Goal: Obtain resource: Obtain resource

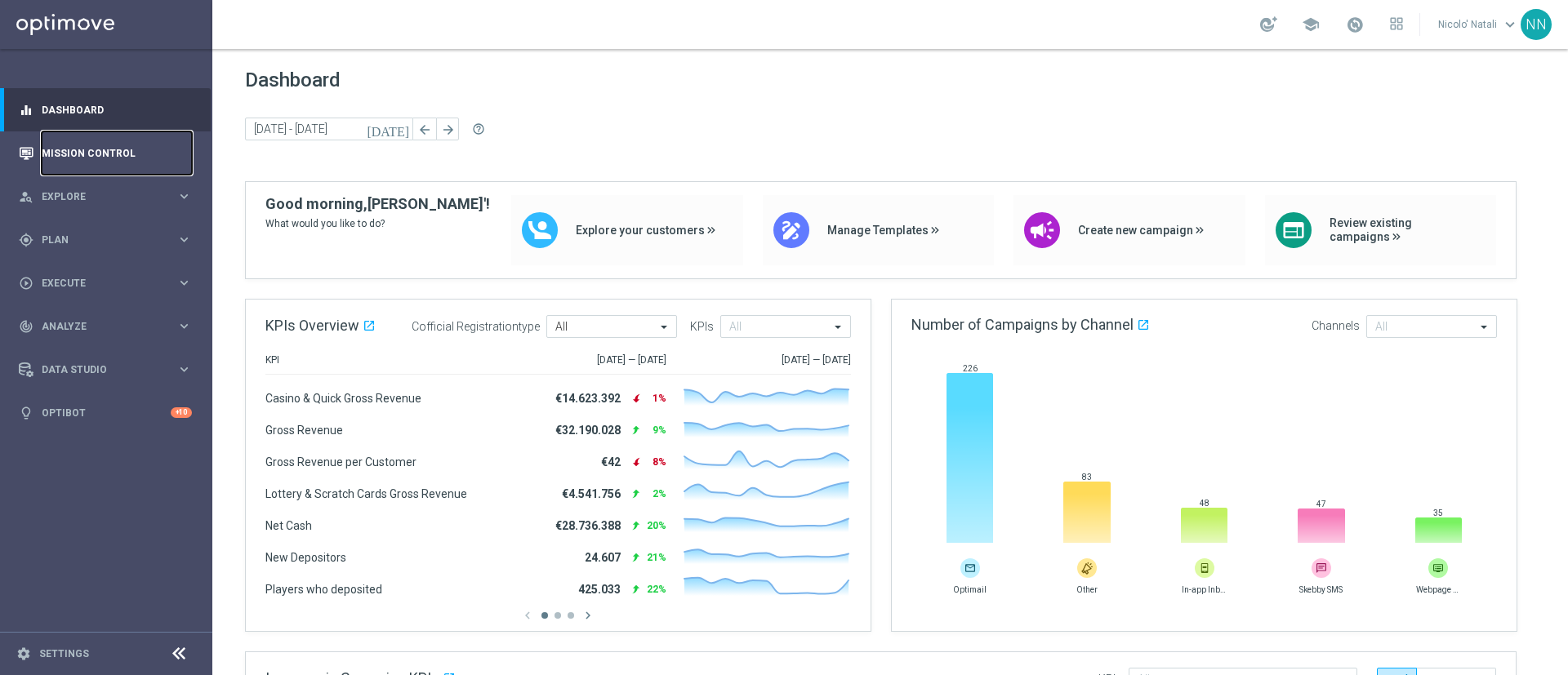
click at [102, 150] on link "Mission Control" at bounding box center [117, 153] width 150 height 43
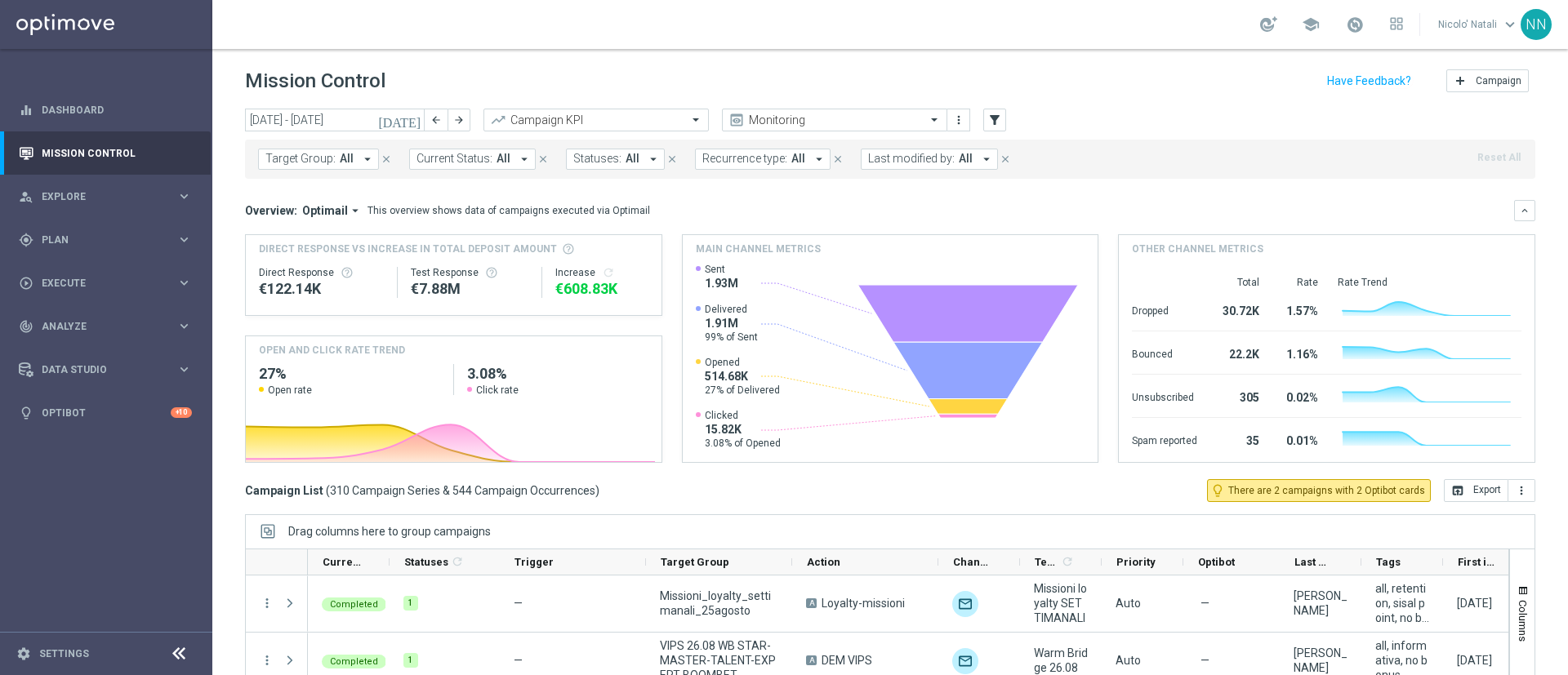
click at [352, 162] on button "Target Group: All arrow_drop_down" at bounding box center [318, 159] width 121 height 21
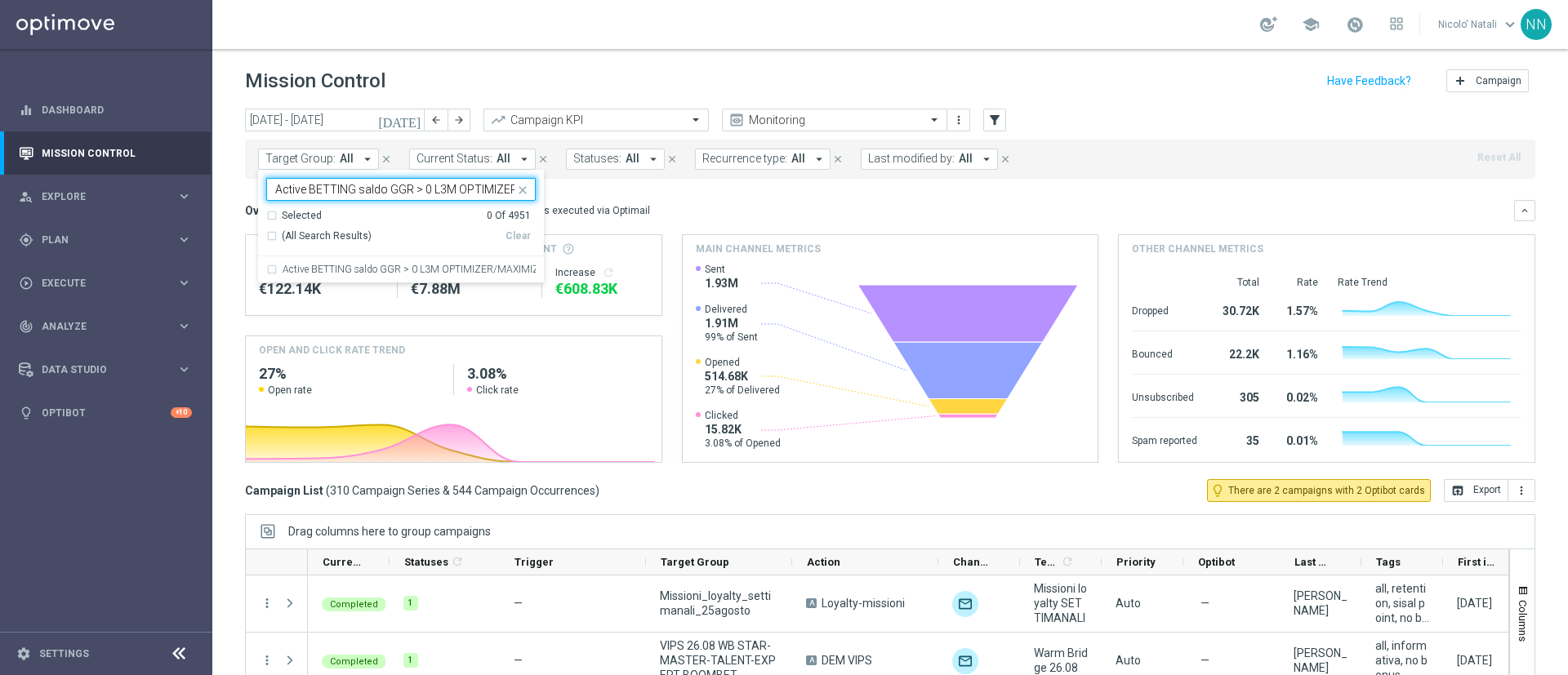
scroll to position [0, 65]
click at [405, 271] on label "Active BETTING saldo GGR > 0 L3M OPTIMIZER/MAXIMIZER" at bounding box center [409, 269] width 254 height 10
type input "Active BETTING saldo GGR > 0 L3M OPTIMIZER/MAXIMIZER"
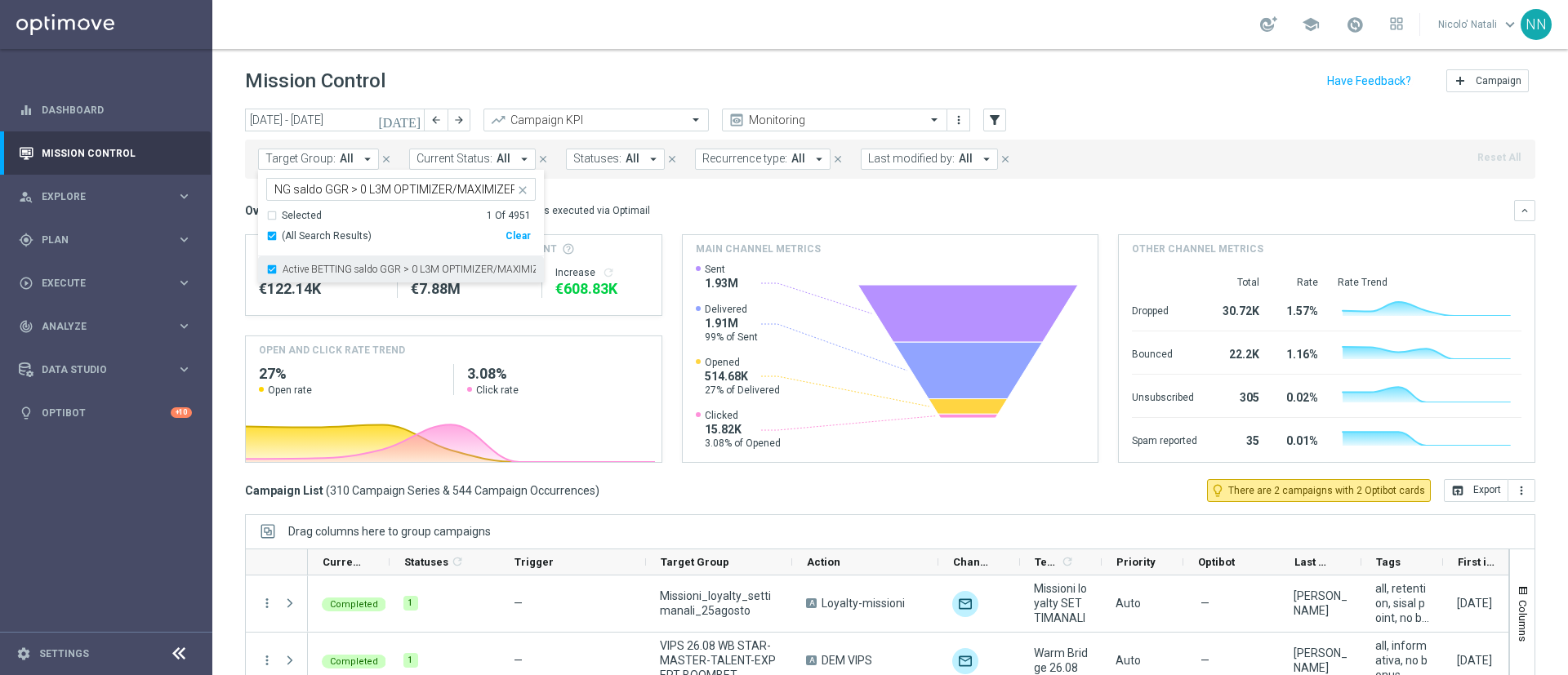
scroll to position [0, 0]
click at [689, 212] on div "Overview: Optimail arrow_drop_down This overview shows data of campaigns execut…" at bounding box center [880, 211] width 1270 height 14
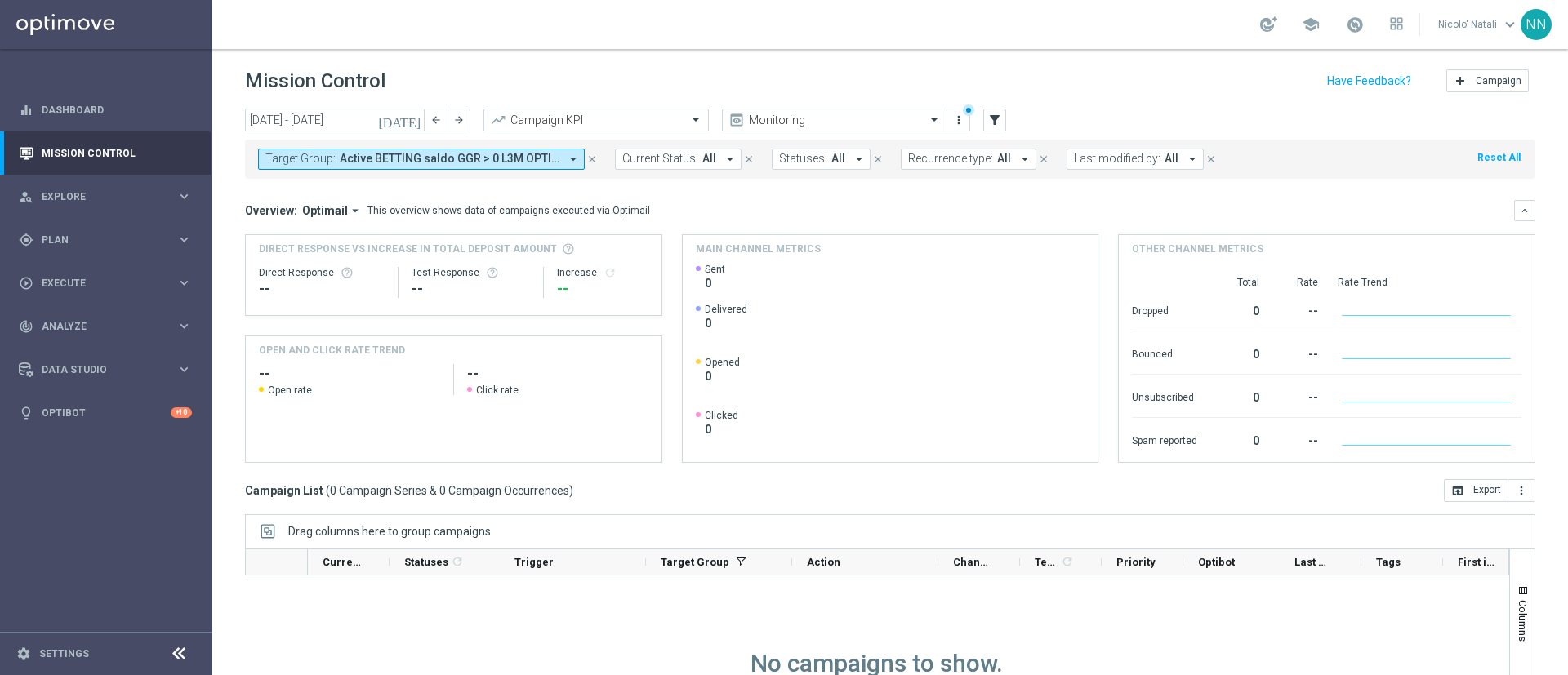
click at [412, 123] on icon "[DATE]" at bounding box center [400, 120] width 44 height 14
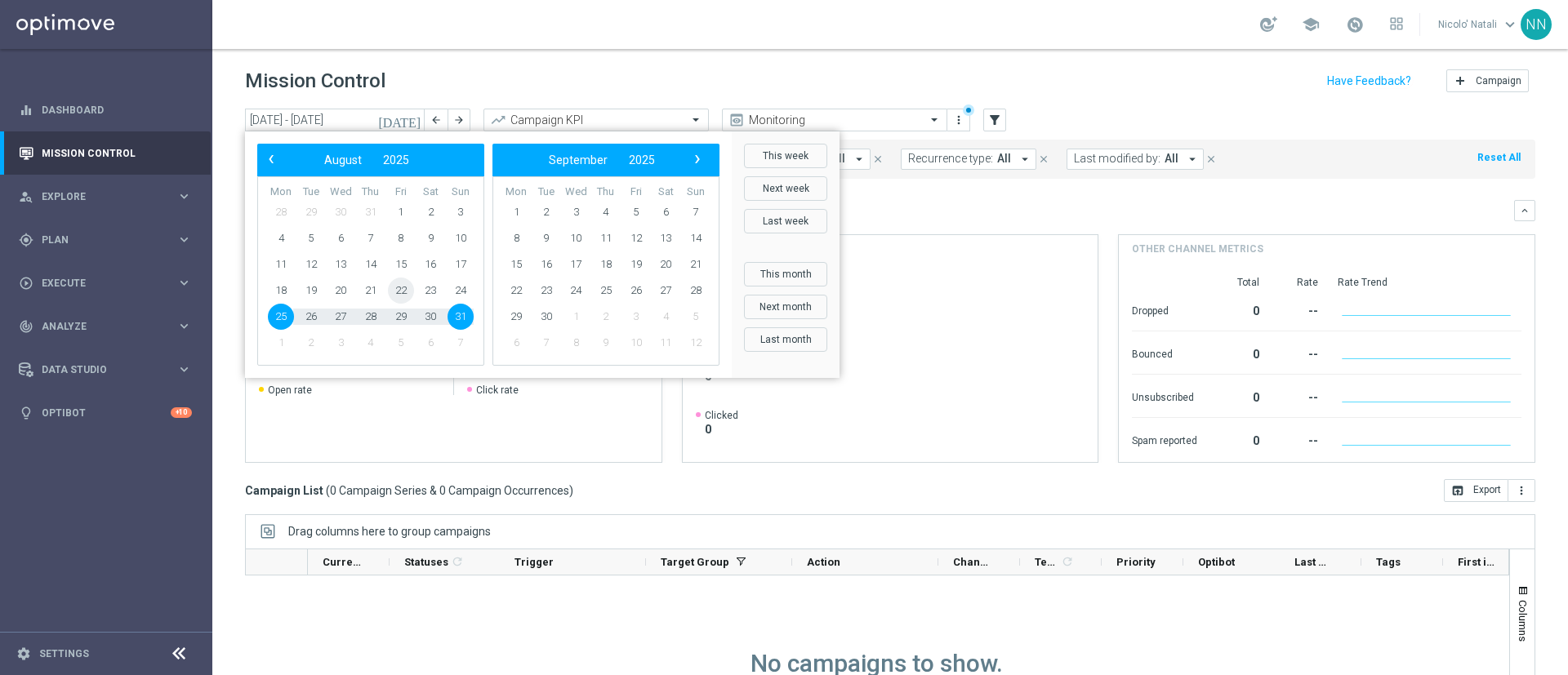
click at [395, 285] on span "22" at bounding box center [401, 290] width 26 height 26
click at [279, 314] on span "25" at bounding box center [280, 316] width 26 height 26
type input "[DATE] - [DATE]"
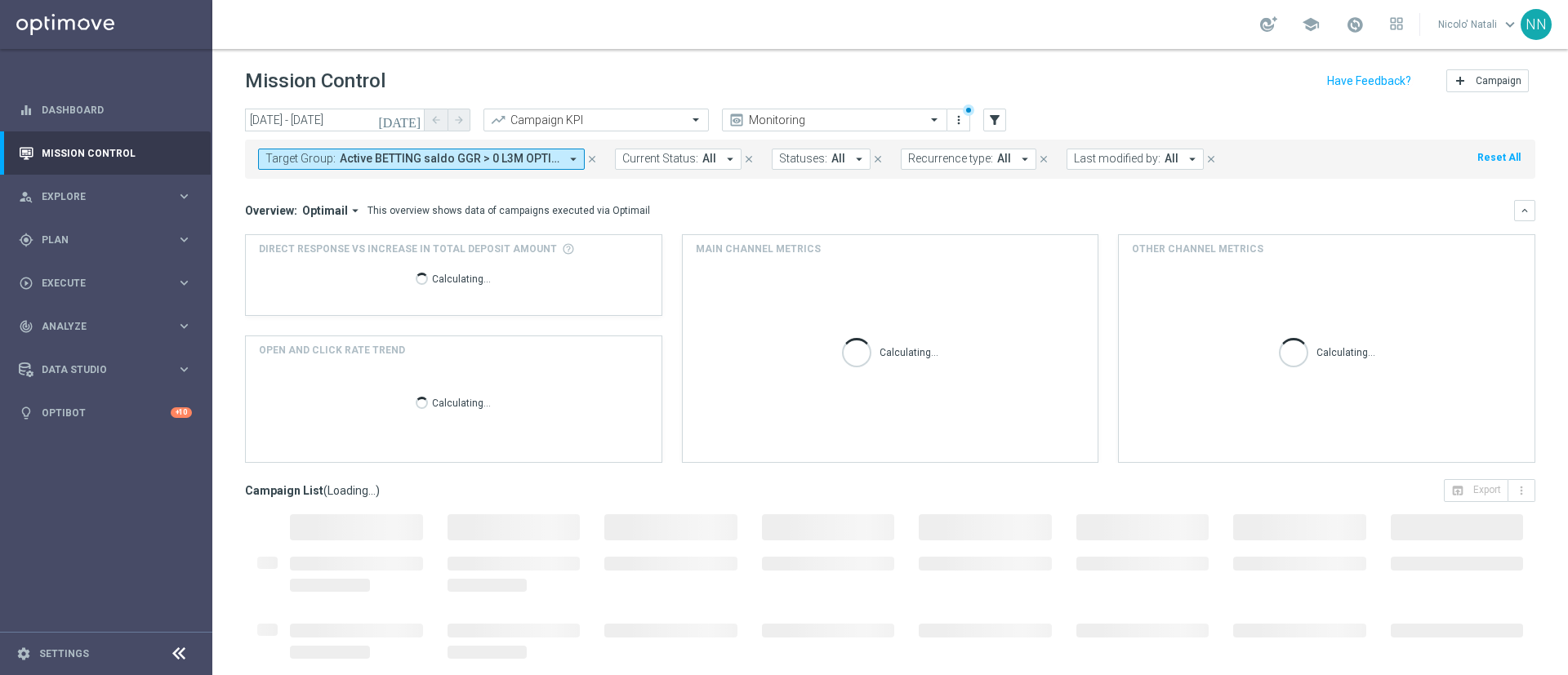
scroll to position [141, 0]
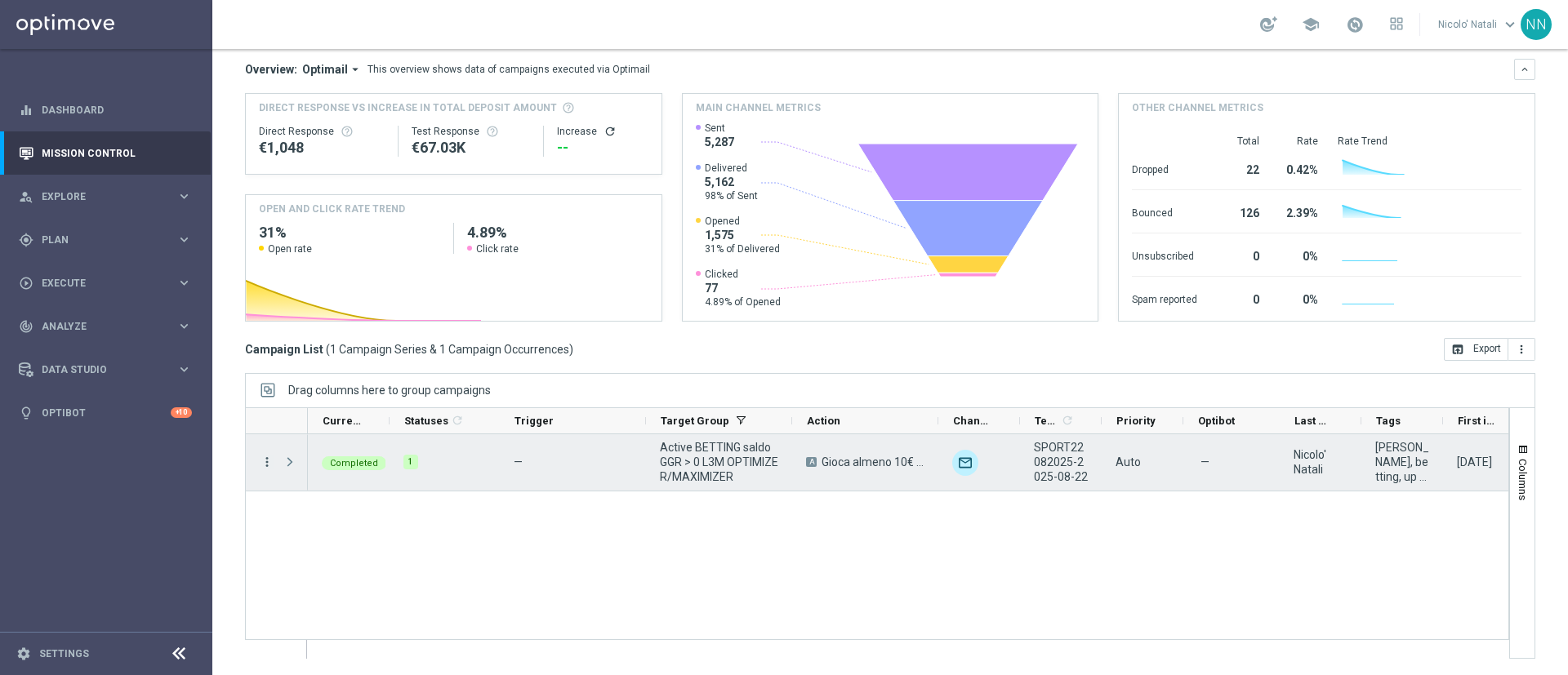
click at [267, 461] on icon "more_vert" at bounding box center [267, 462] width 14 height 14
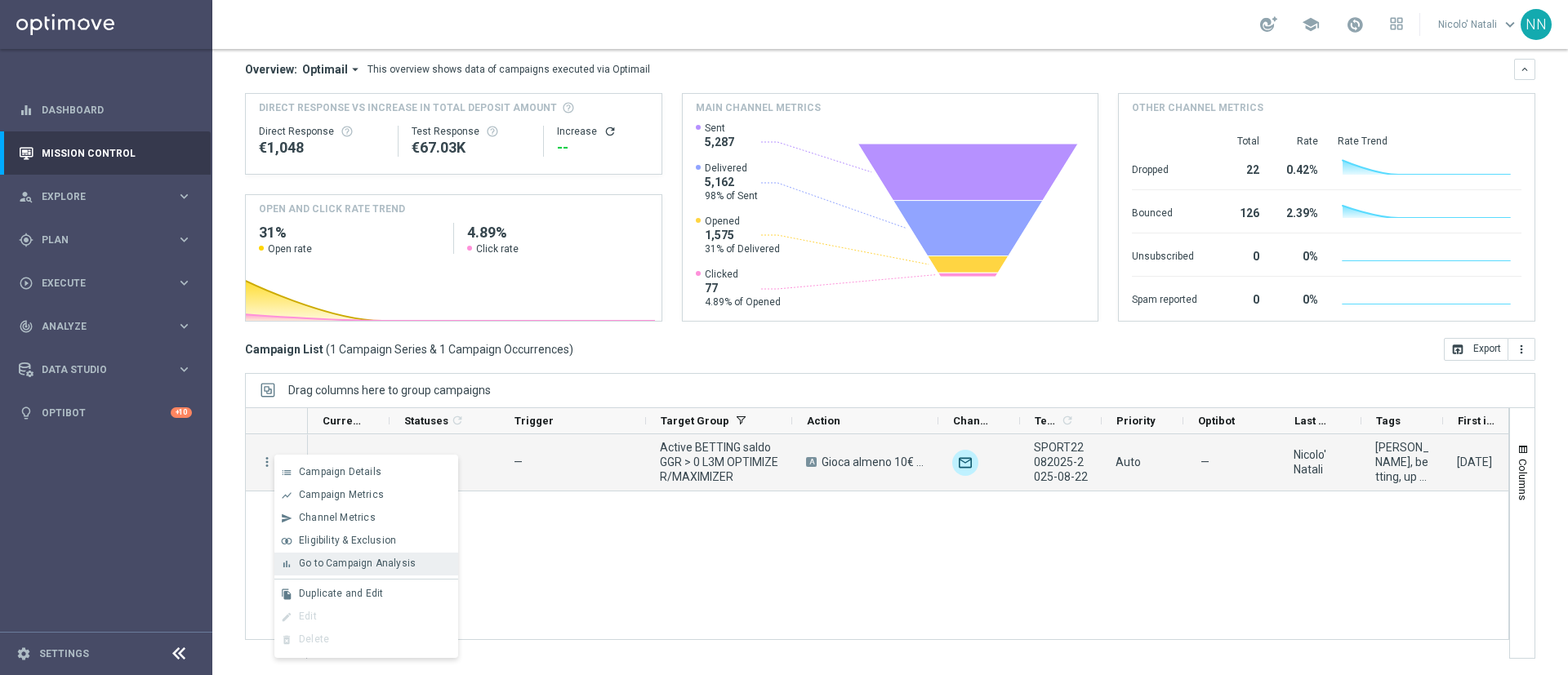
click at [343, 560] on span "Go to Campaign Analysis" at bounding box center [357, 563] width 117 height 12
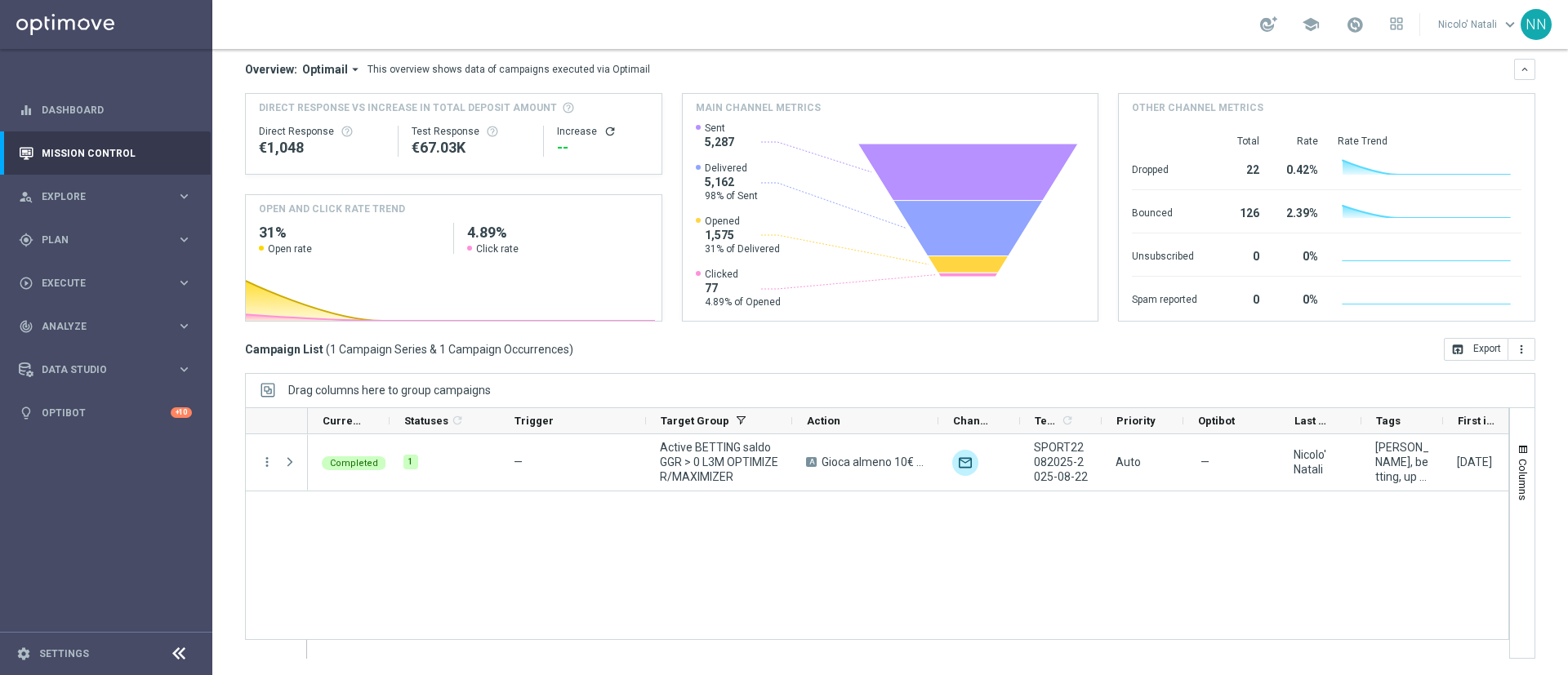
scroll to position [0, 0]
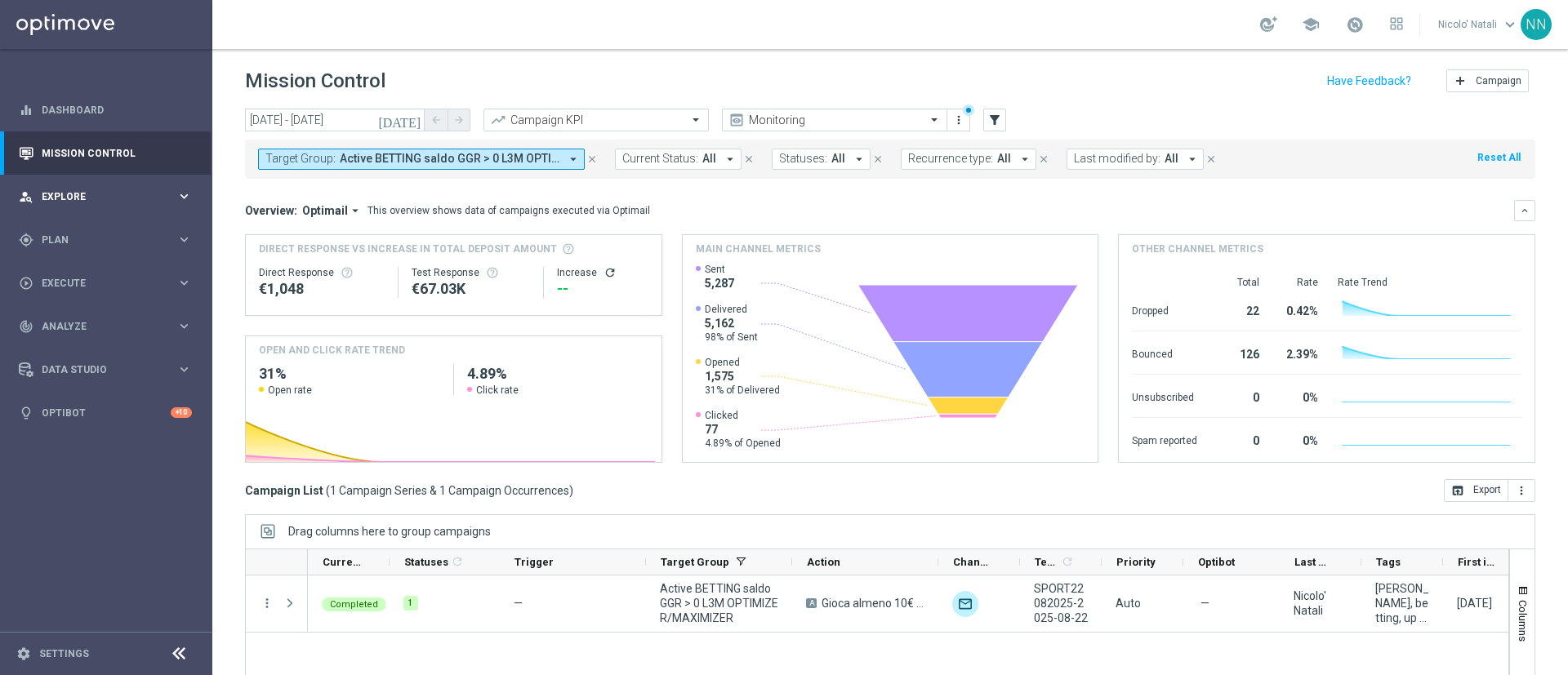
click at [52, 196] on span "Explore" at bounding box center [109, 196] width 135 height 10
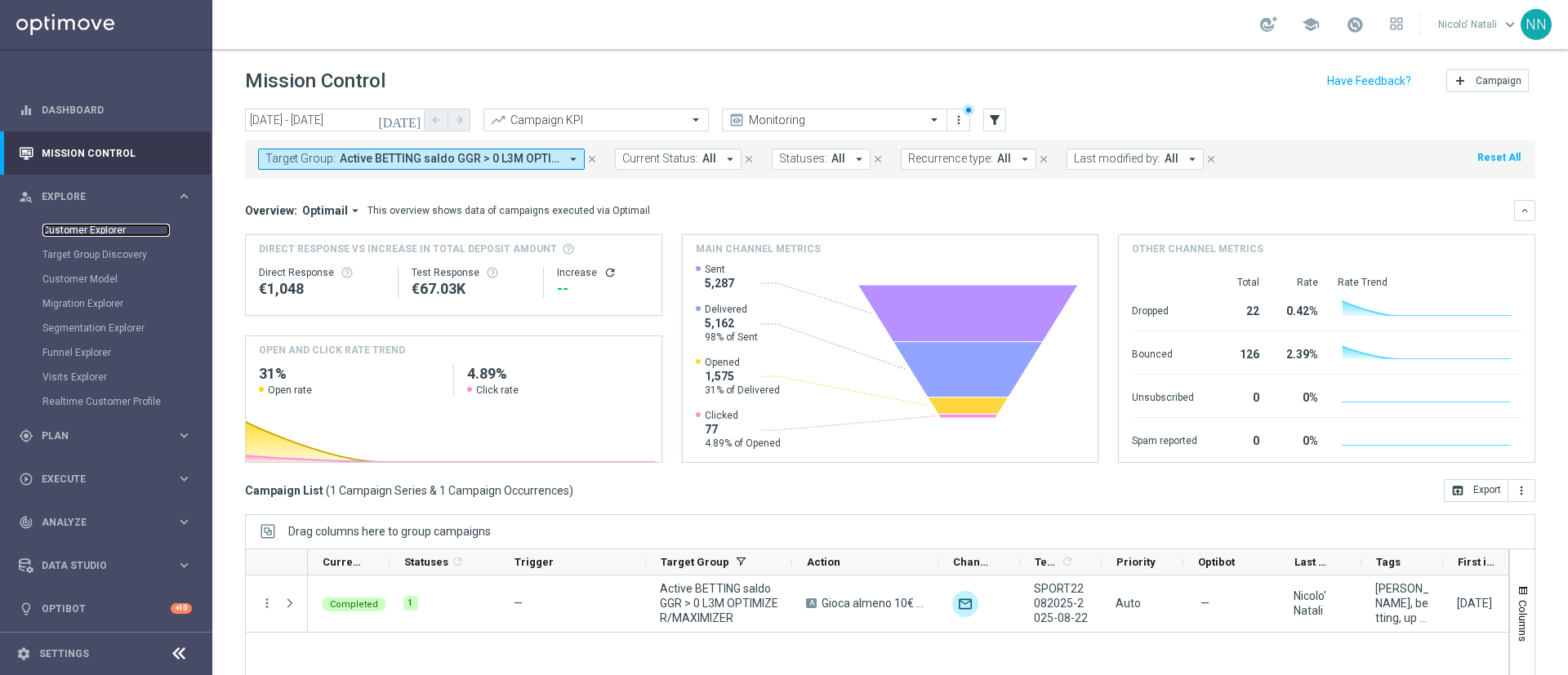
click at [61, 234] on link "Customer Explorer" at bounding box center [106, 230] width 128 height 13
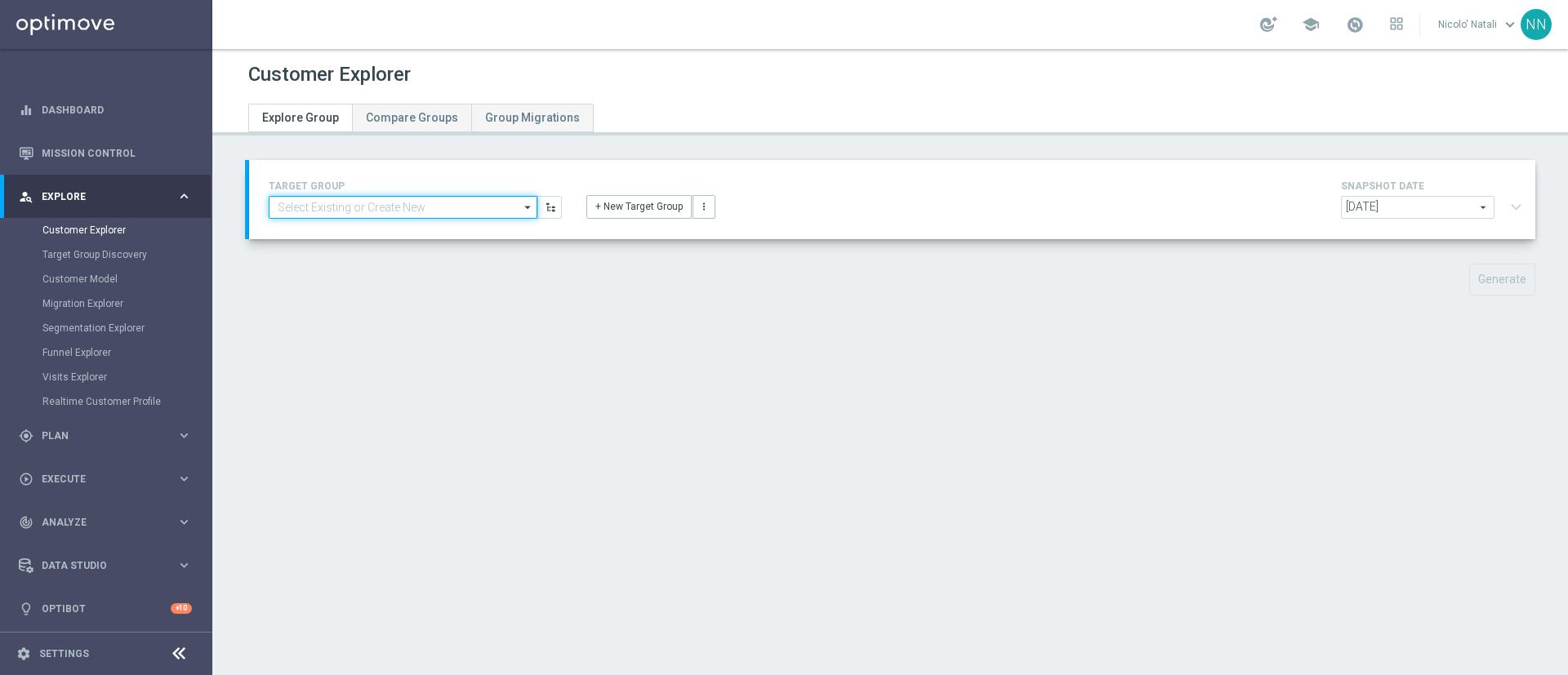
click at [482, 210] on input at bounding box center [403, 208] width 269 height 23
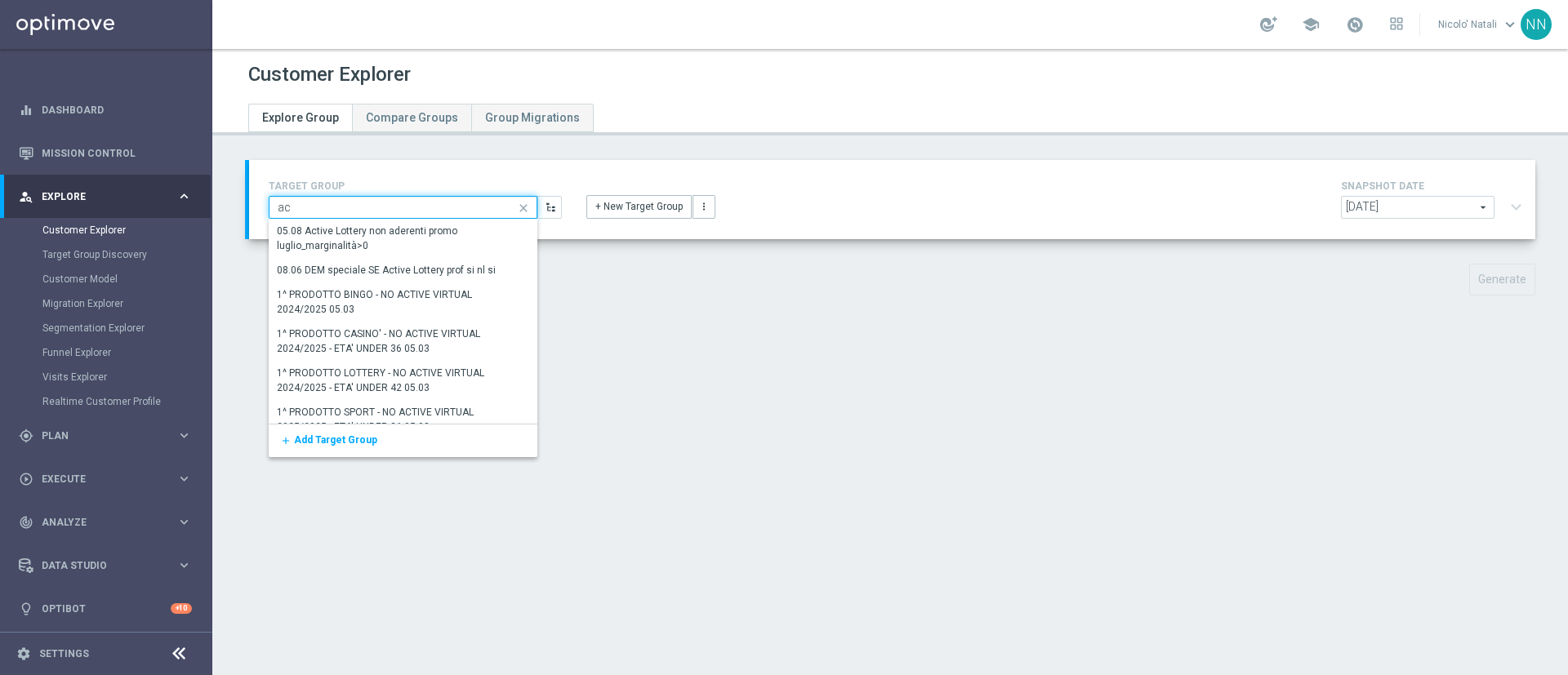
type input "a"
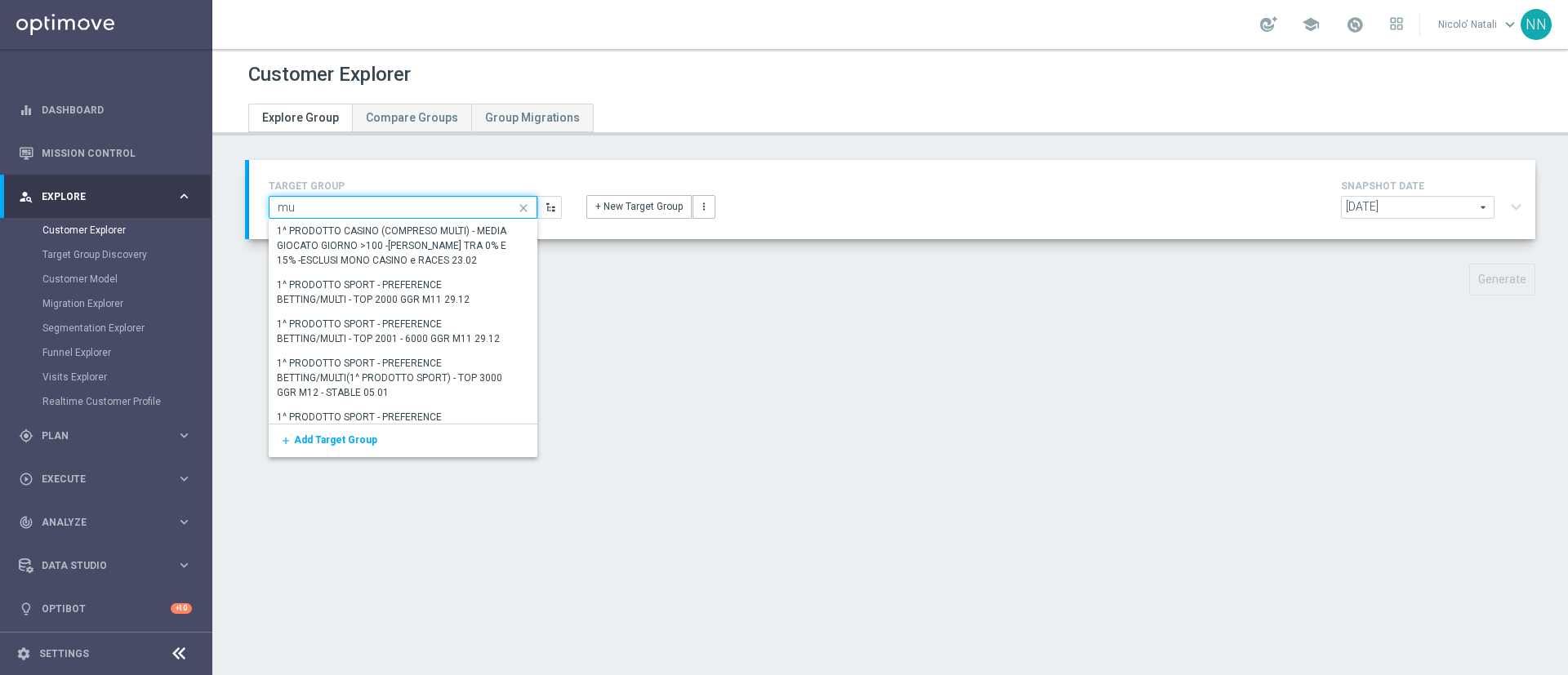
type input "m"
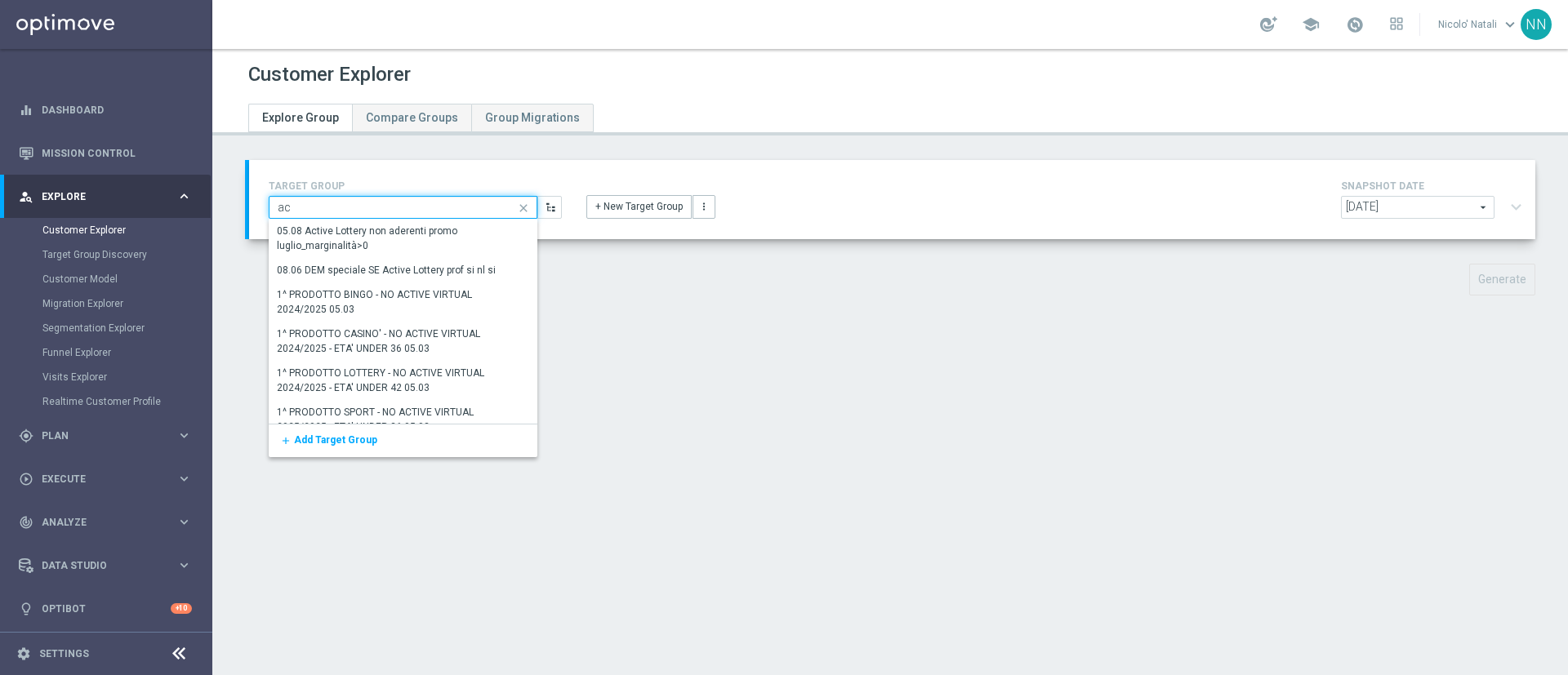
type input "a"
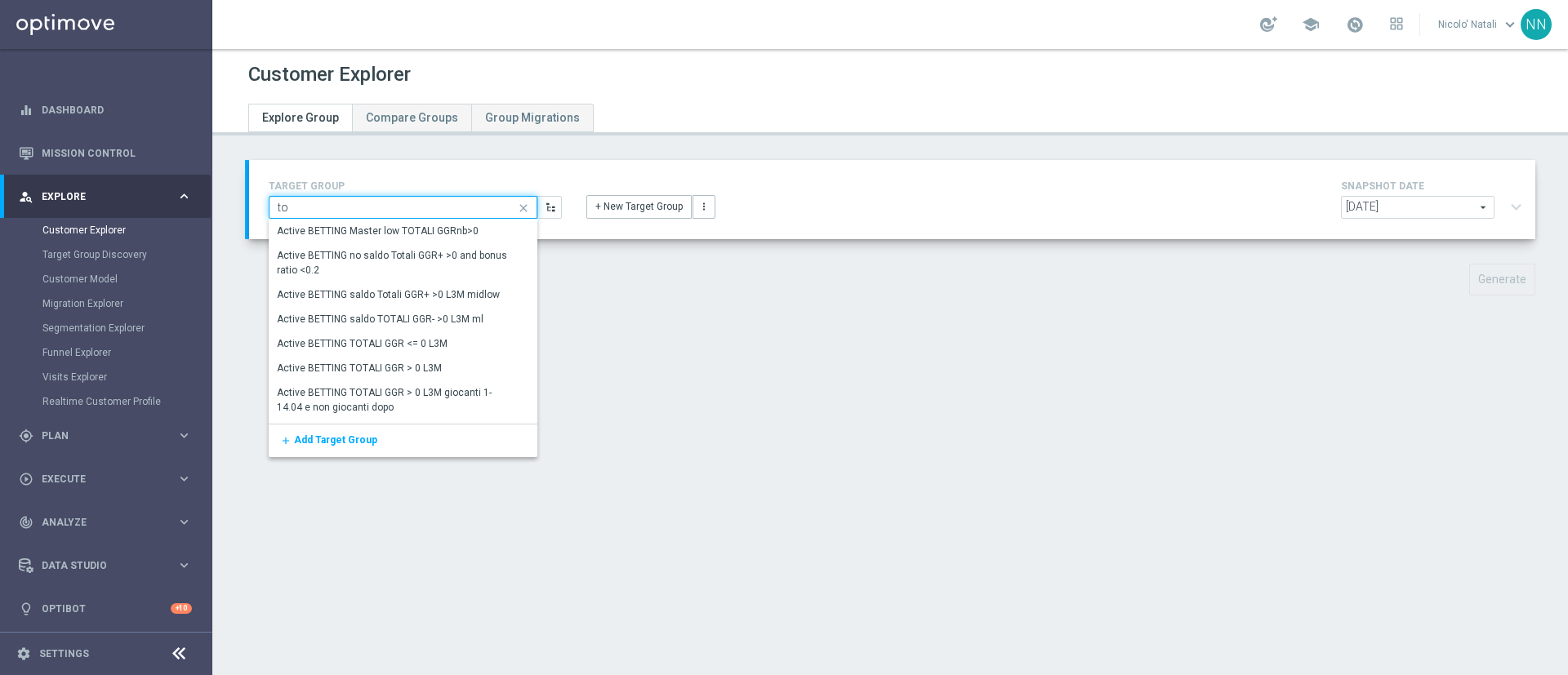
type input "t"
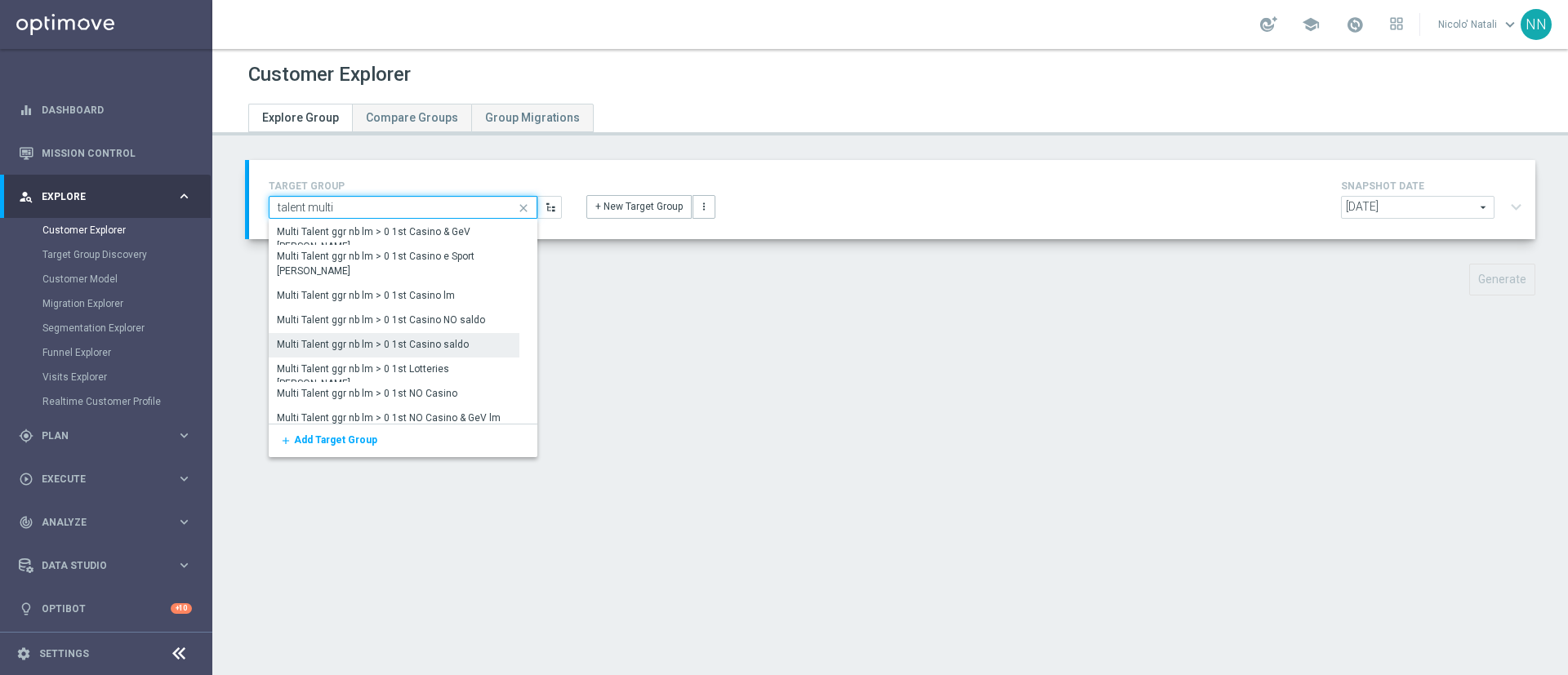
scroll to position [112, 0]
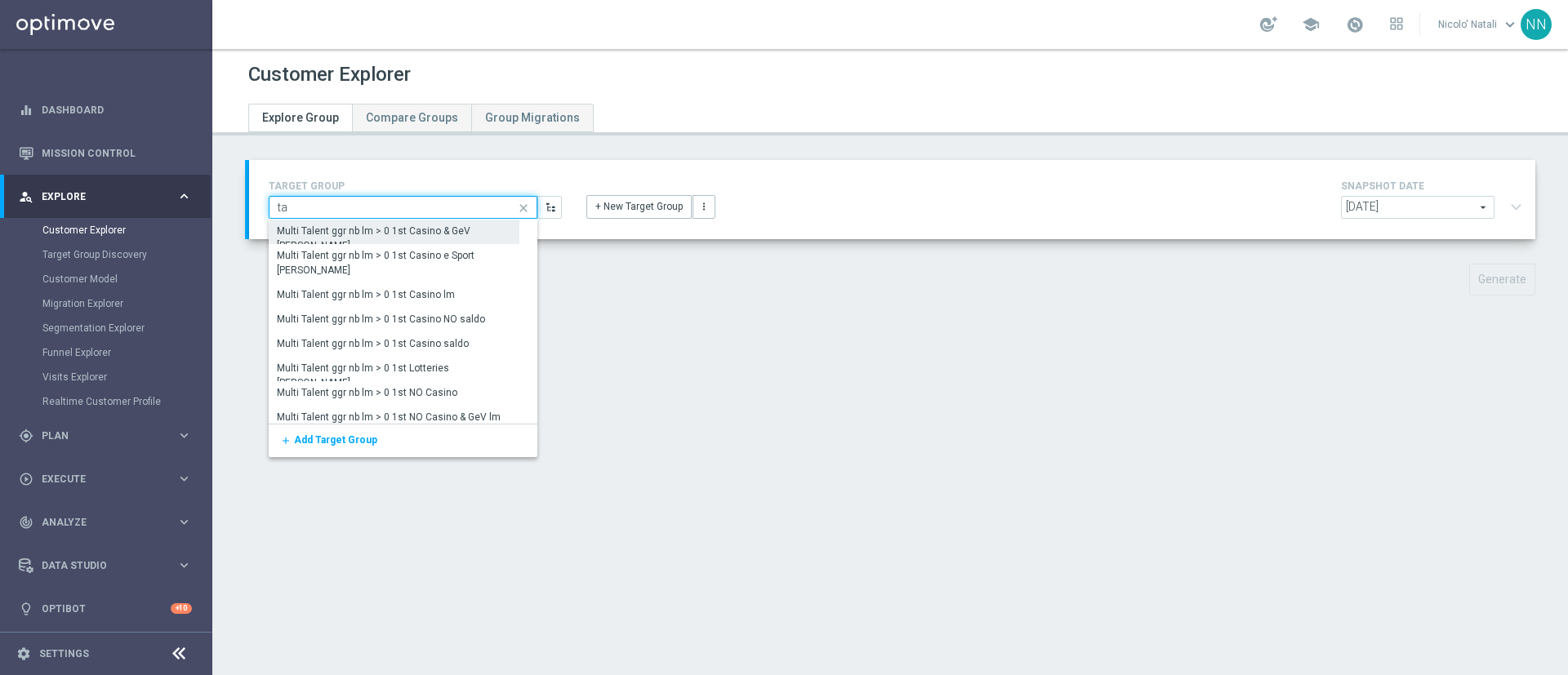
type input "t"
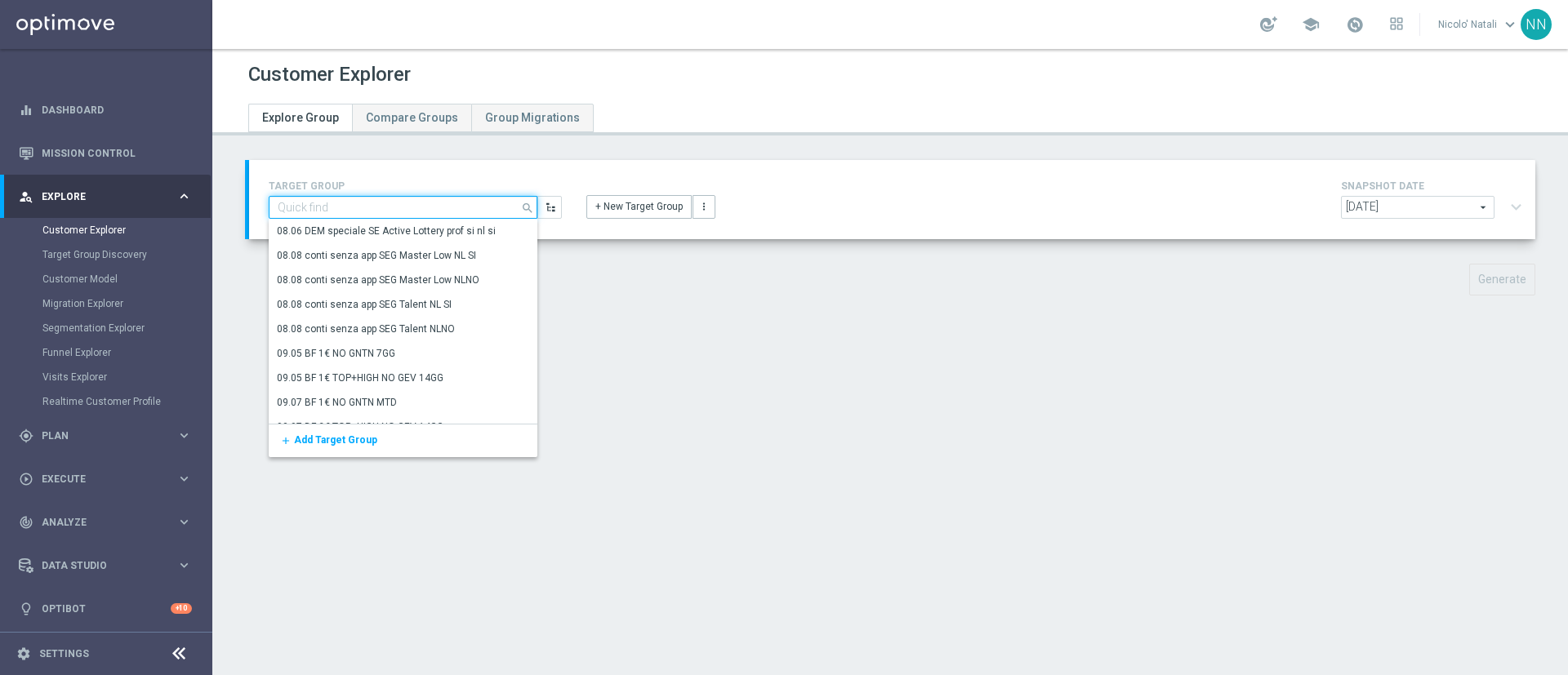
paste input "master multi analisi"
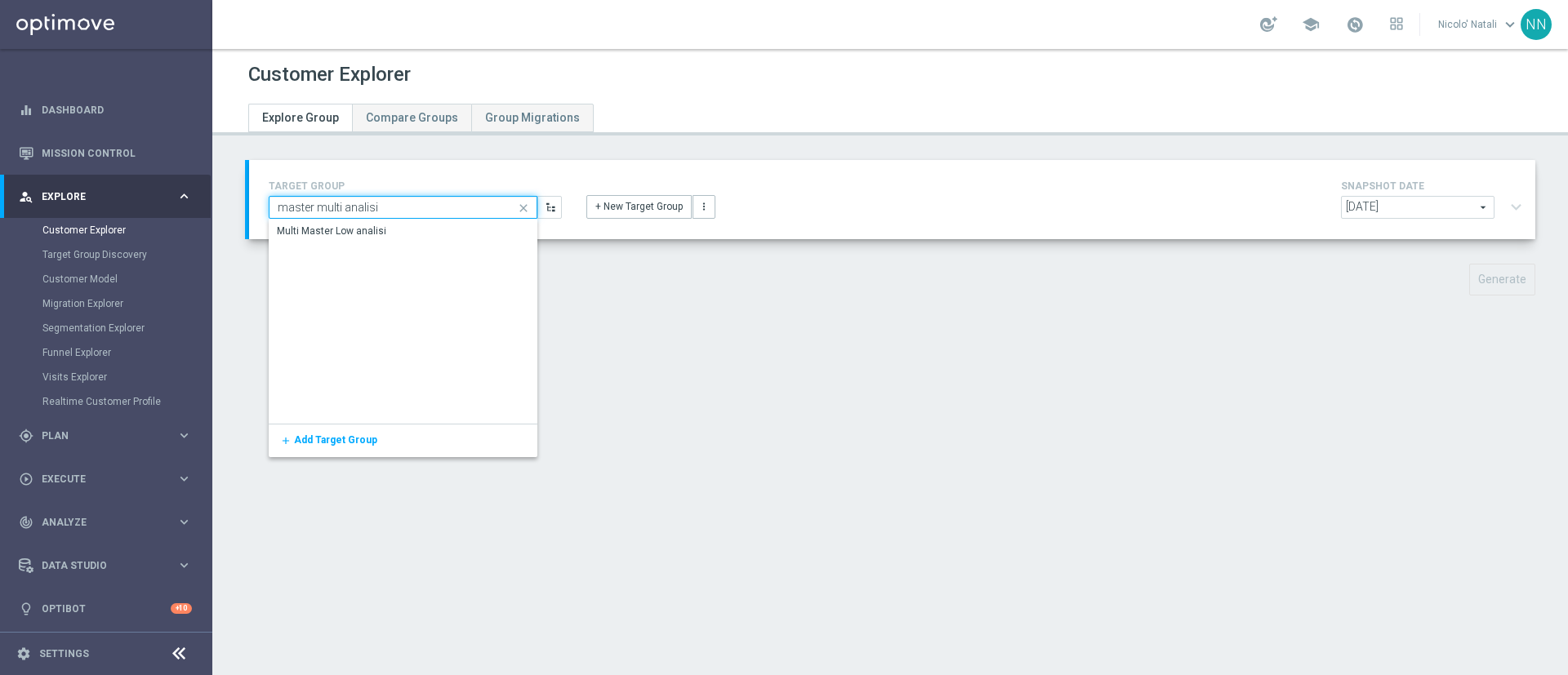
scroll to position [0, 0]
type input "master multi analisi"
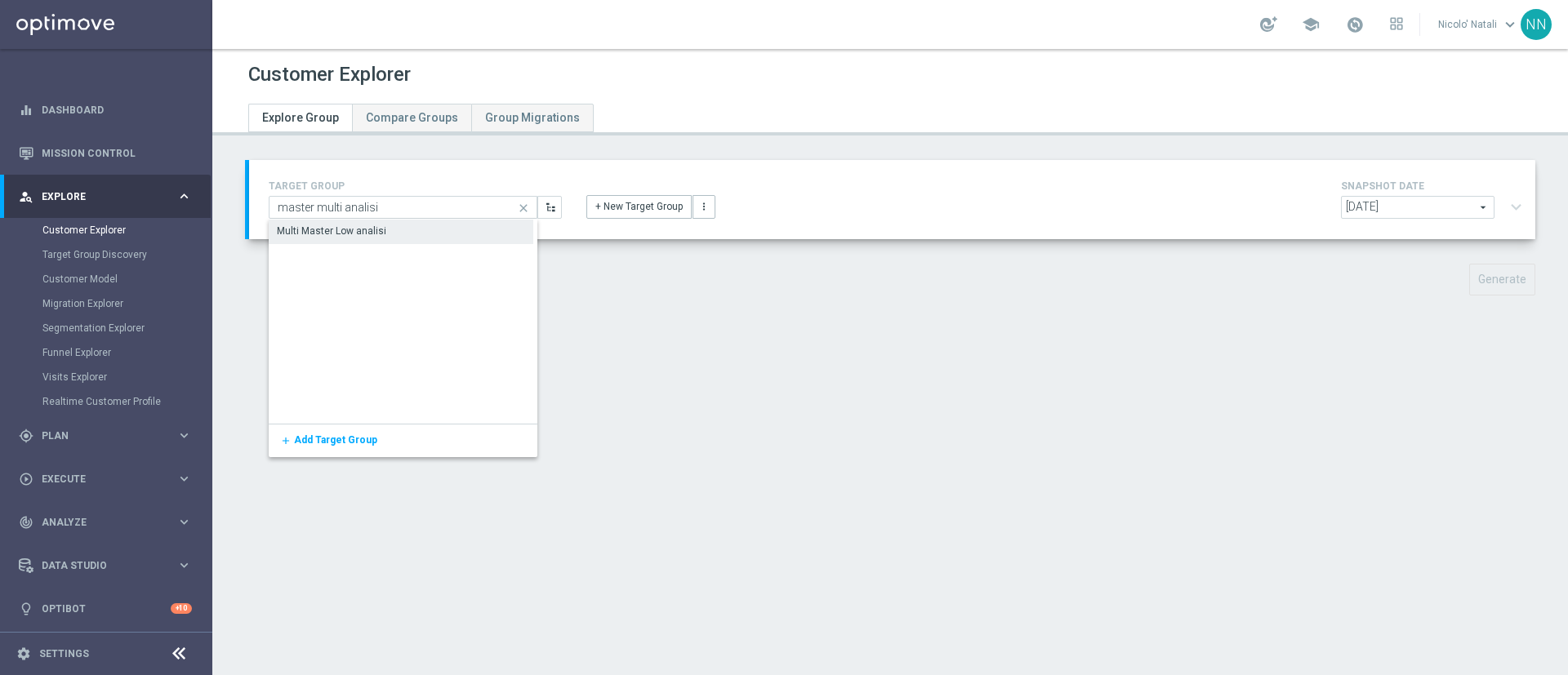
click at [379, 233] on div "Multi Master Low analisi" at bounding box center [331, 231] width 110 height 14
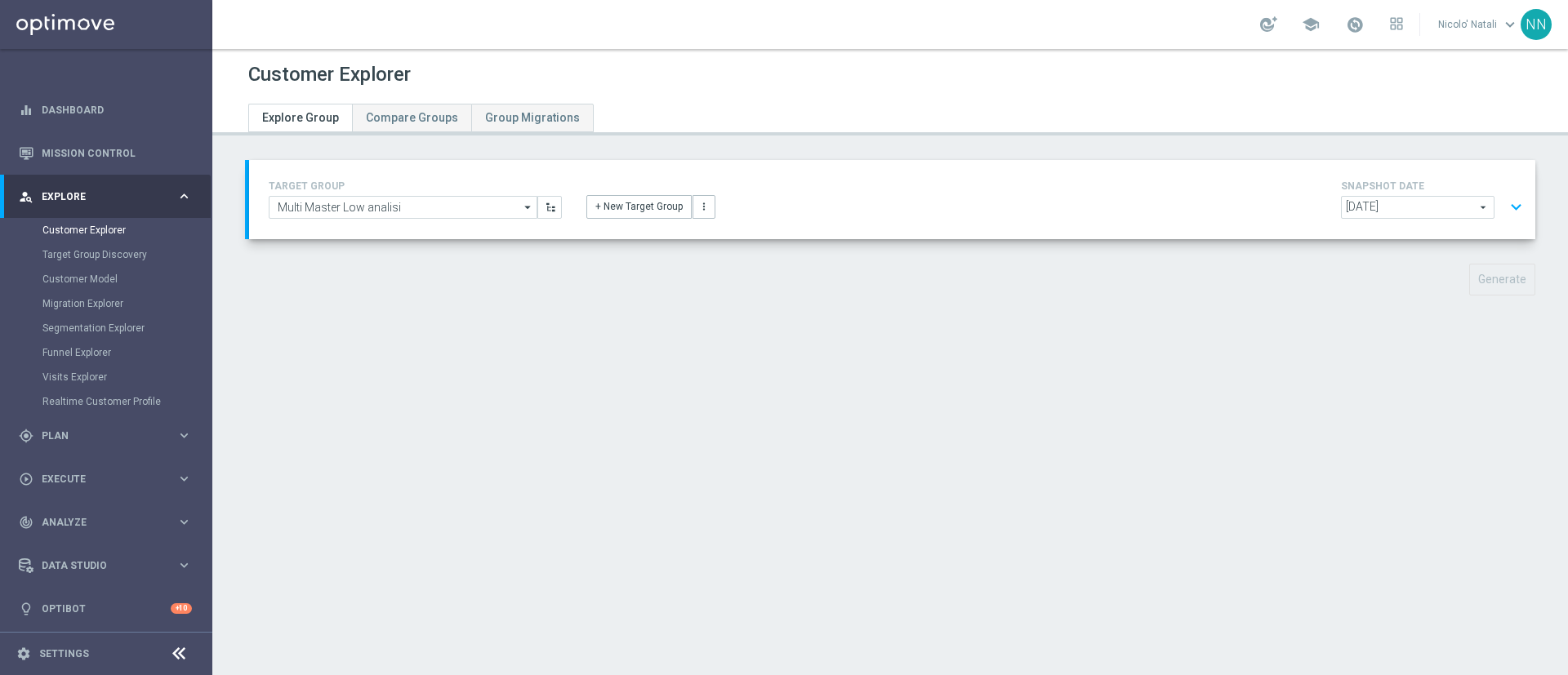
click at [1411, 211] on span "[DATE]" at bounding box center [1418, 207] width 152 height 21
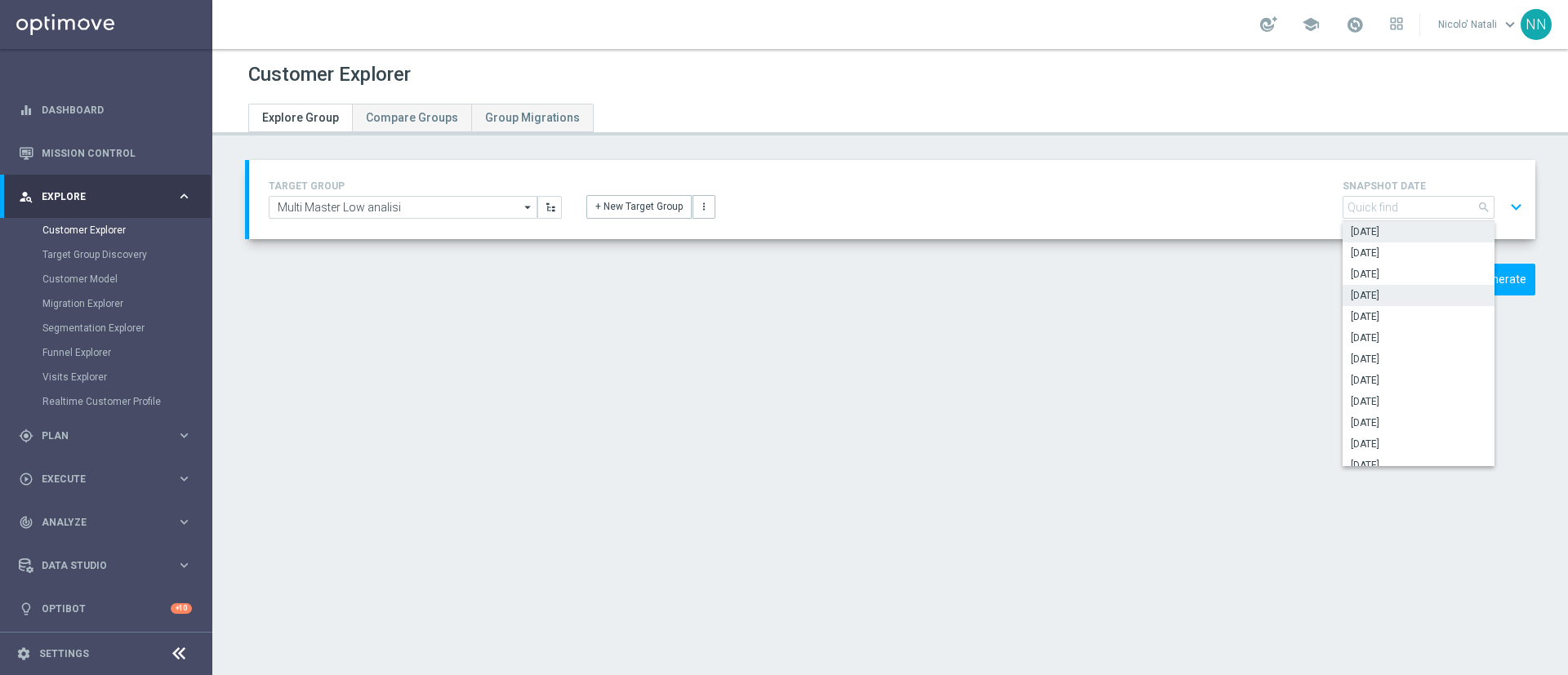
click at [1389, 297] on span "[DATE]" at bounding box center [1419, 296] width 136 height 13
type input "[DATE]"
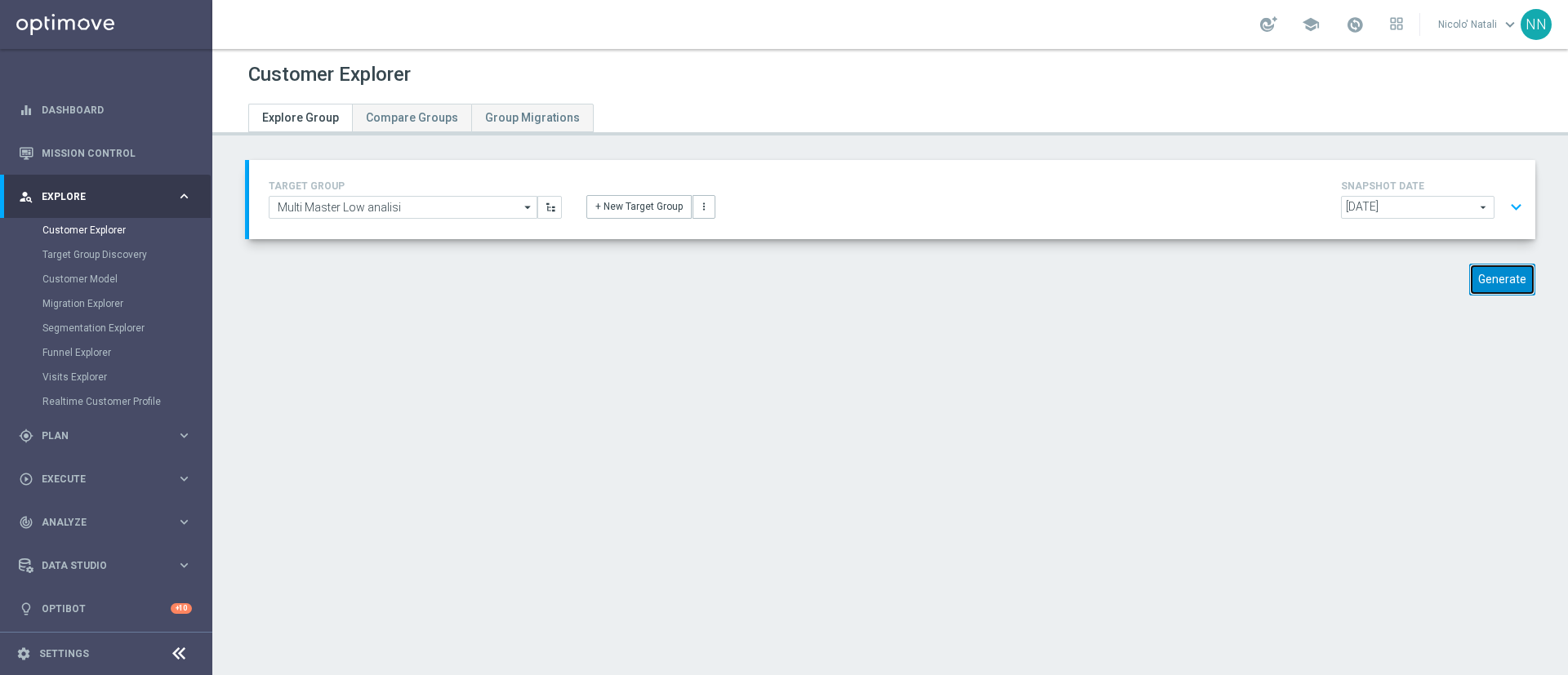
click at [1478, 279] on button "Generate" at bounding box center [1503, 279] width 66 height 32
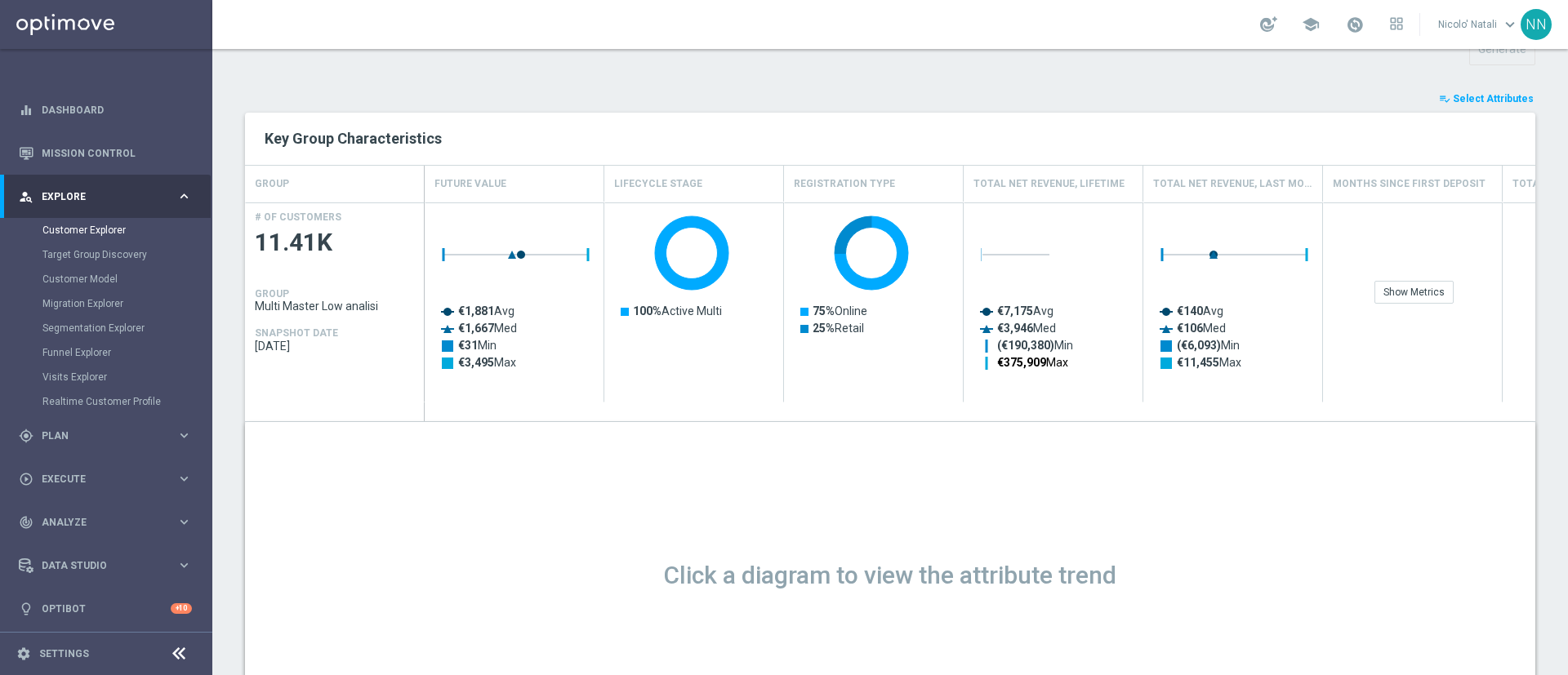
scroll to position [233, 0]
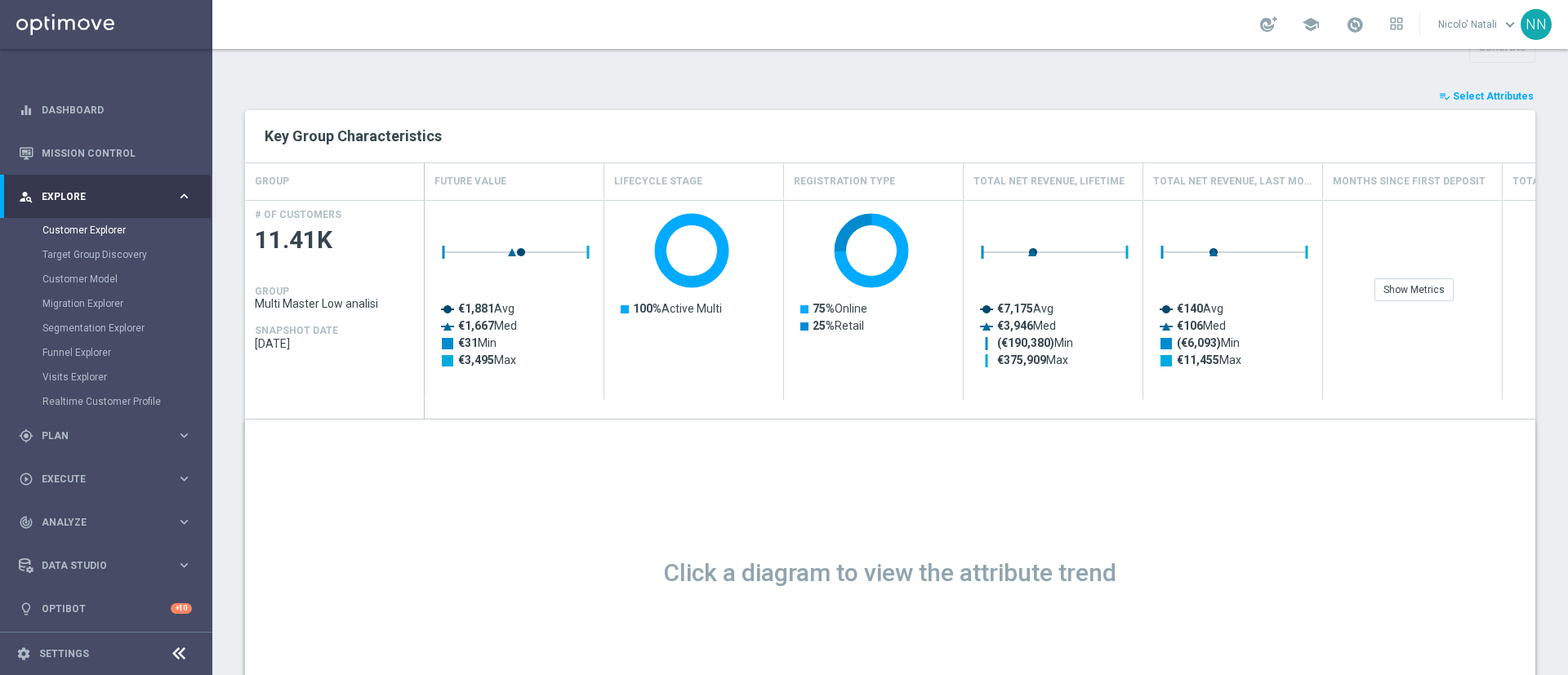
click at [1457, 104] on button "playlist_add_check Select Attributes" at bounding box center [1487, 96] width 98 height 18
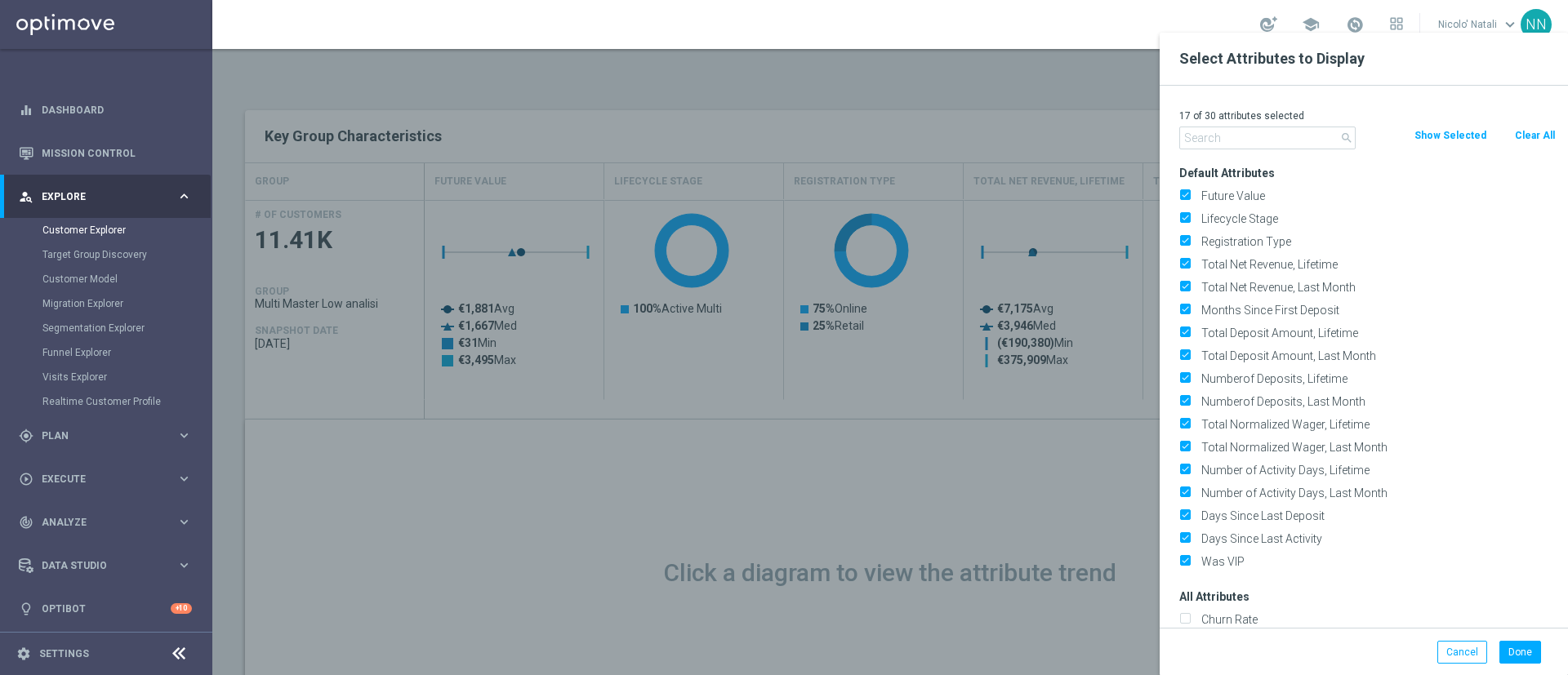
click at [1527, 138] on button "Clear All" at bounding box center [1535, 136] width 43 height 18
checkbox input "false"
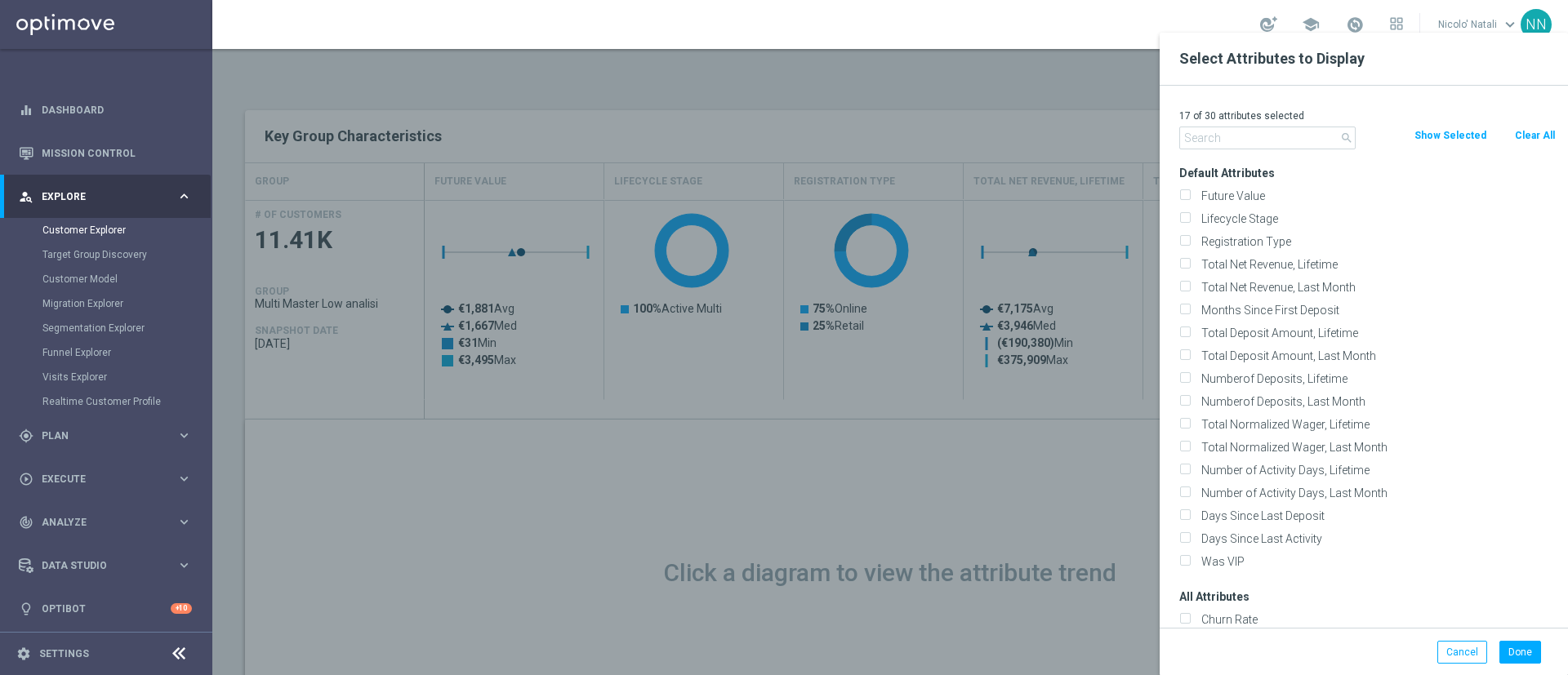
checkbox input "false"
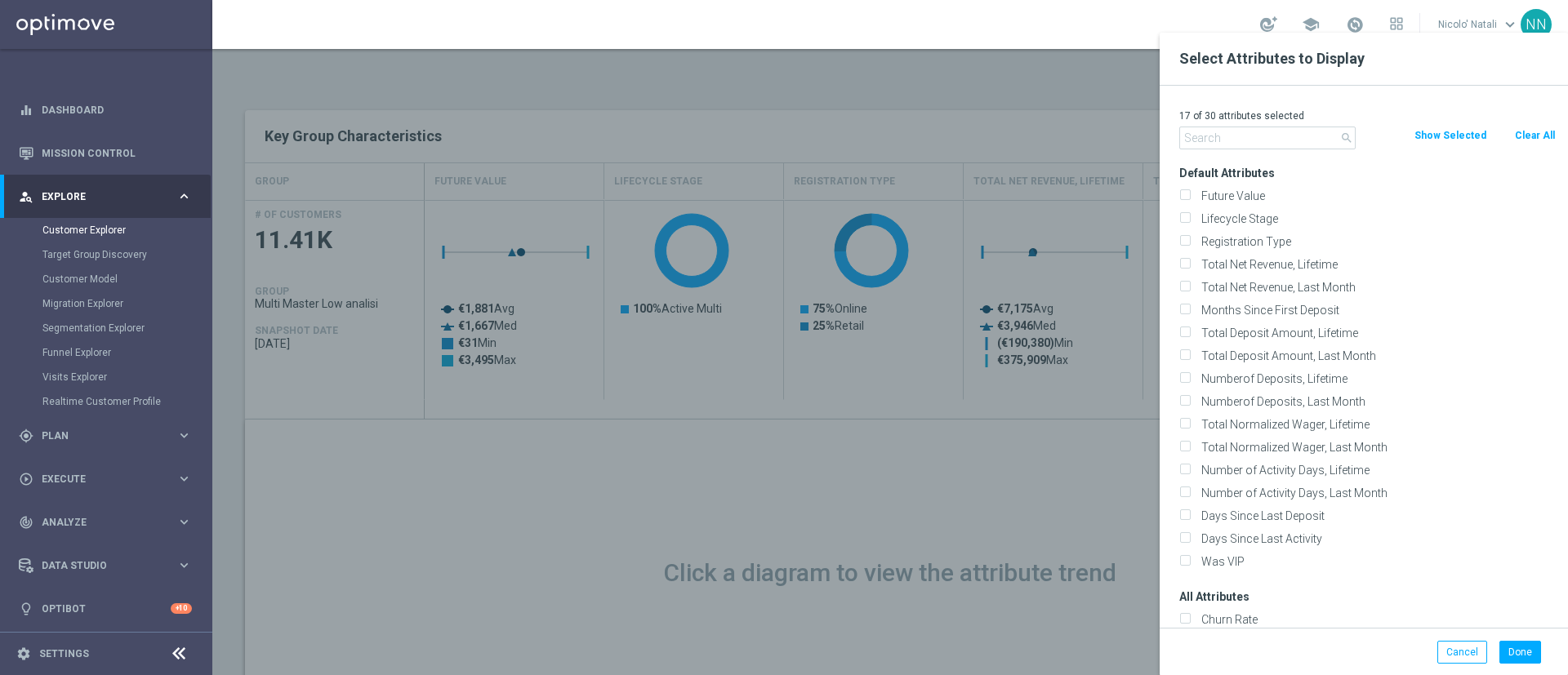
checkbox input "false"
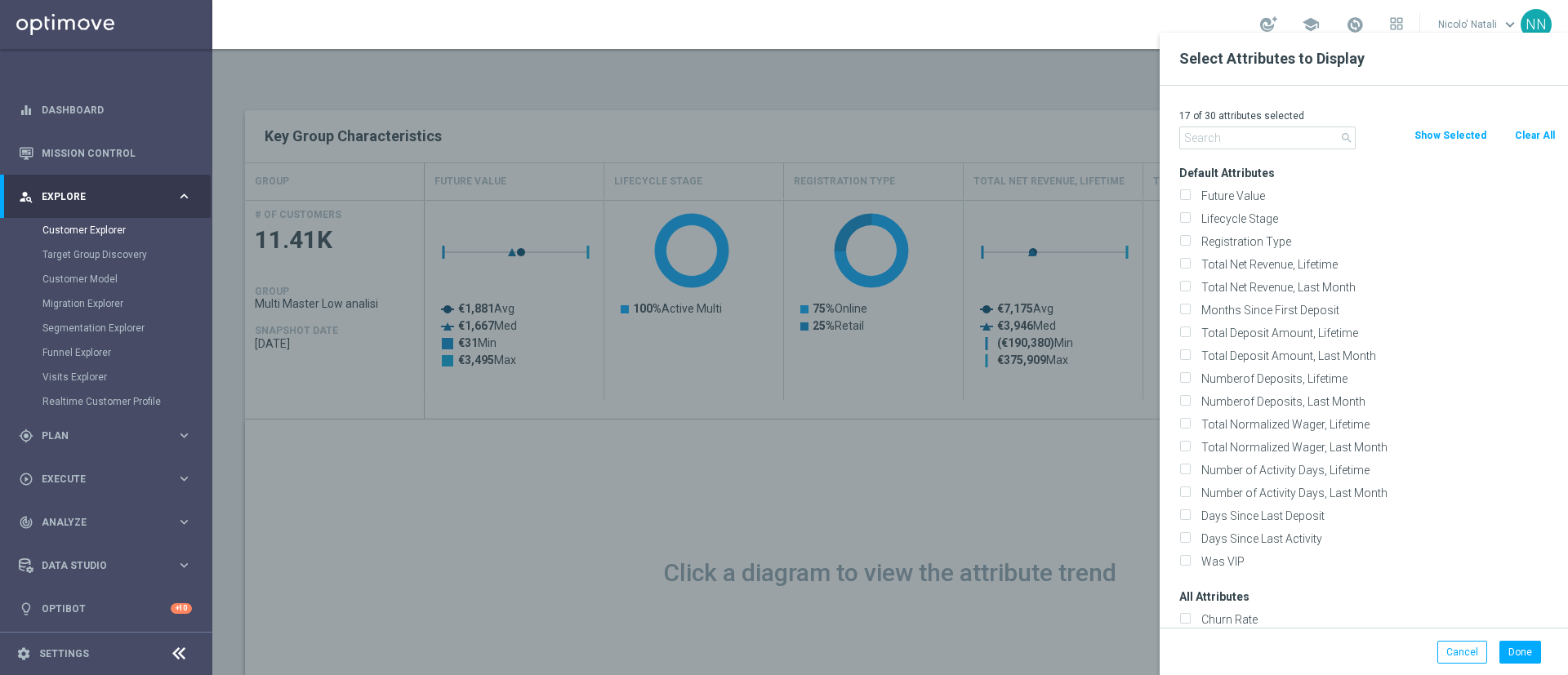
checkbox input "false"
click at [1301, 138] on input "text" at bounding box center [1268, 138] width 177 height 23
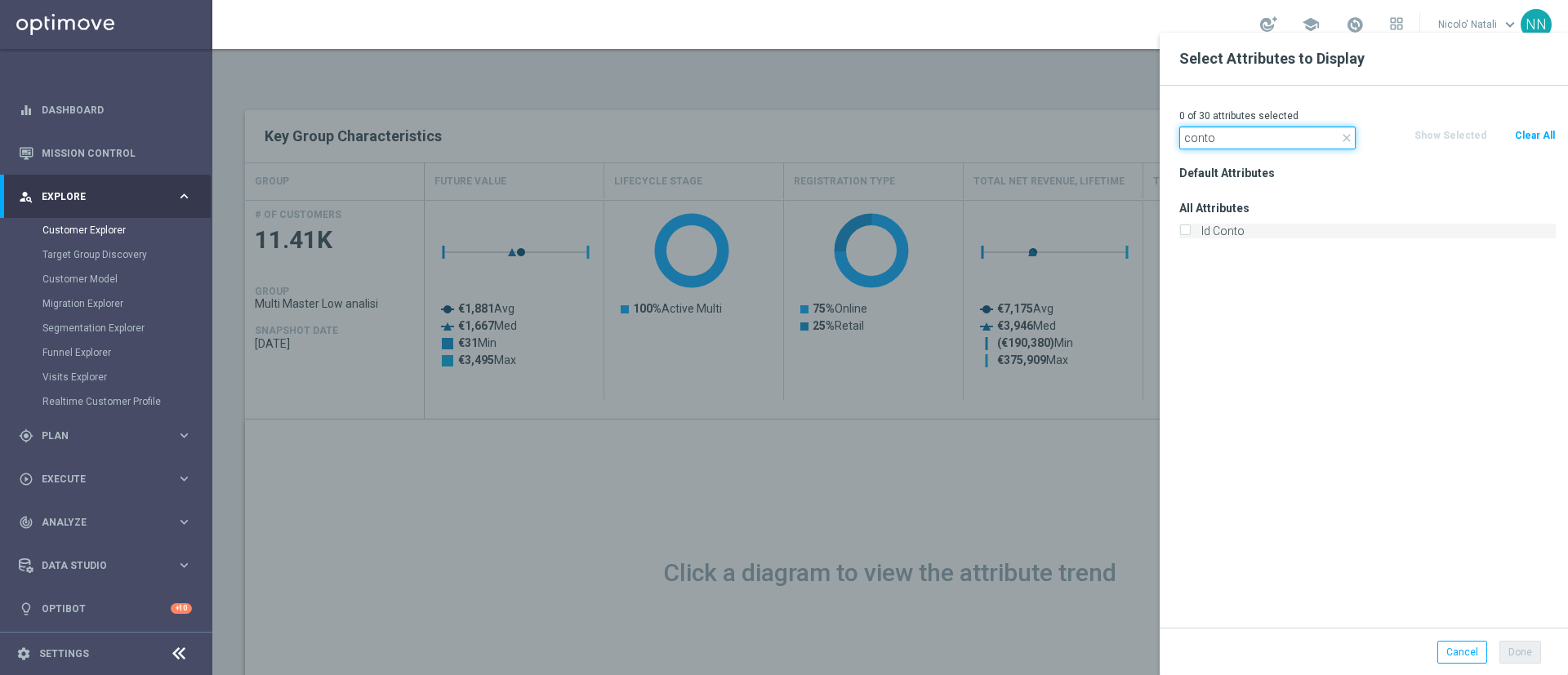
type input "conto"
click at [1256, 229] on label "Id Conto" at bounding box center [1375, 231] width 360 height 14
click at [1190, 229] on input "Id Conto" at bounding box center [1185, 233] width 11 height 11
checkbox input "true"
click at [1522, 658] on button "Done" at bounding box center [1520, 653] width 42 height 23
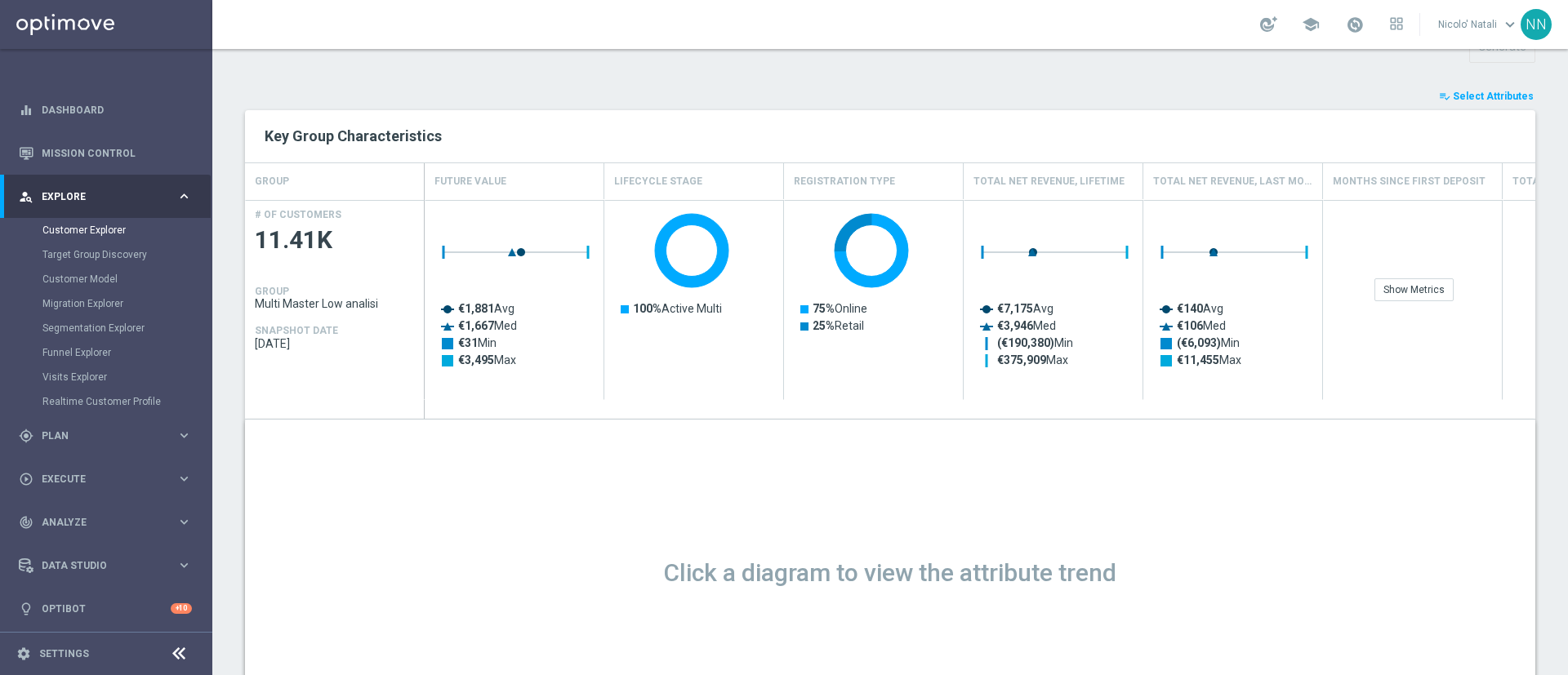
type input "Search"
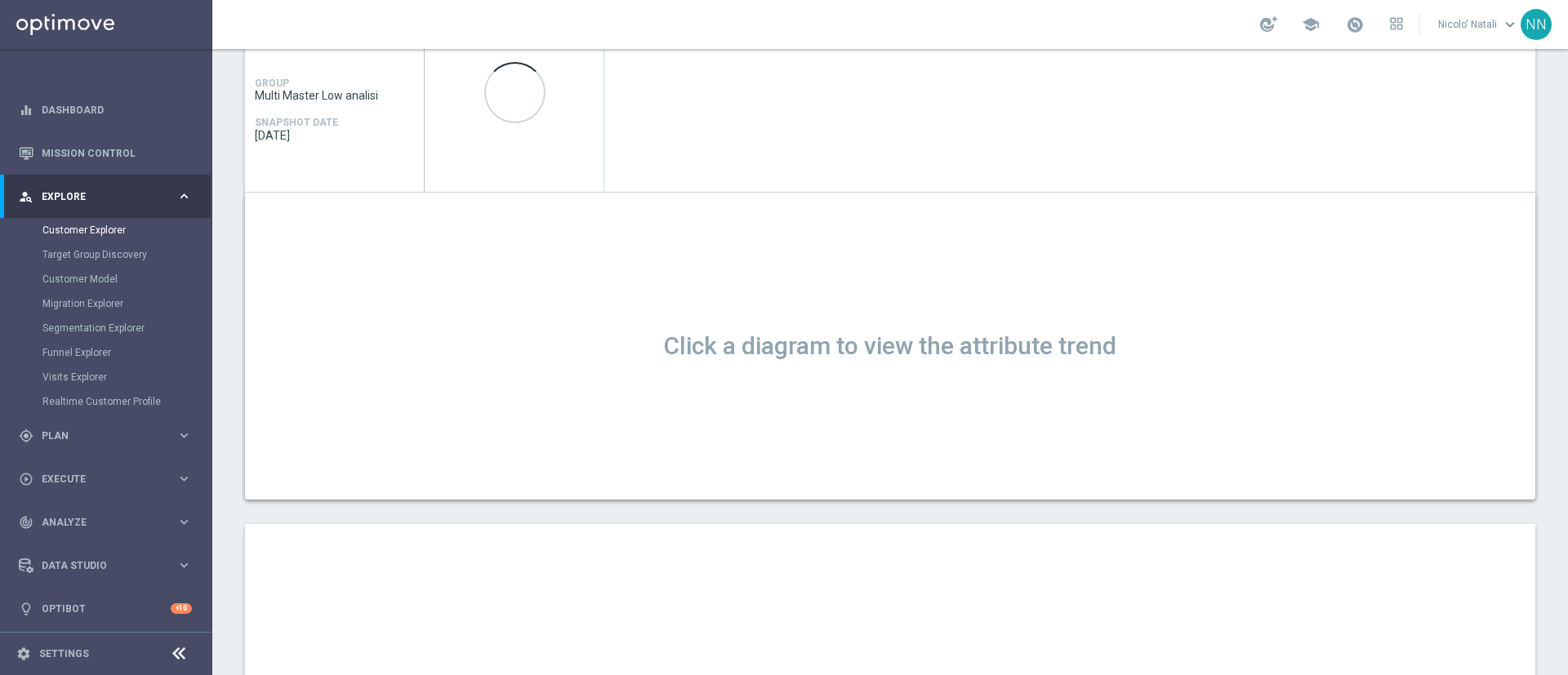
scroll to position [468, 0]
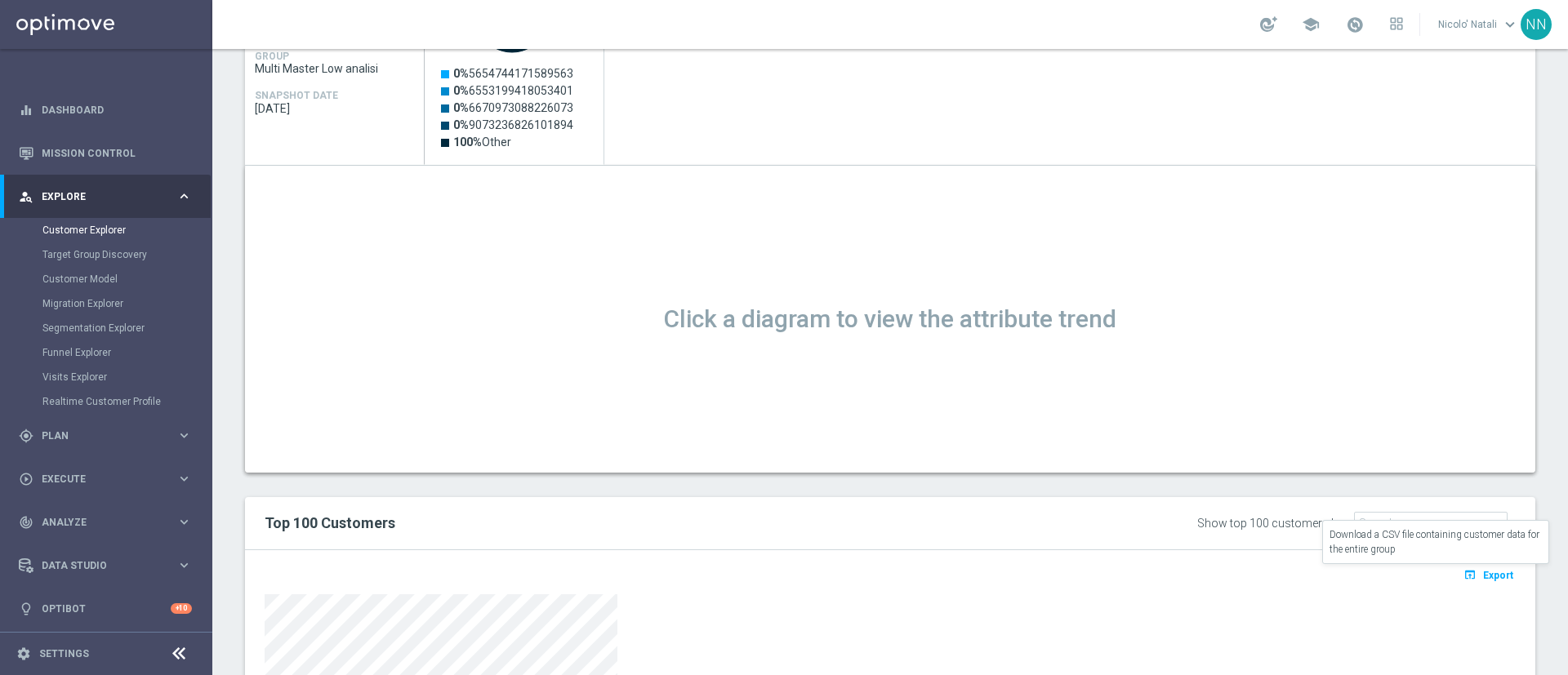
click at [1483, 577] on span "Export" at bounding box center [1498, 575] width 30 height 12
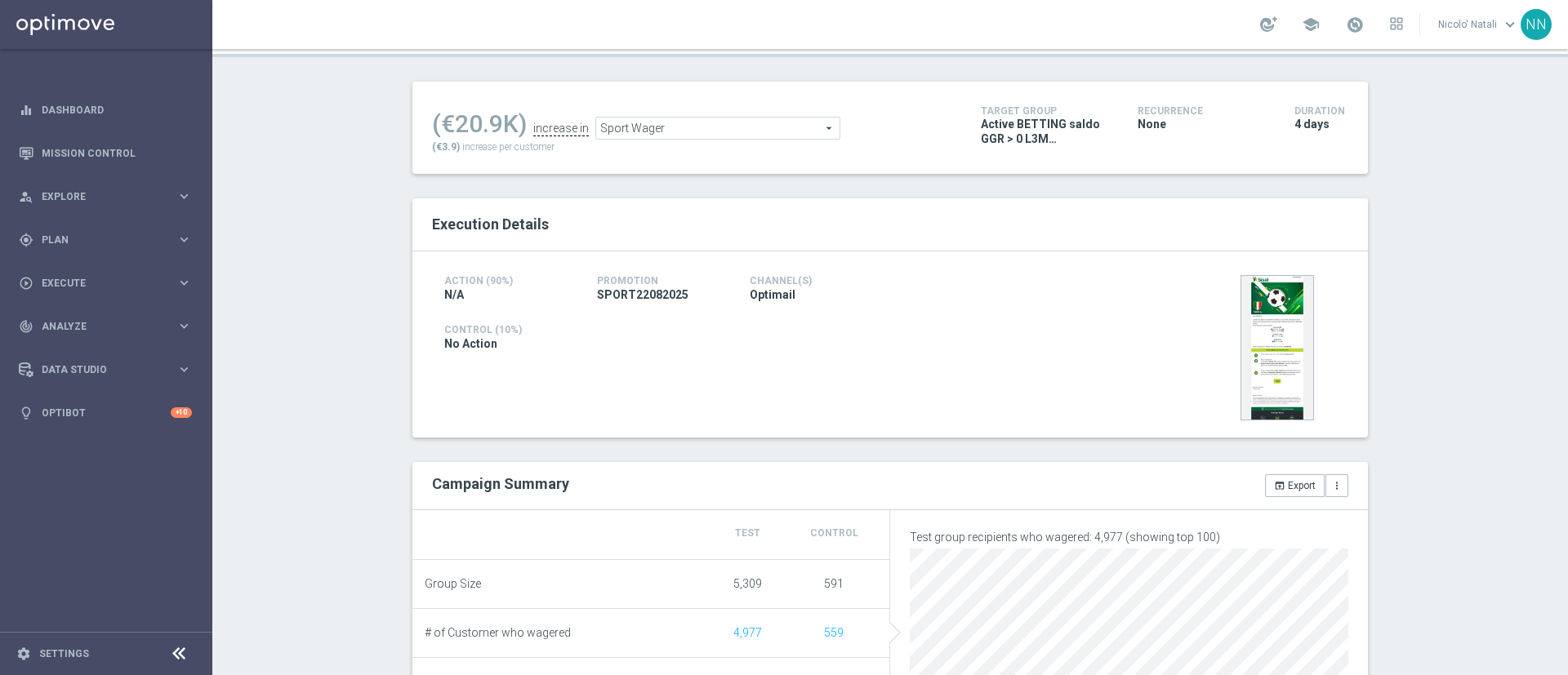
scroll to position [169, 0]
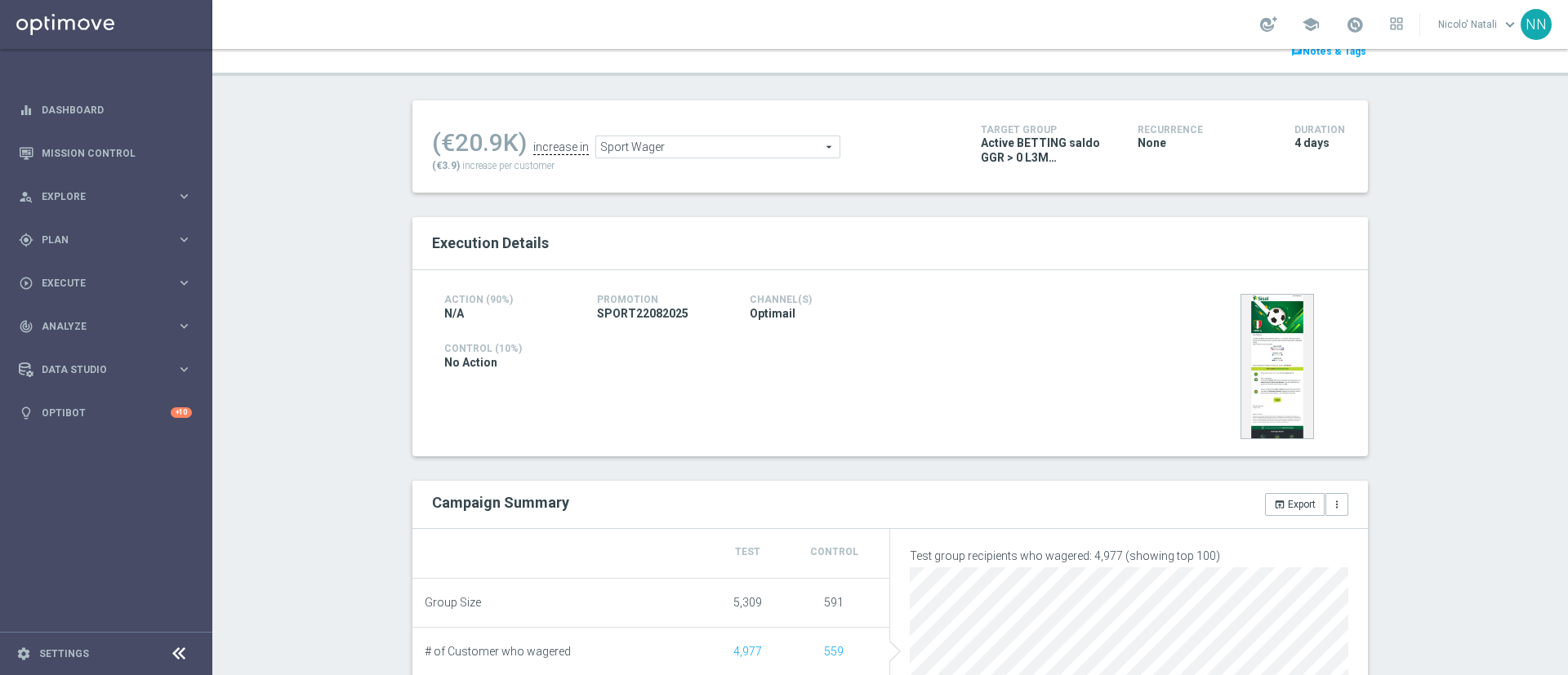
click at [696, 159] on div "(€20.9K) increase in Sport Wager Sport Wager arrow_drop_down search (€3.9) incr…" at bounding box center [694, 146] width 524 height 53
click at [672, 142] on span "Sport Wager" at bounding box center [718, 147] width 244 height 21
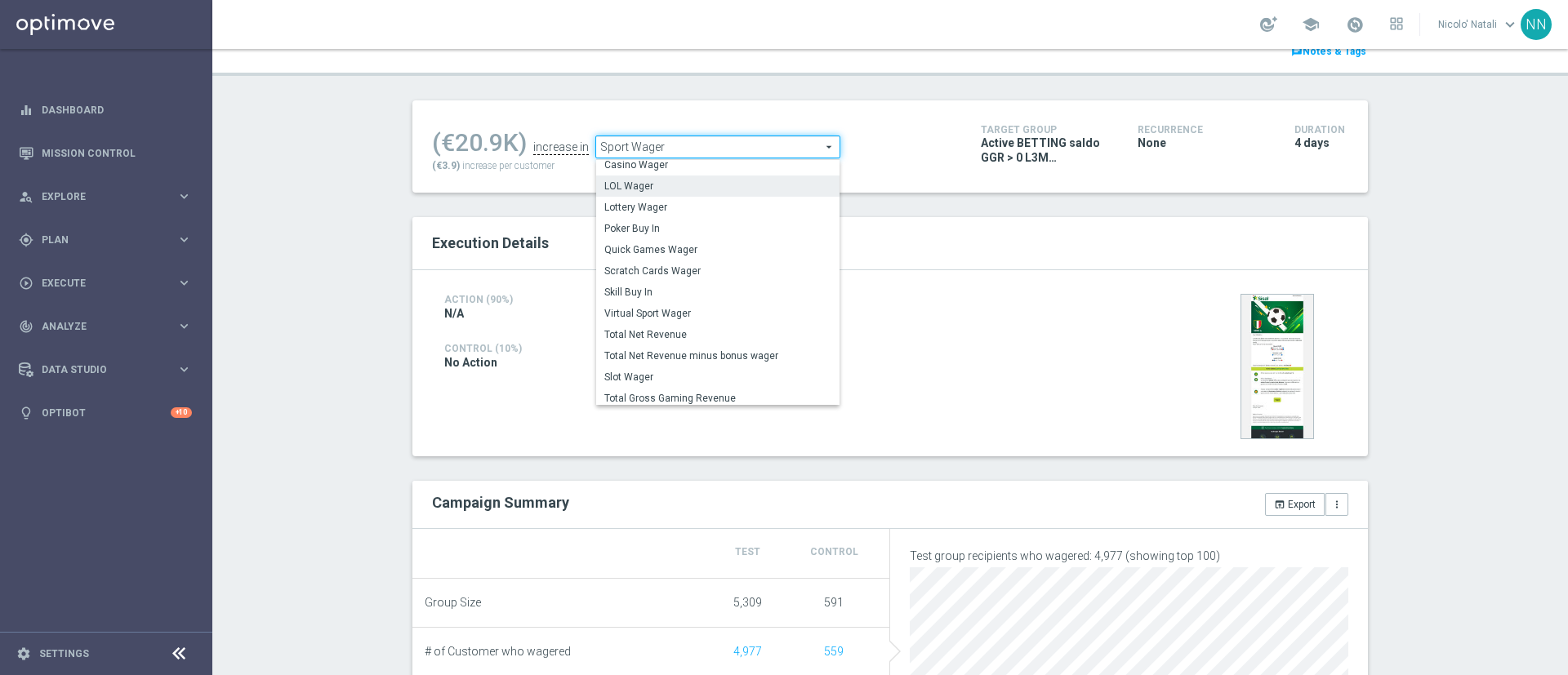
scroll to position [0, 0]
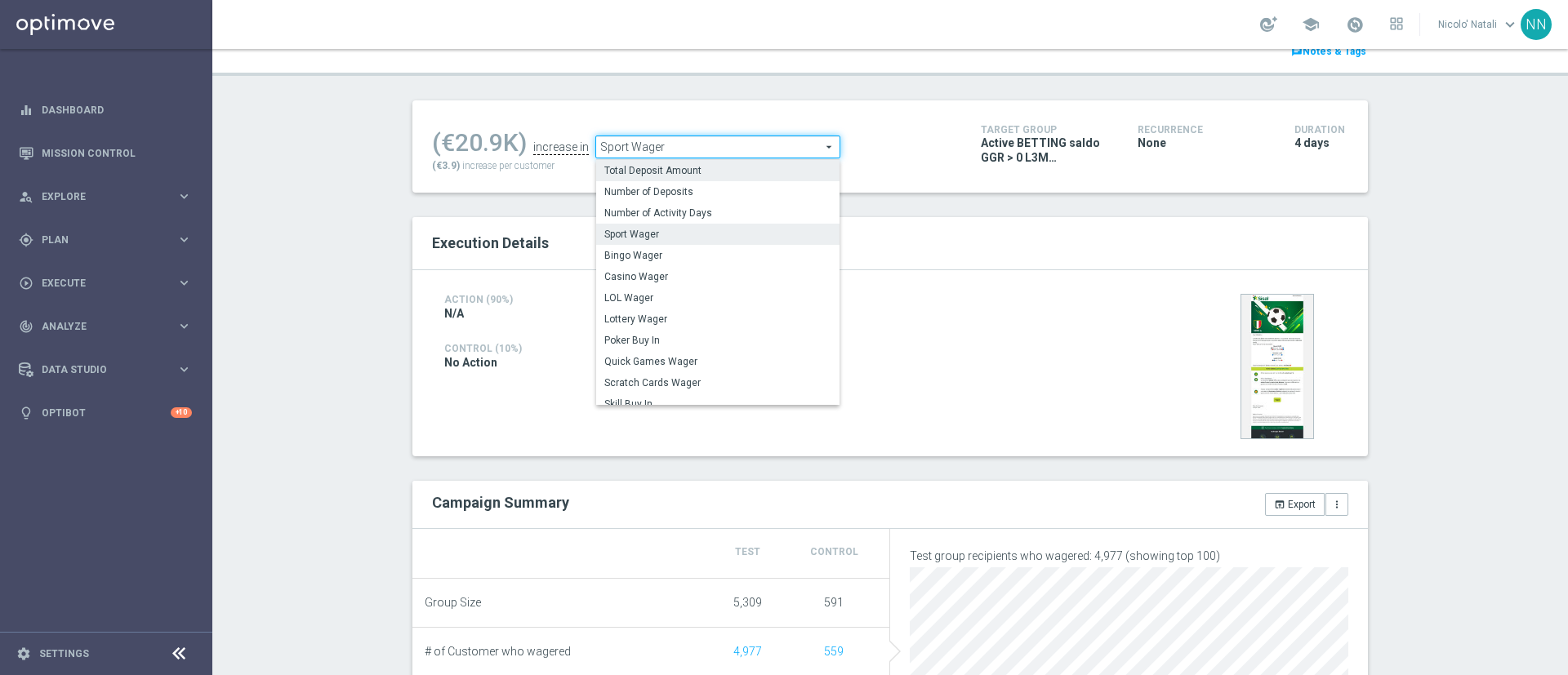
click at [670, 176] on span "Total Deposit Amount" at bounding box center [718, 171] width 227 height 13
type input "Total Deposit Amount"
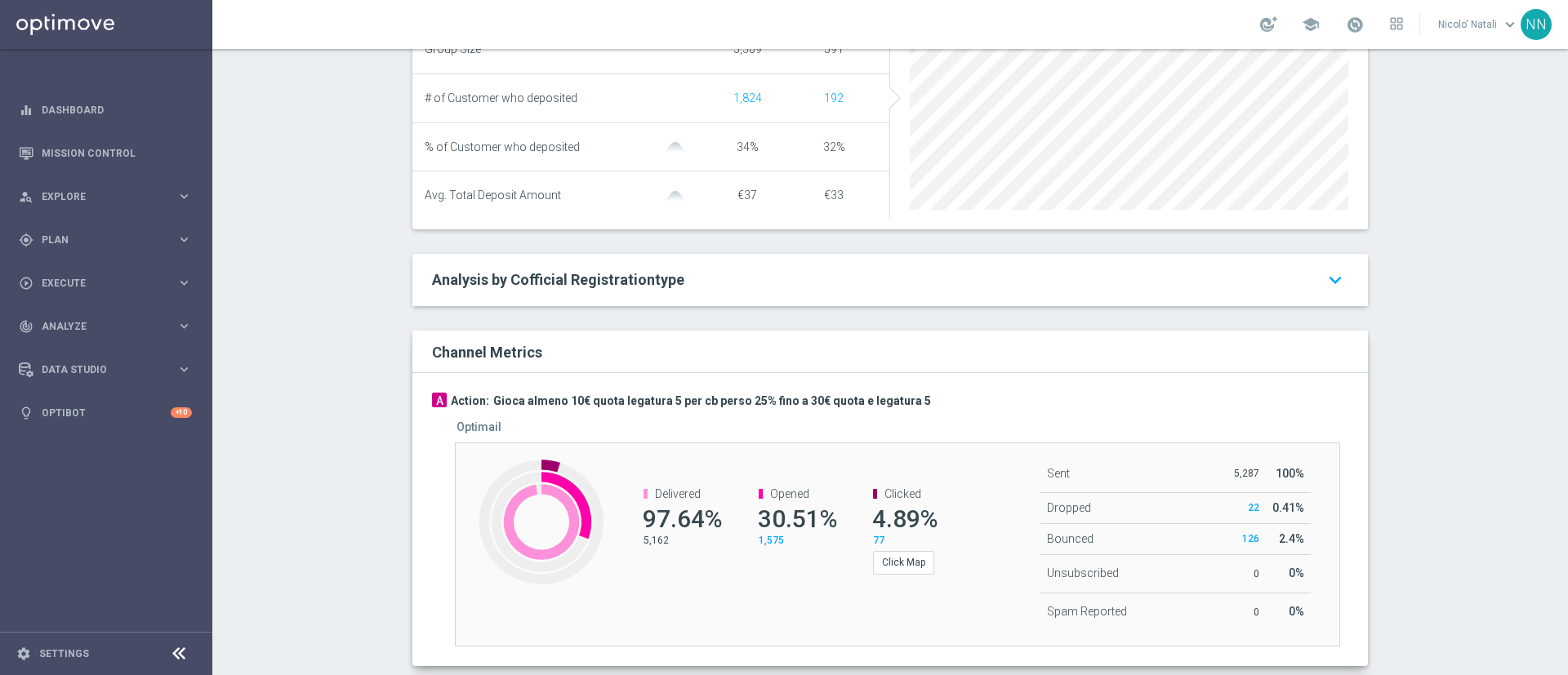
scroll to position [762, 0]
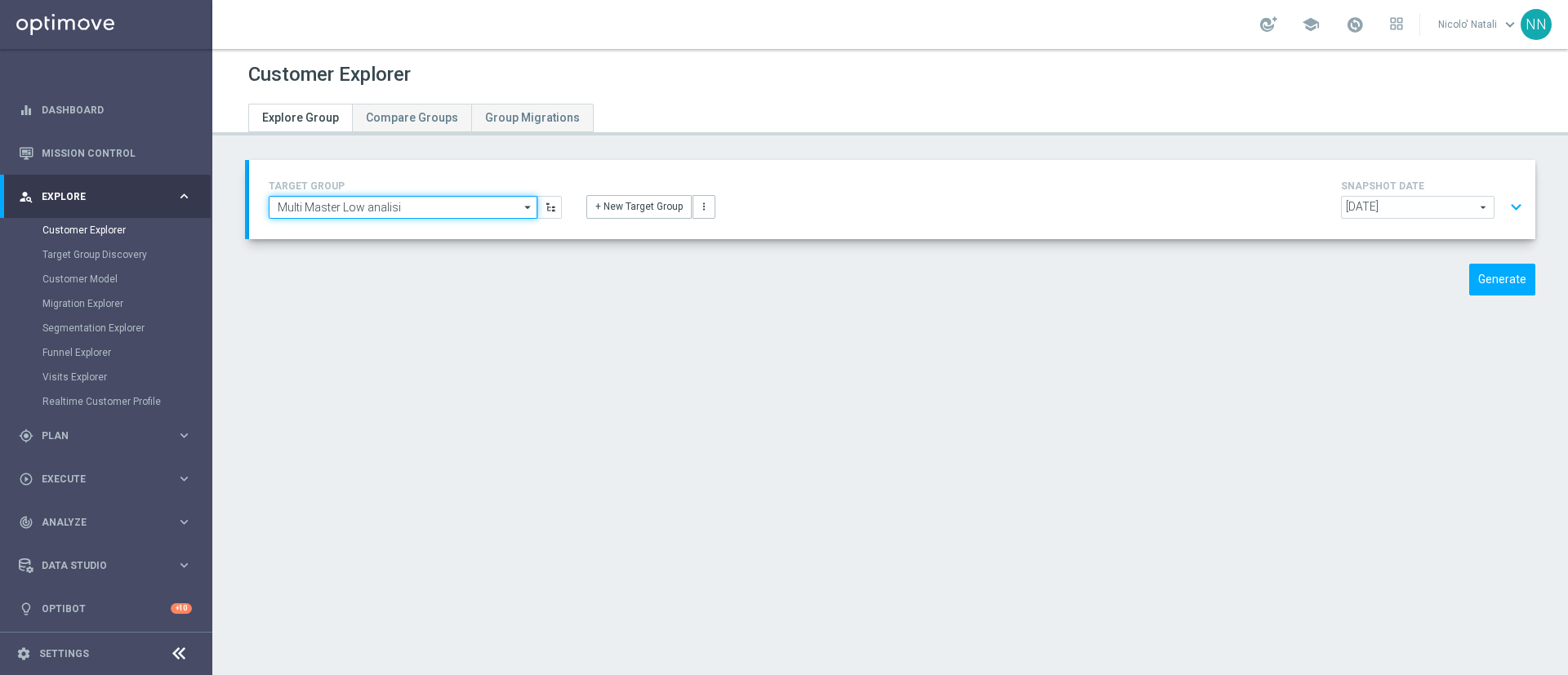
click at [441, 204] on input "Multi Master Low analisi" at bounding box center [403, 208] width 269 height 23
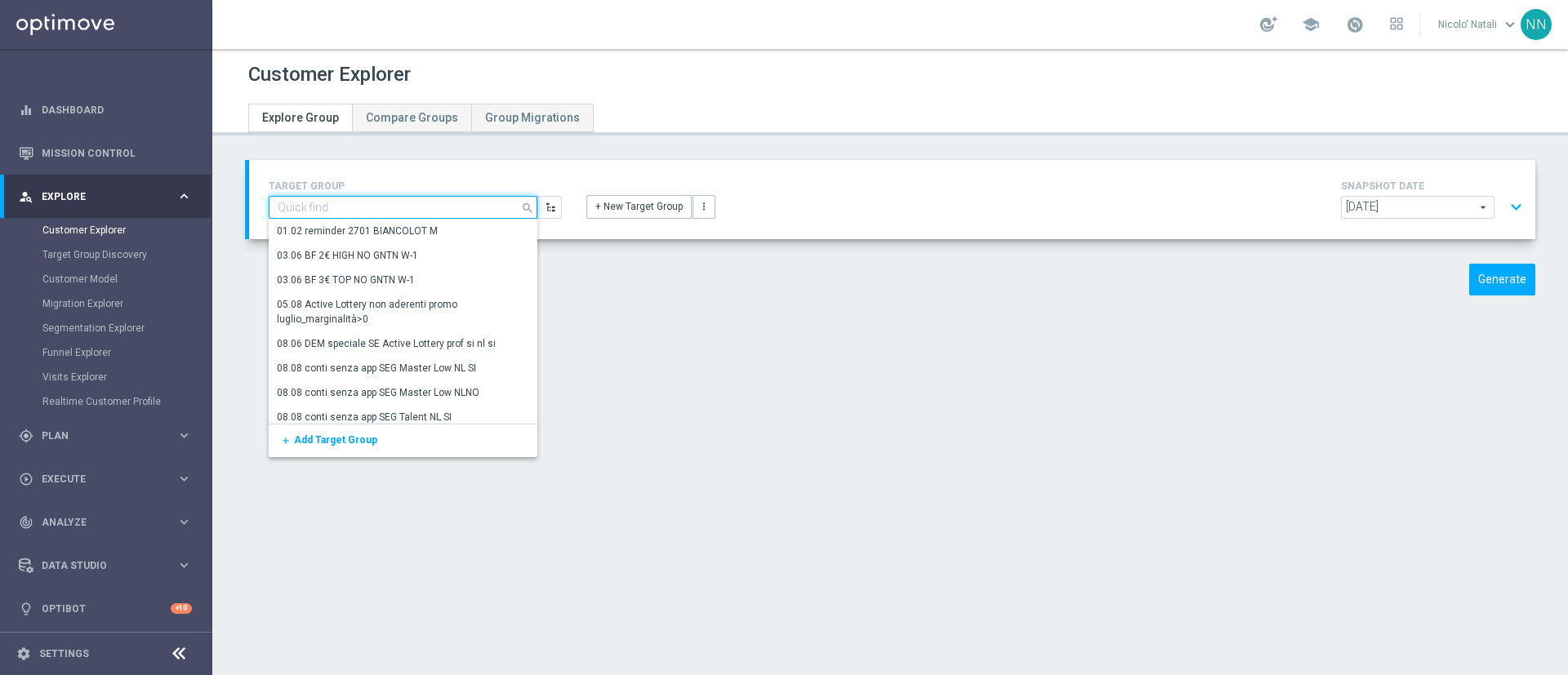
paste input "reactivated master analisi"
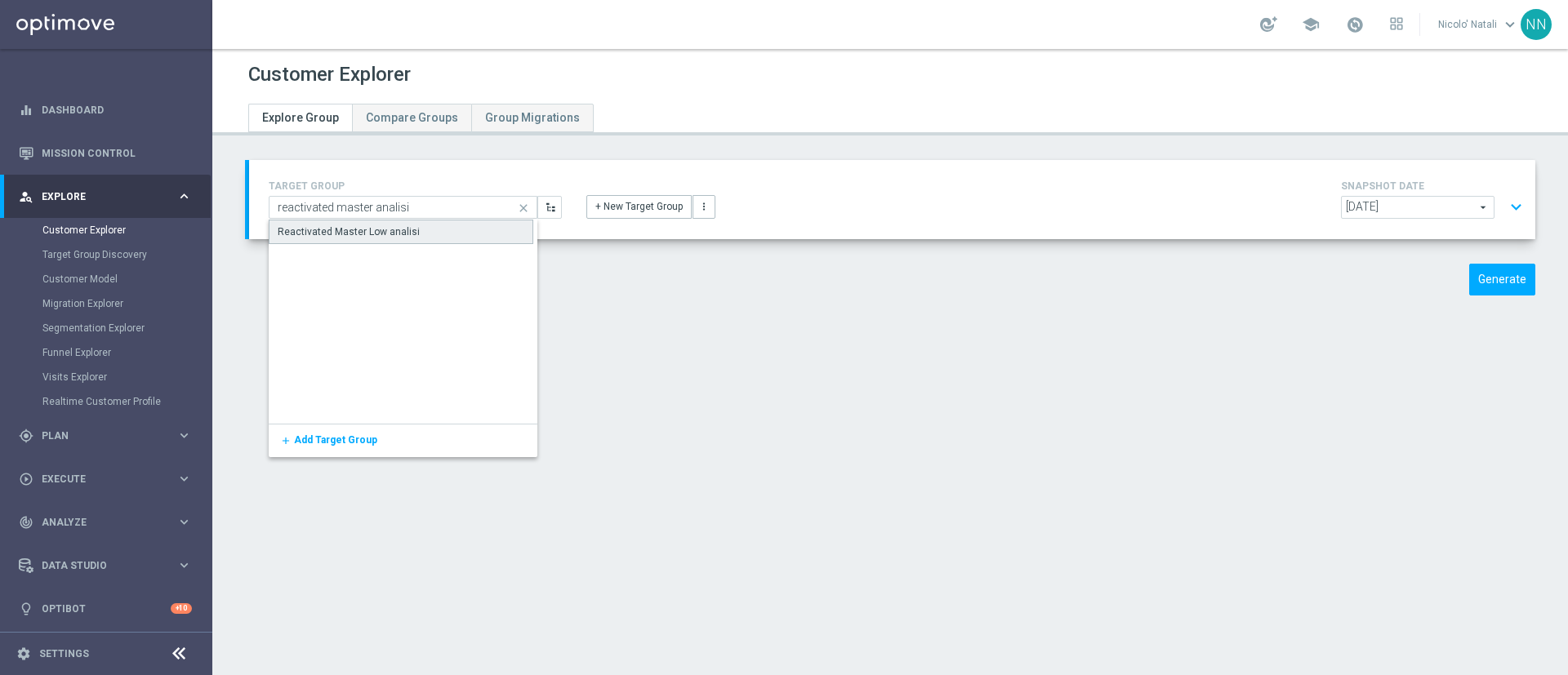
click at [428, 234] on div "Reactivated Master Low analisi" at bounding box center [401, 231] width 264 height 24
type input "Reactivated Master Low analisi"
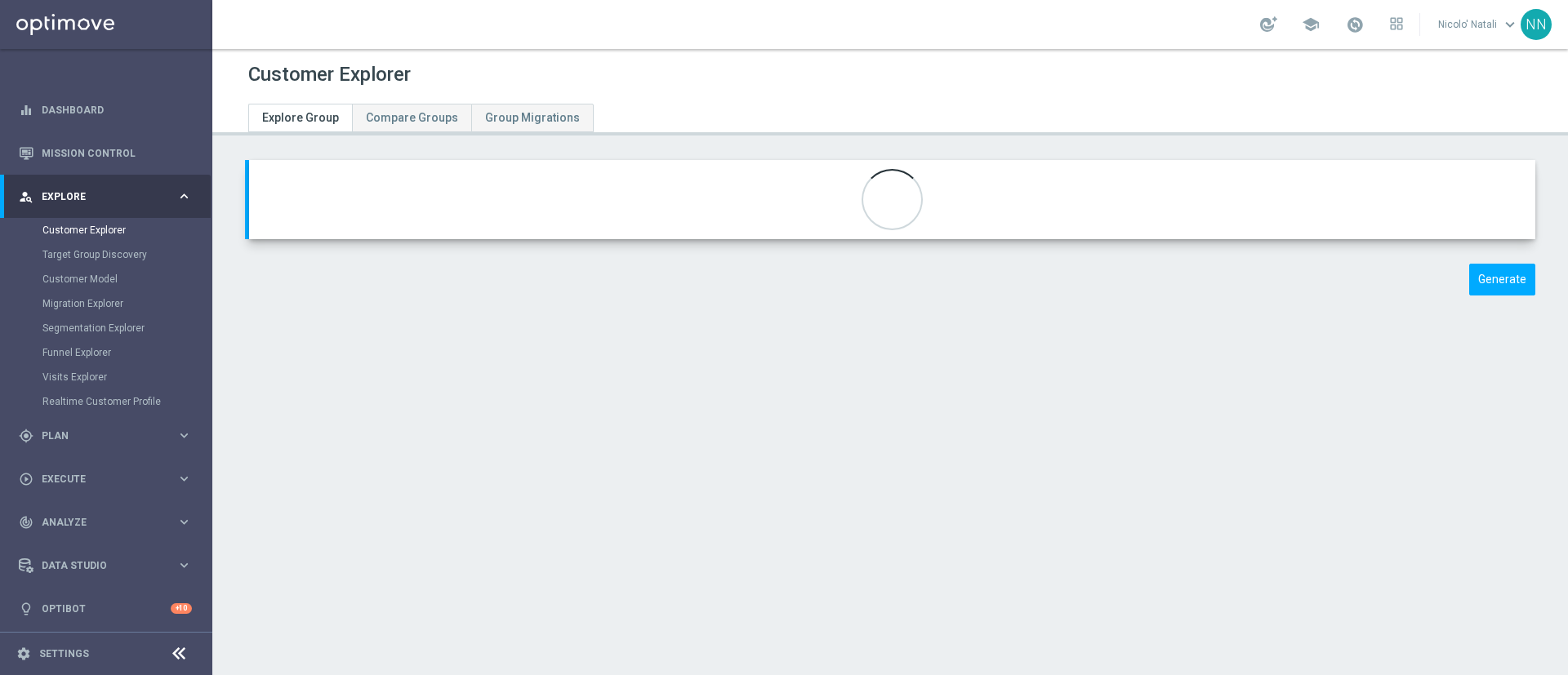
type input "Reactivated Master Low"
click at [1471, 279] on button "Generate" at bounding box center [1503, 279] width 66 height 32
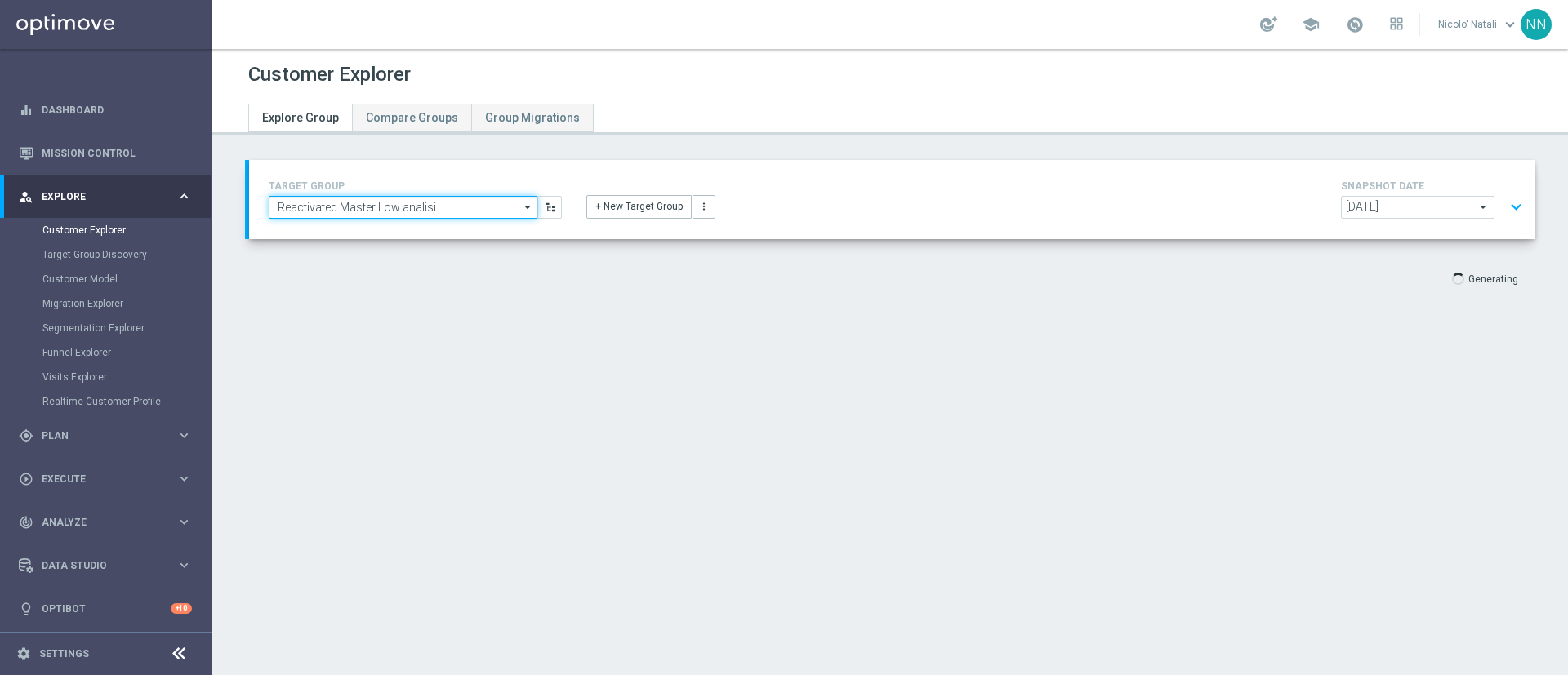
click at [454, 205] on input "Reactivated Master Low analisi" at bounding box center [403, 208] width 269 height 23
click at [454, 205] on input at bounding box center [403, 208] width 269 height 23
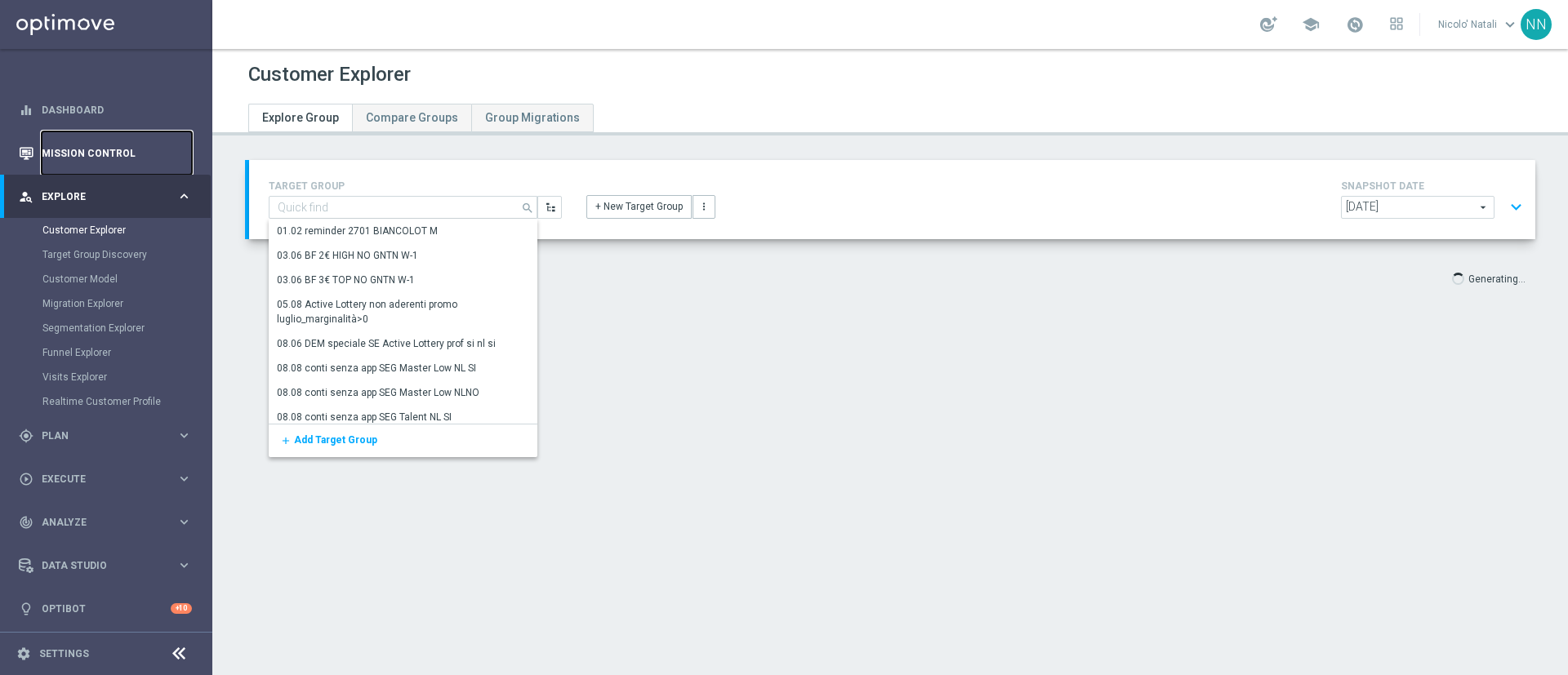
click at [45, 159] on link "Mission Control" at bounding box center [117, 153] width 150 height 43
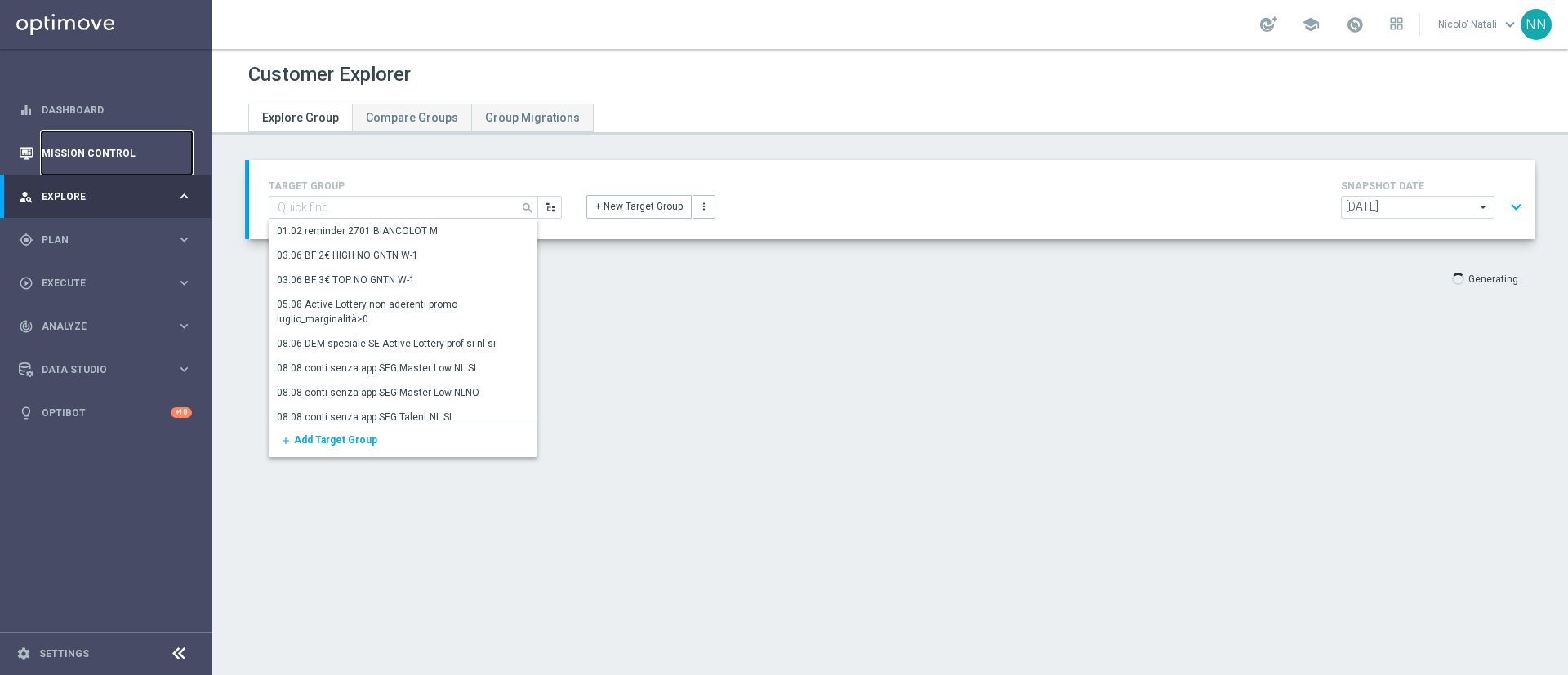
type input "Reactivated Master Low analisi"
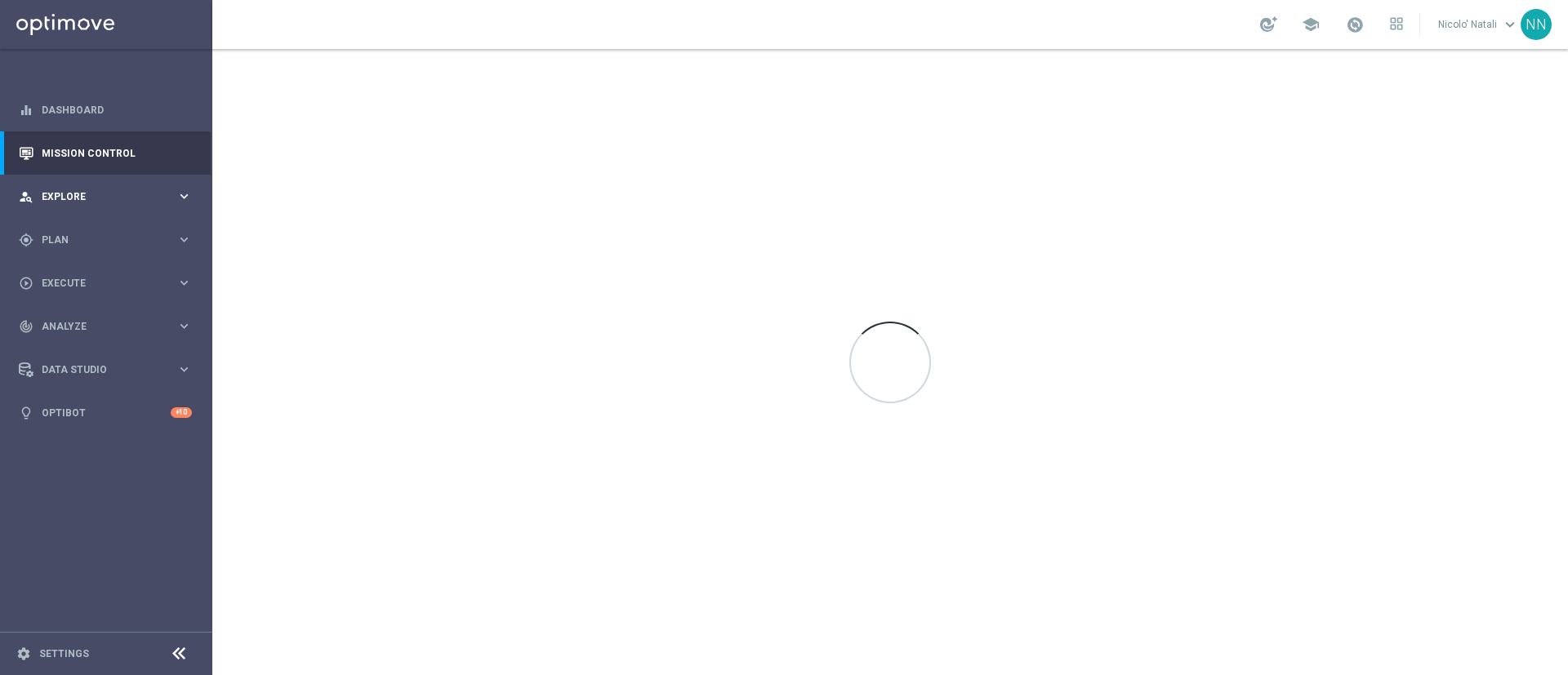
click at [111, 189] on div "person_search Explore" at bounding box center [97, 196] width 158 height 14
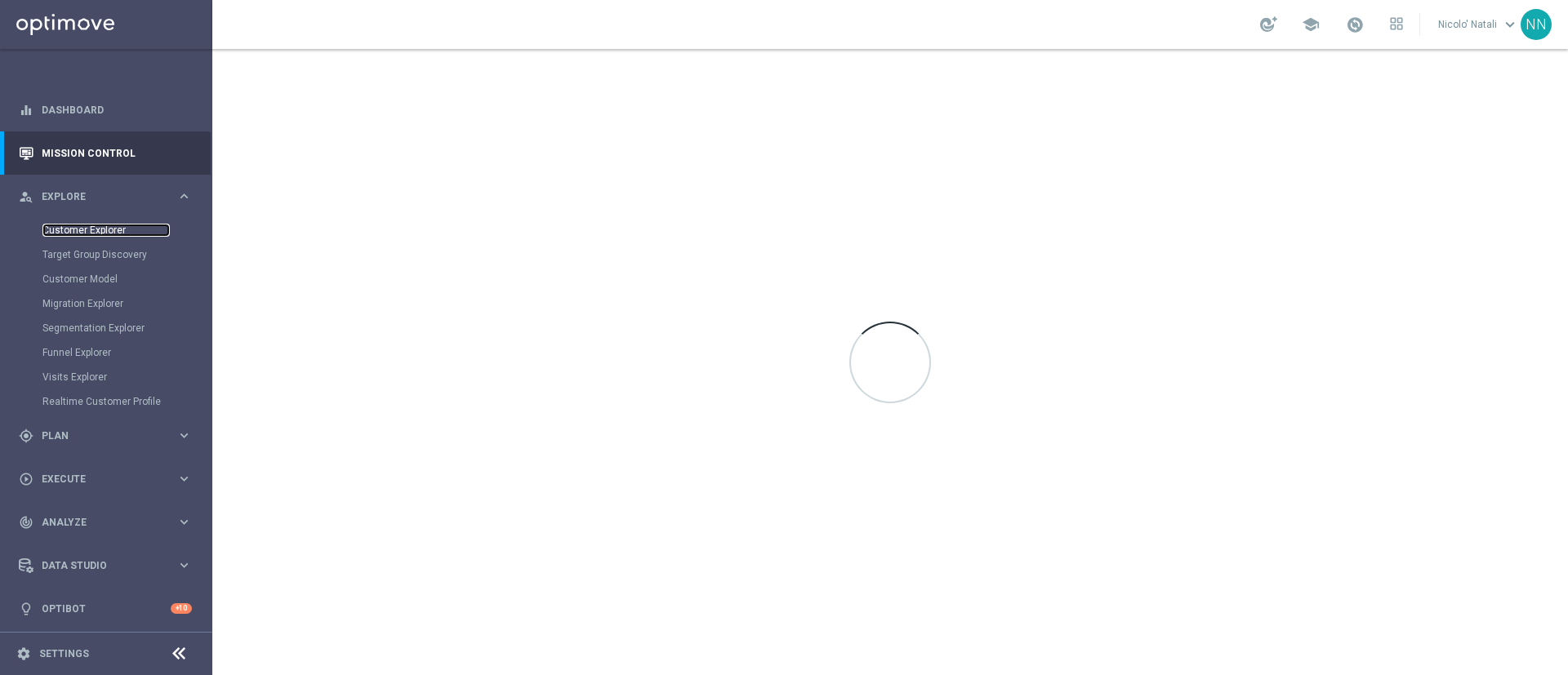
click at [101, 229] on link "Customer Explorer" at bounding box center [106, 230] width 128 height 13
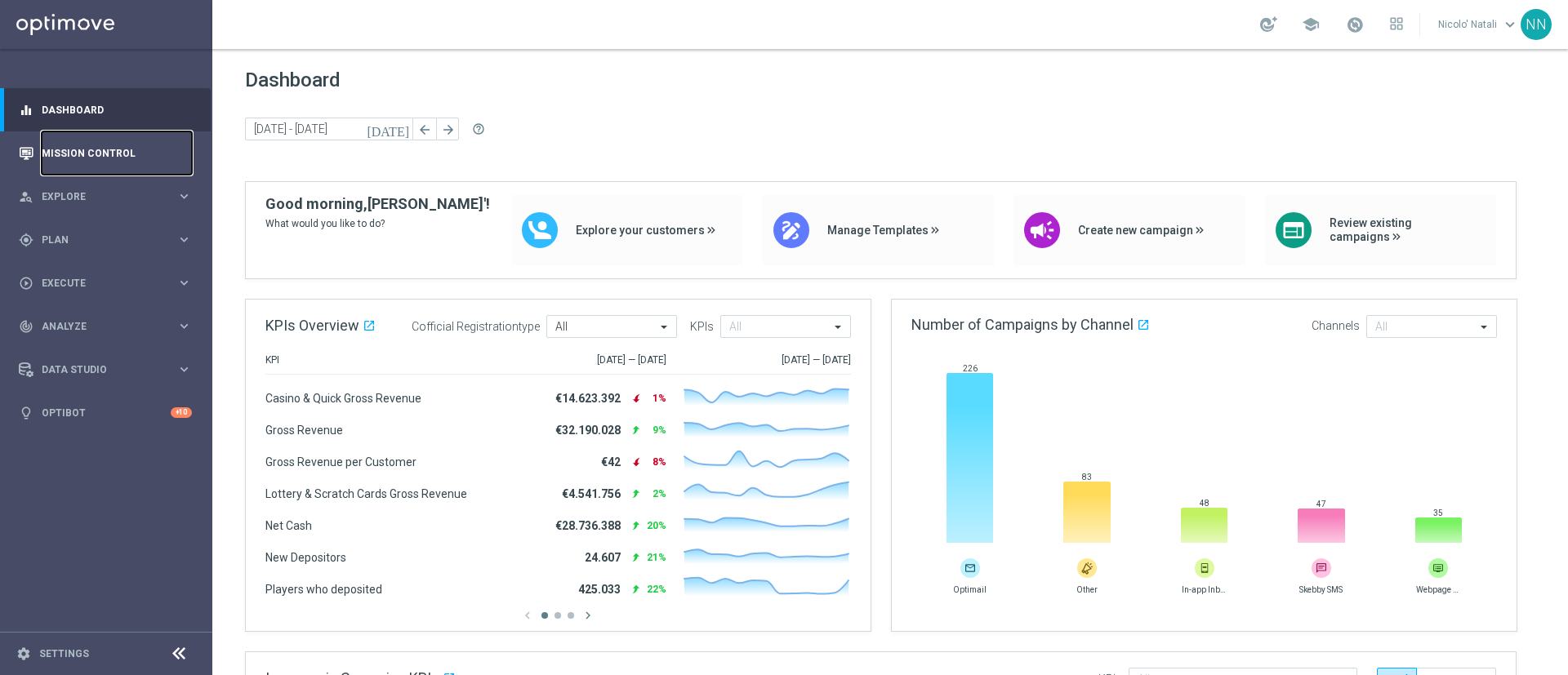
click at [101, 169] on link "Mission Control" at bounding box center [117, 153] width 150 height 43
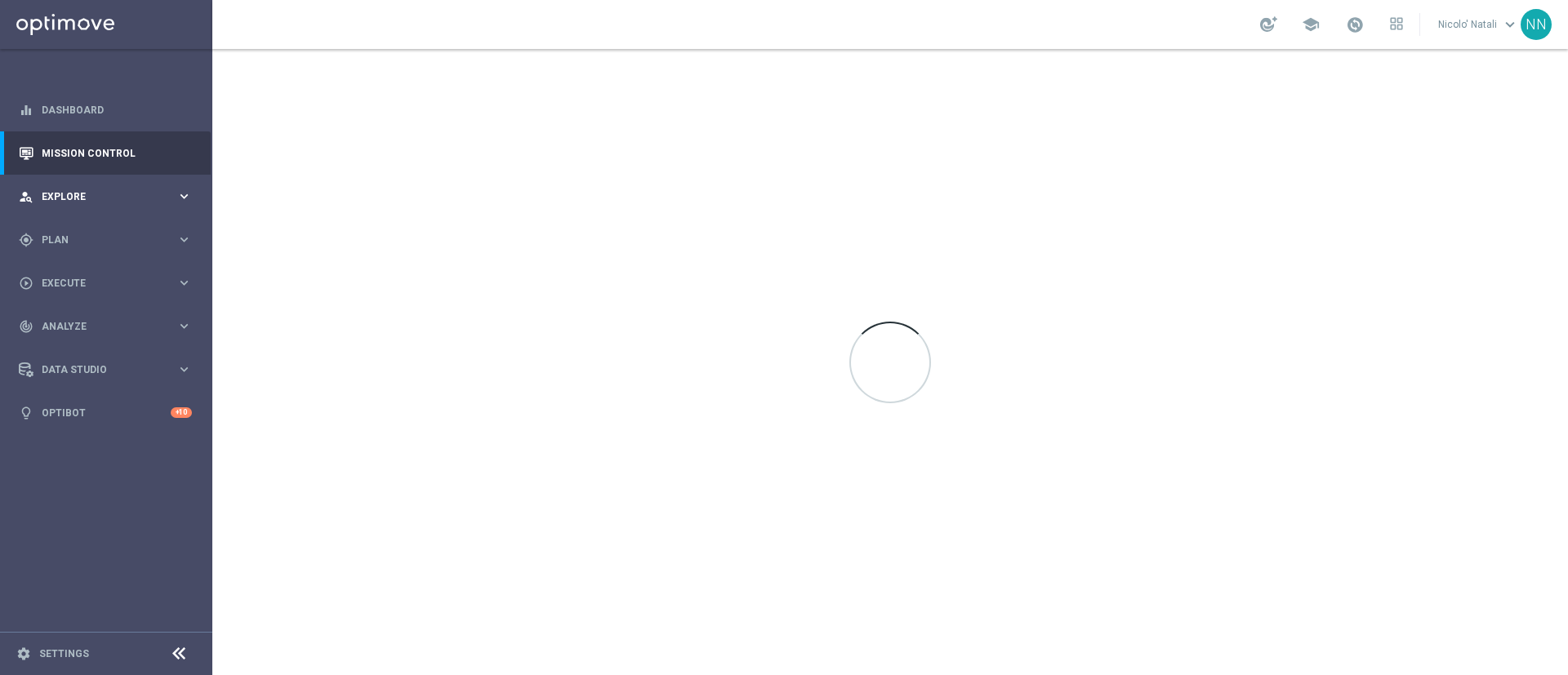
click at [124, 196] on span "Explore" at bounding box center [109, 196] width 135 height 10
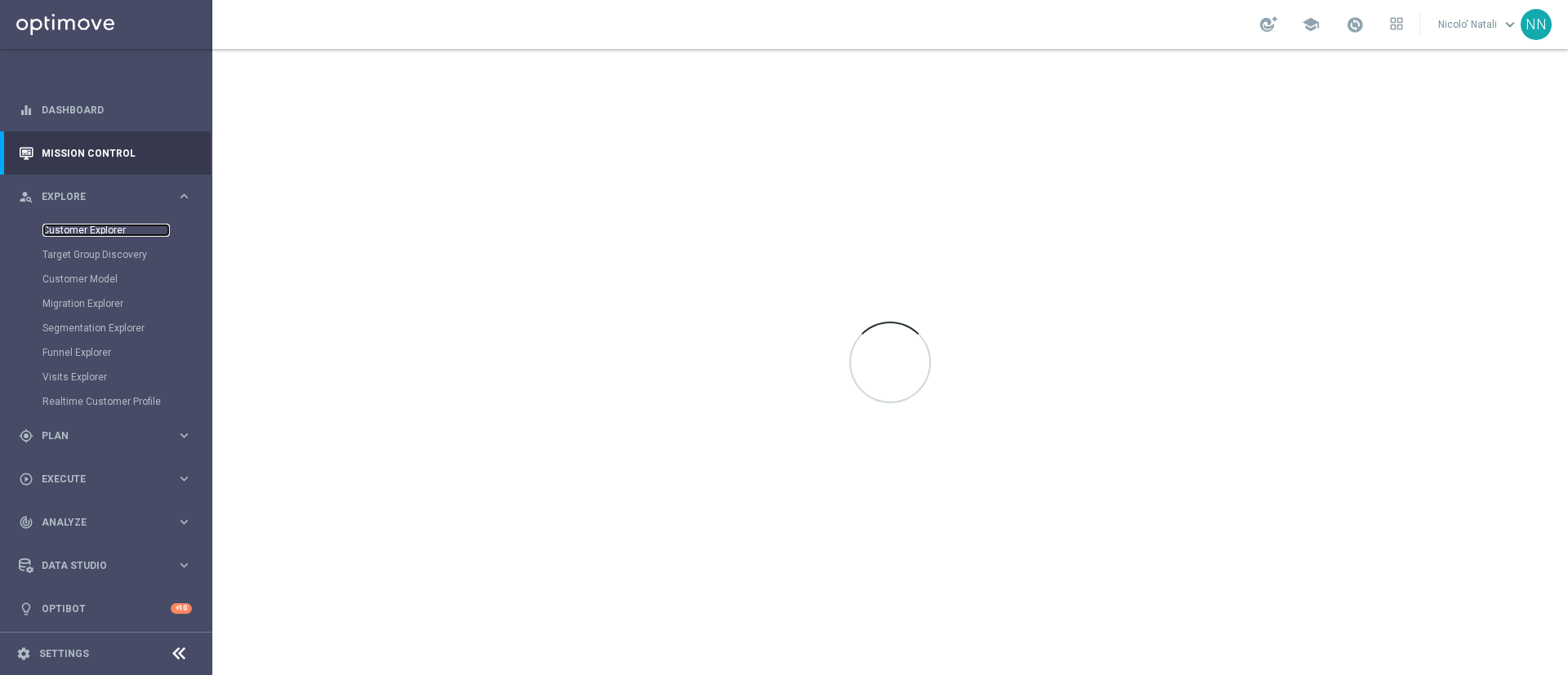
click at [102, 227] on link "Customer Explorer" at bounding box center [106, 230] width 128 height 13
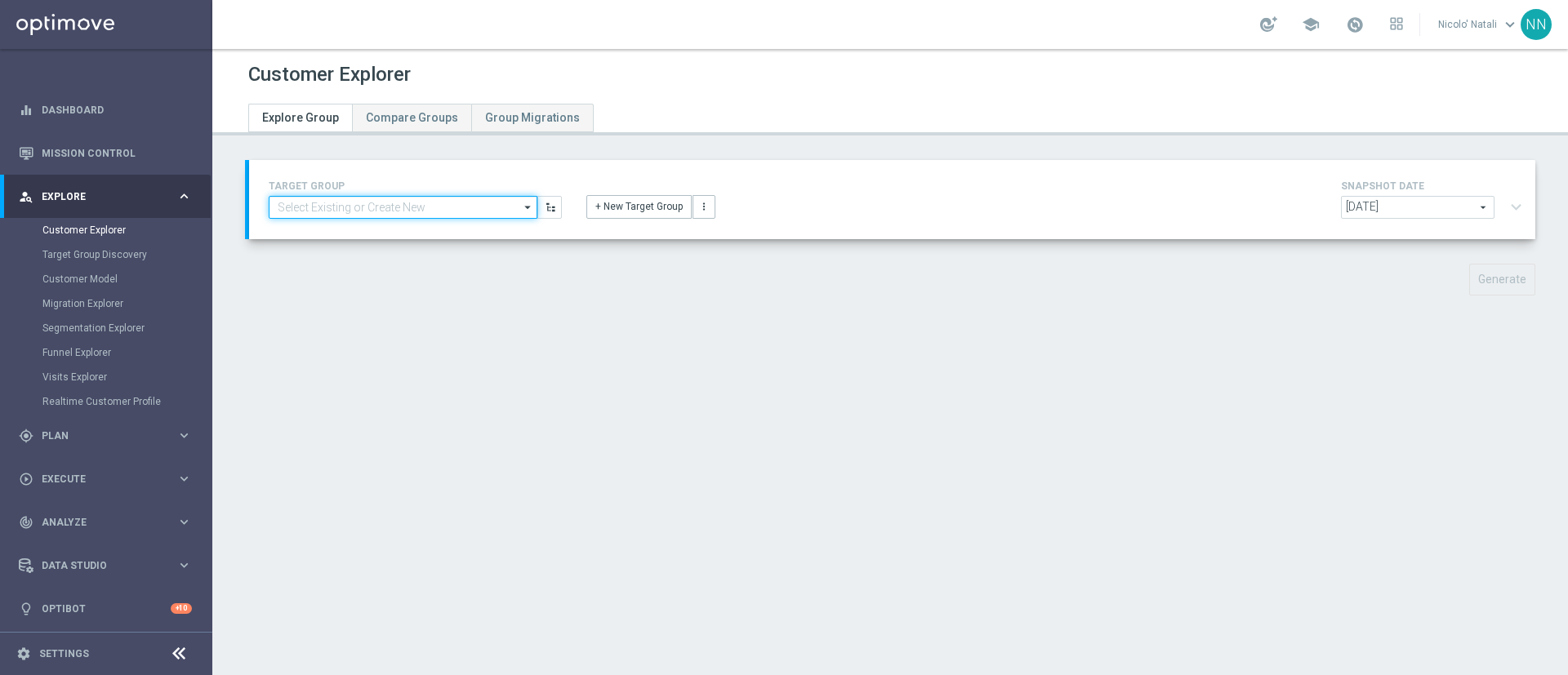
click at [417, 207] on input at bounding box center [403, 208] width 269 height 23
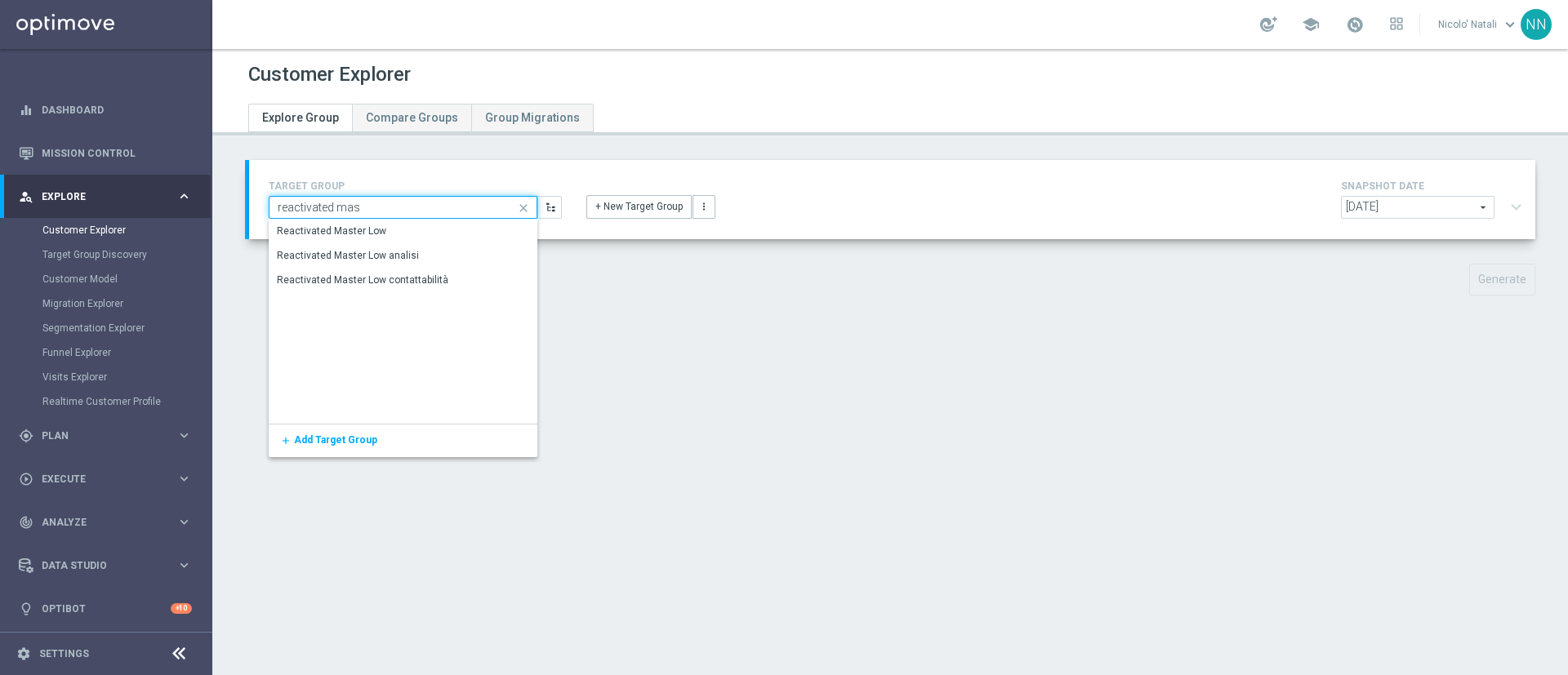
type input "reactivated mas"
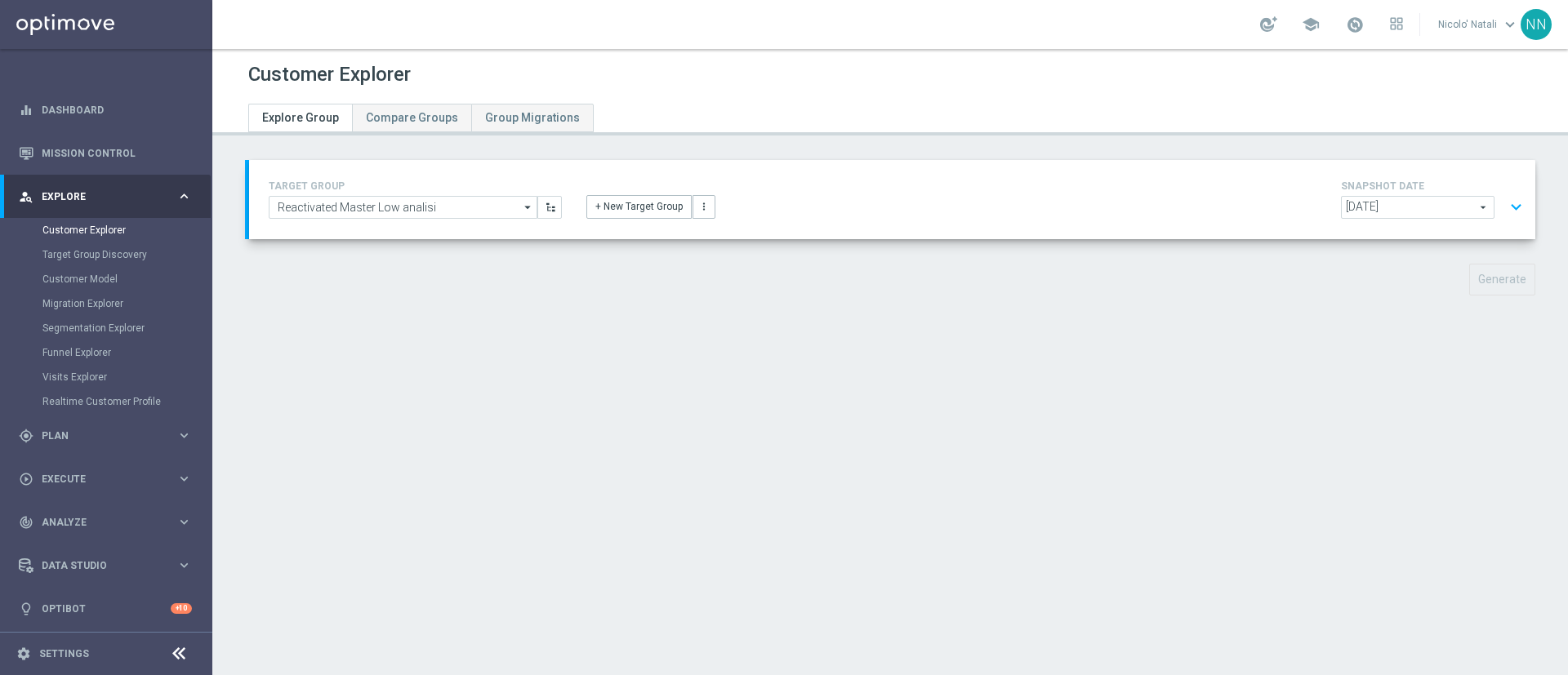
click at [1403, 208] on span "[DATE]" at bounding box center [1418, 207] width 152 height 21
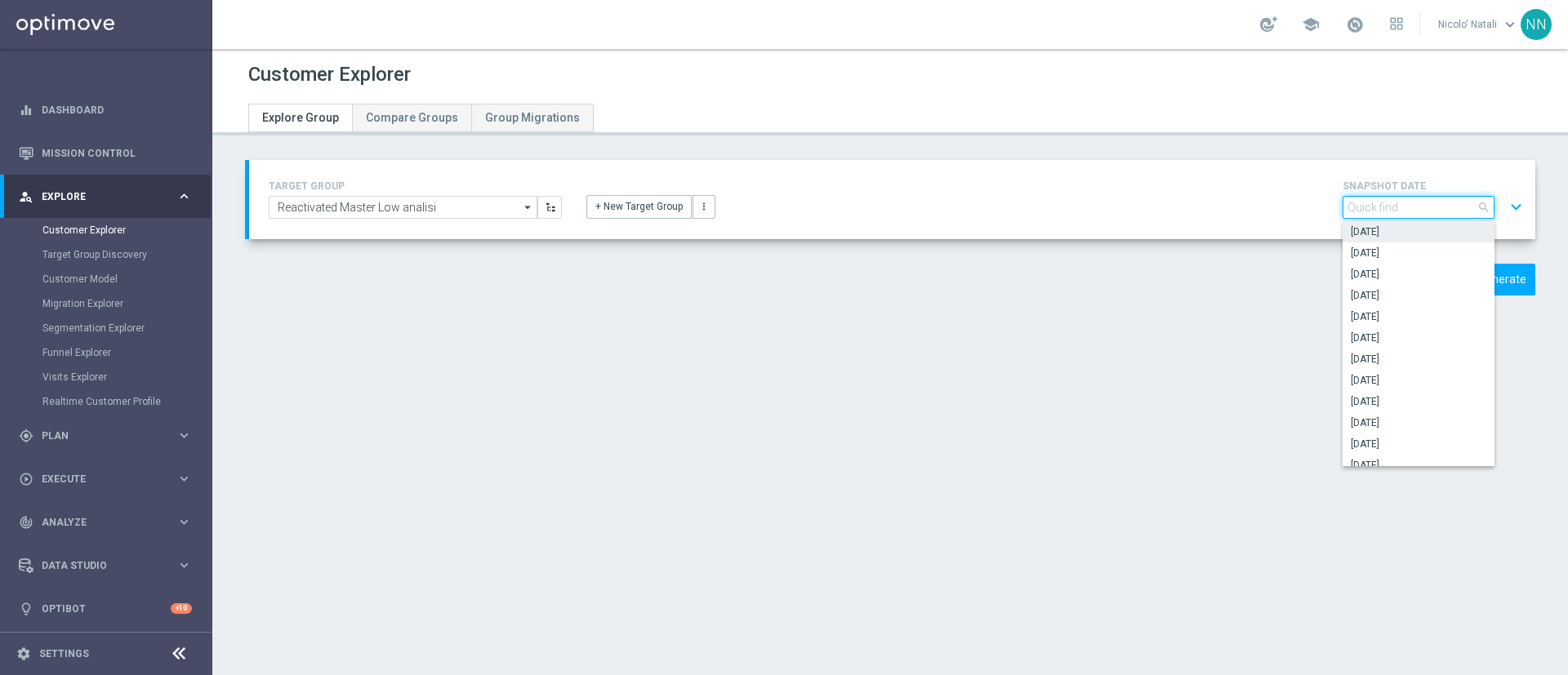
click at [1403, 208] on input "search" at bounding box center [1419, 208] width 152 height 23
click at [1383, 289] on span "[DATE]" at bounding box center [1419, 296] width 136 height 13
type input "[DATE]"
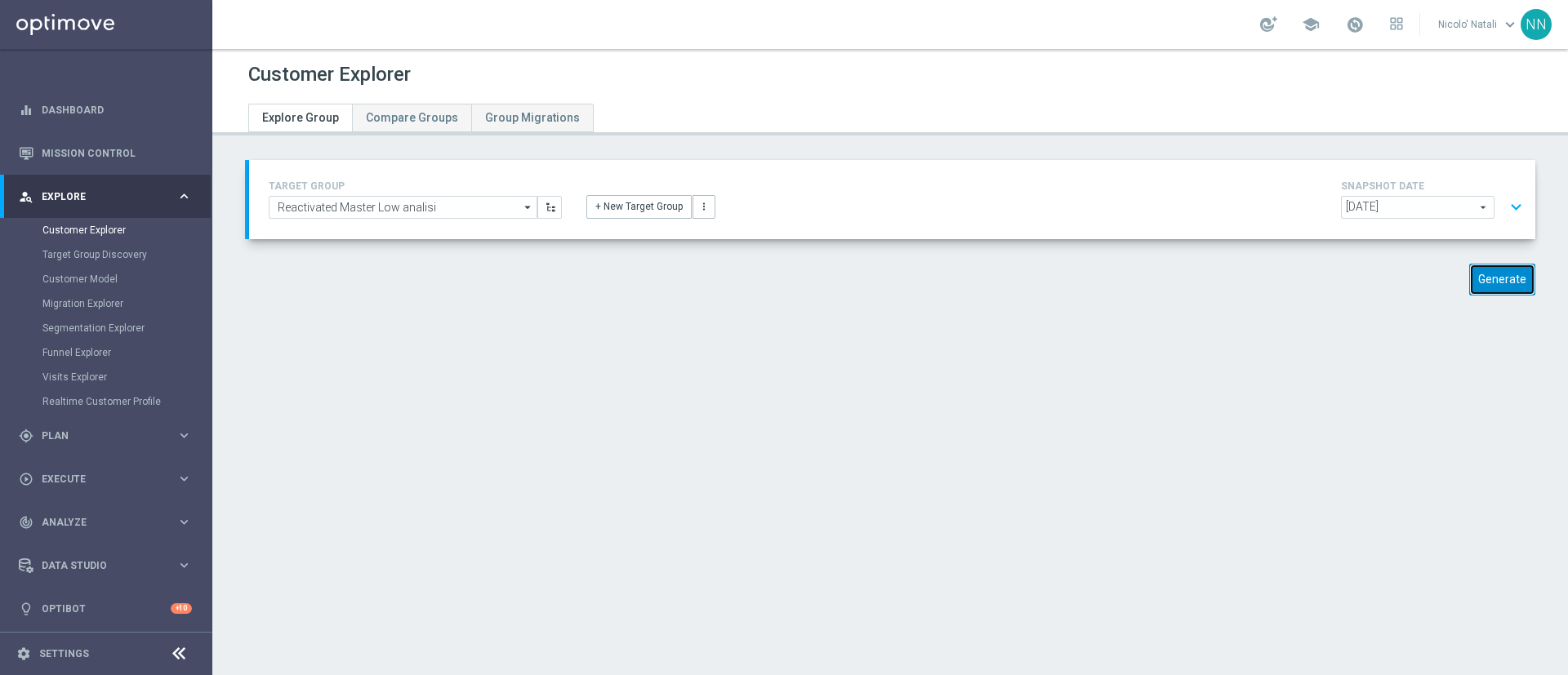
click at [1470, 285] on button "Generate" at bounding box center [1503, 279] width 66 height 32
click at [1469, 285] on p "Generating..." at bounding box center [1497, 278] width 57 height 15
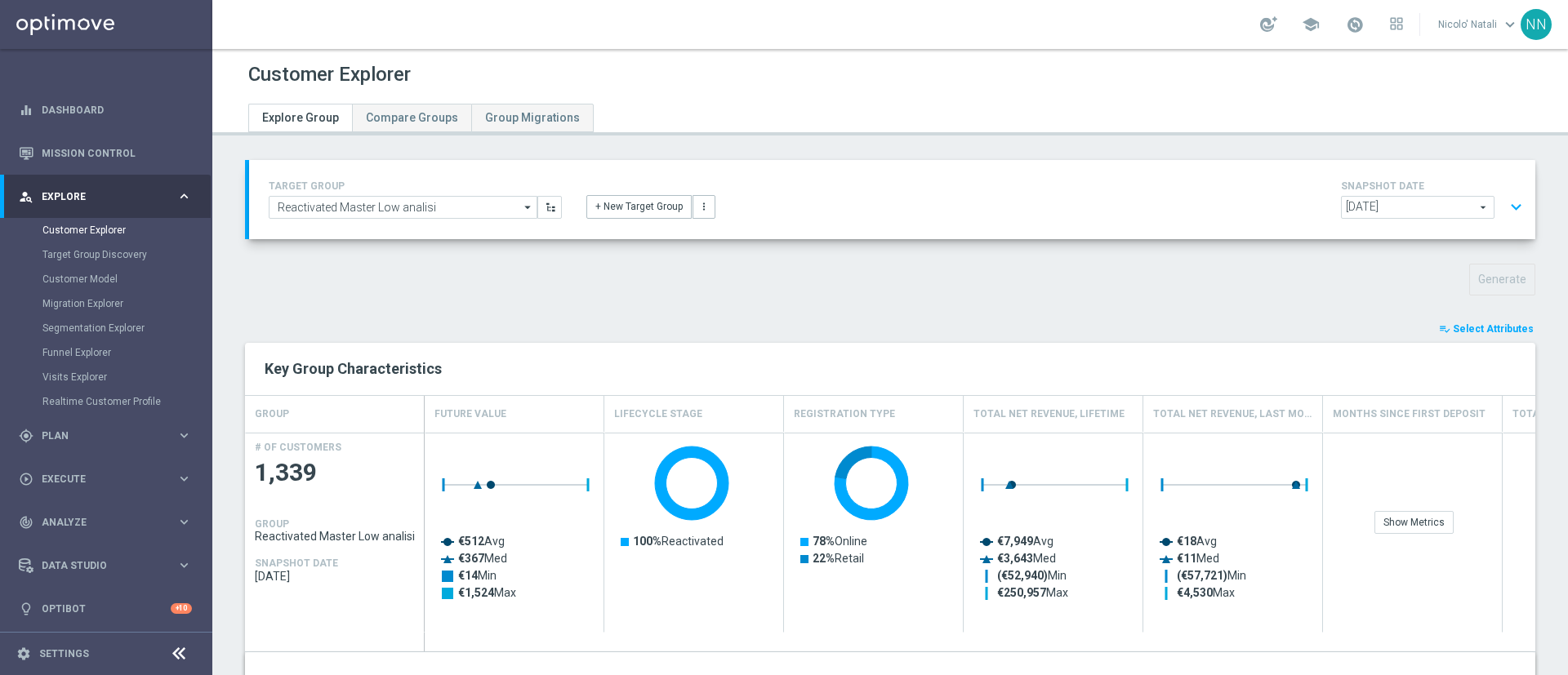
click at [1470, 327] on span "Select Attributes" at bounding box center [1493, 329] width 81 height 12
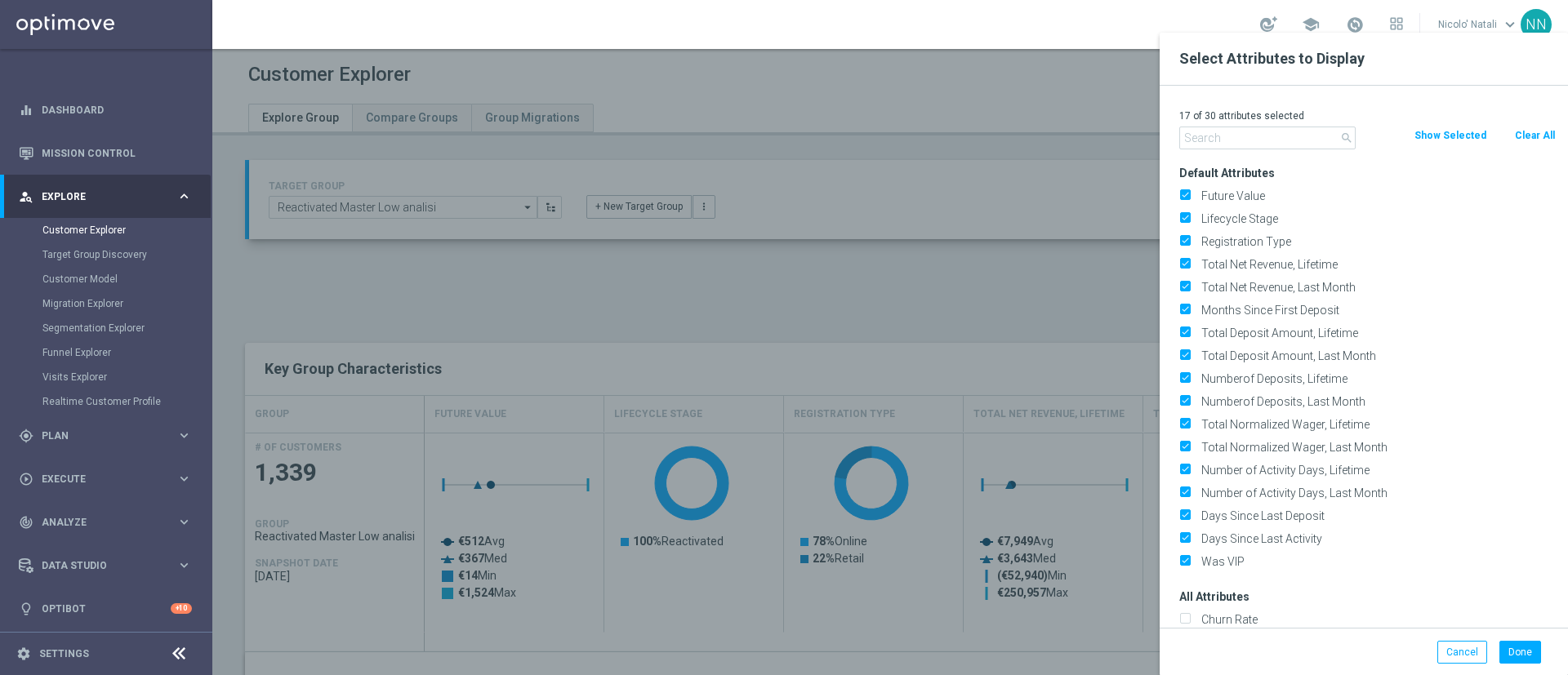
click at [1537, 143] on button "Clear All" at bounding box center [1535, 136] width 43 height 18
checkbox input "false"
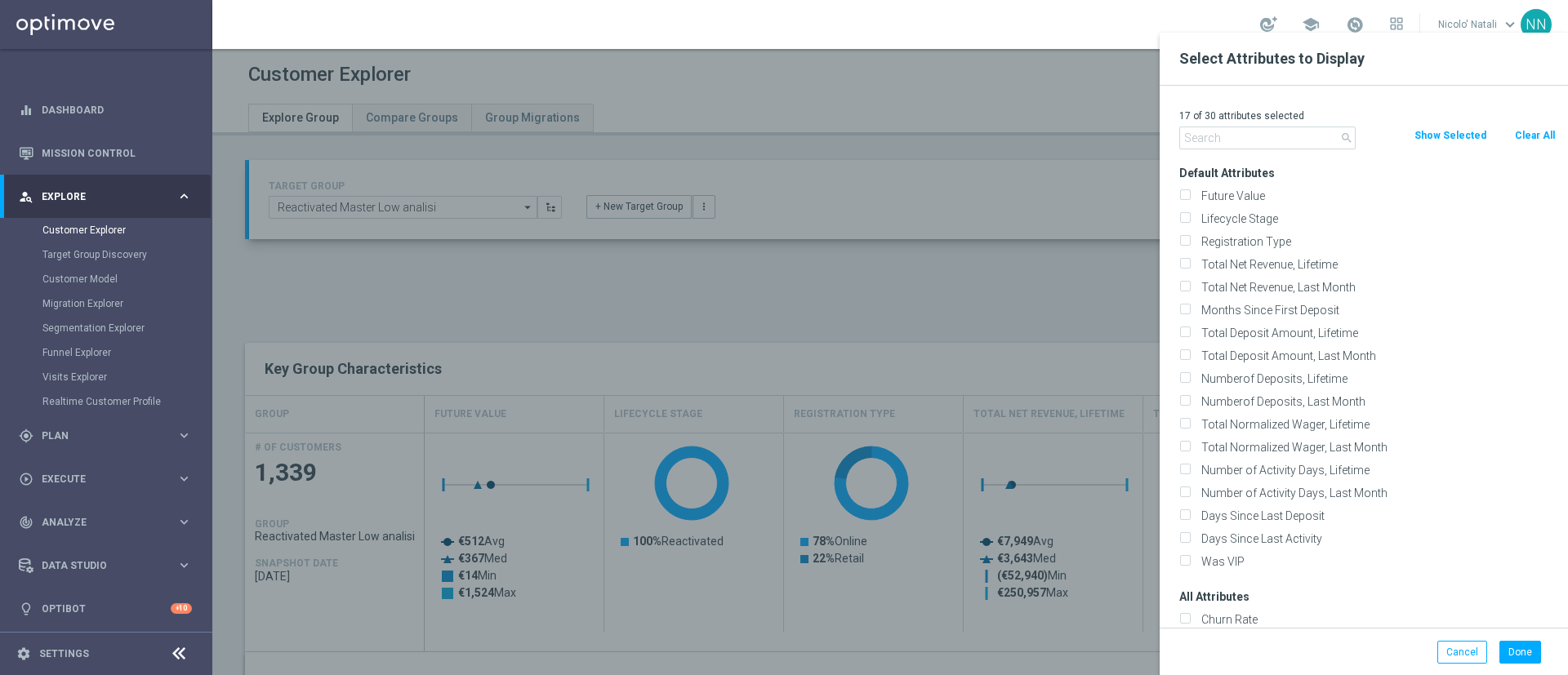
checkbox input "false"
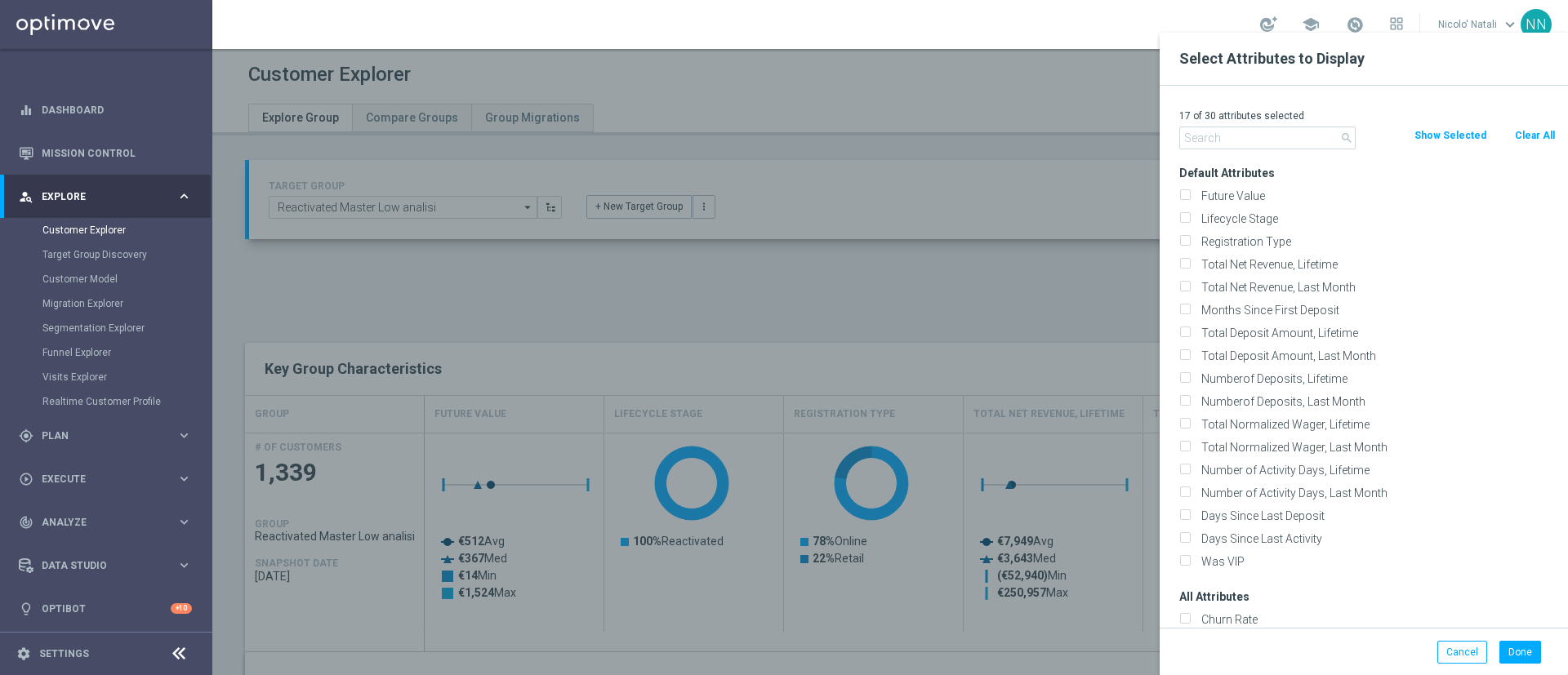
checkbox input "false"
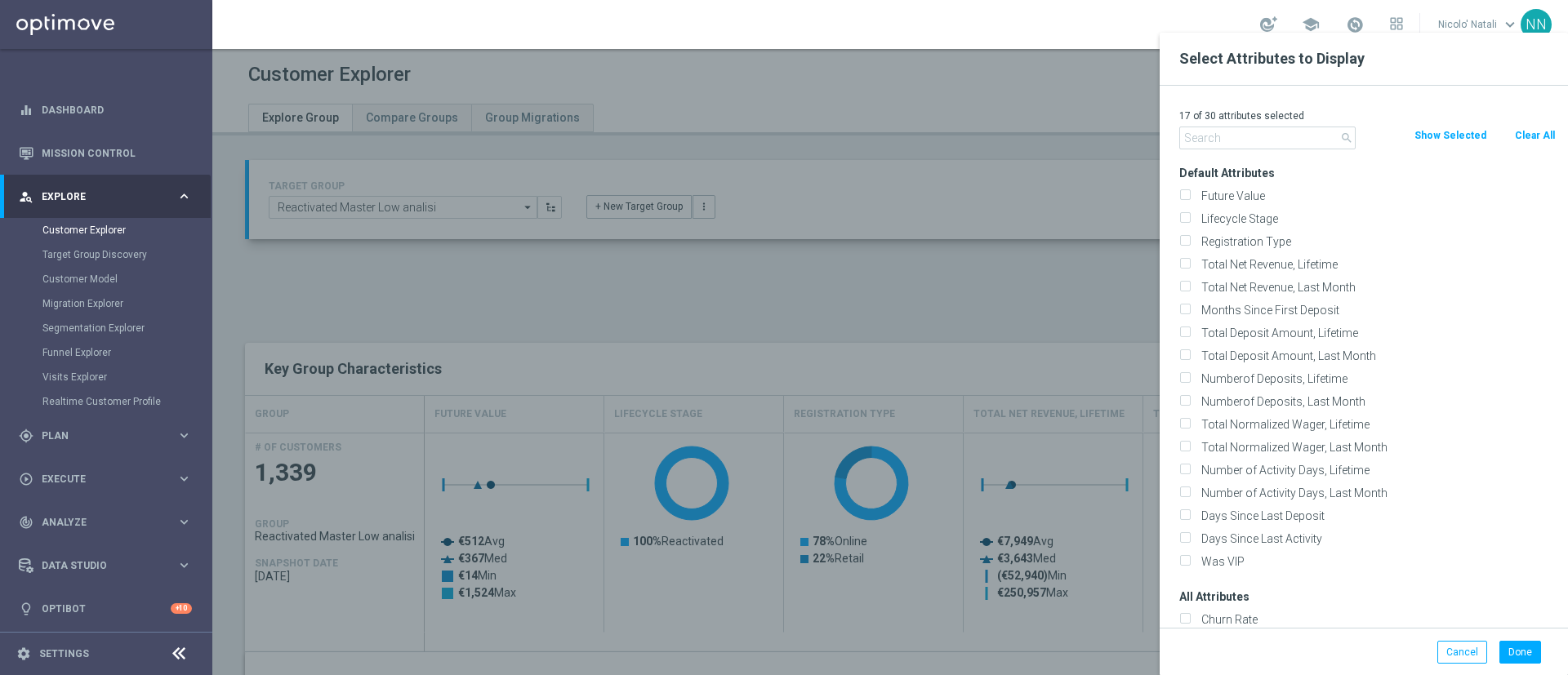
checkbox input "false"
click at [1254, 132] on input "text" at bounding box center [1268, 138] width 177 height 23
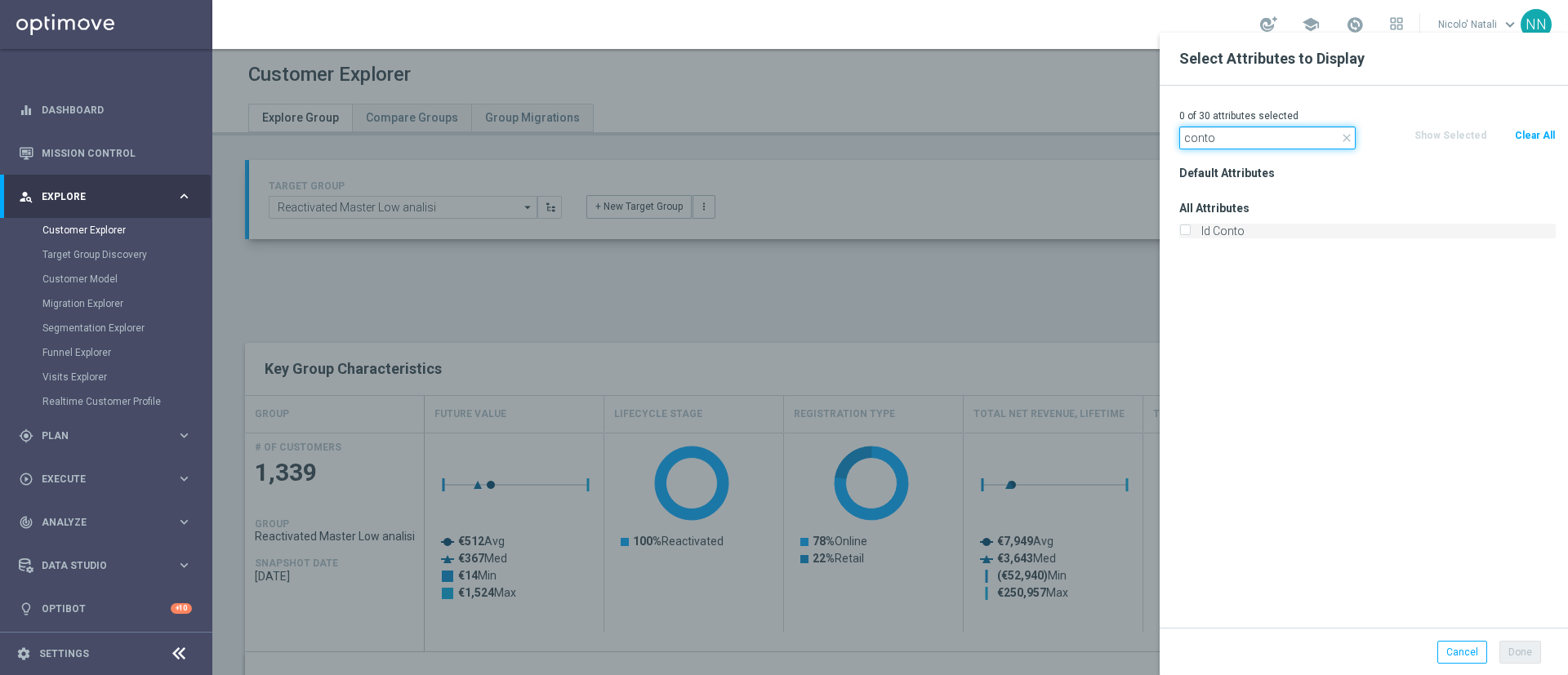
type input "conto"
click at [1239, 234] on label "Id Conto" at bounding box center [1375, 231] width 360 height 14
click at [1190, 234] on input "Id Conto" at bounding box center [1185, 233] width 11 height 11
checkbox input "true"
click at [1515, 659] on button "Done" at bounding box center [1520, 653] width 42 height 23
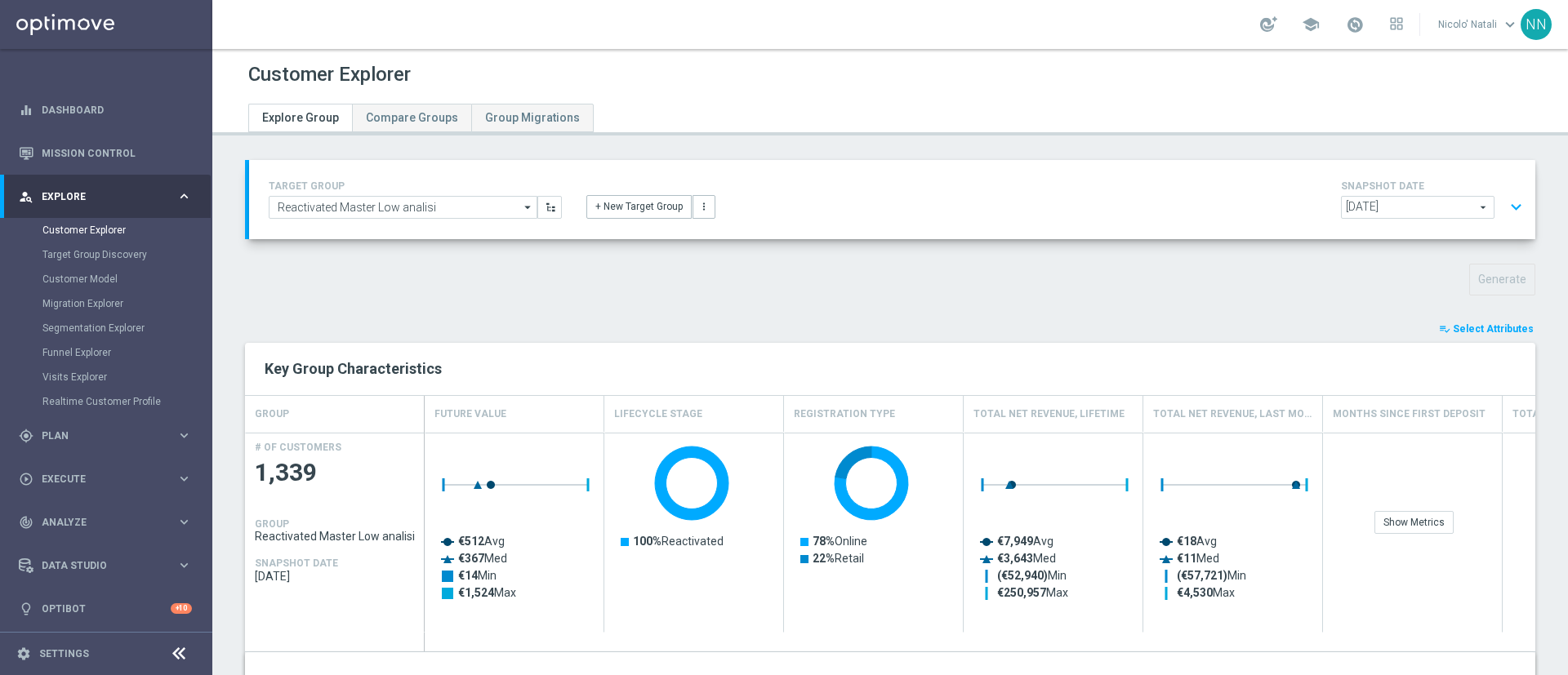
type input "Search"
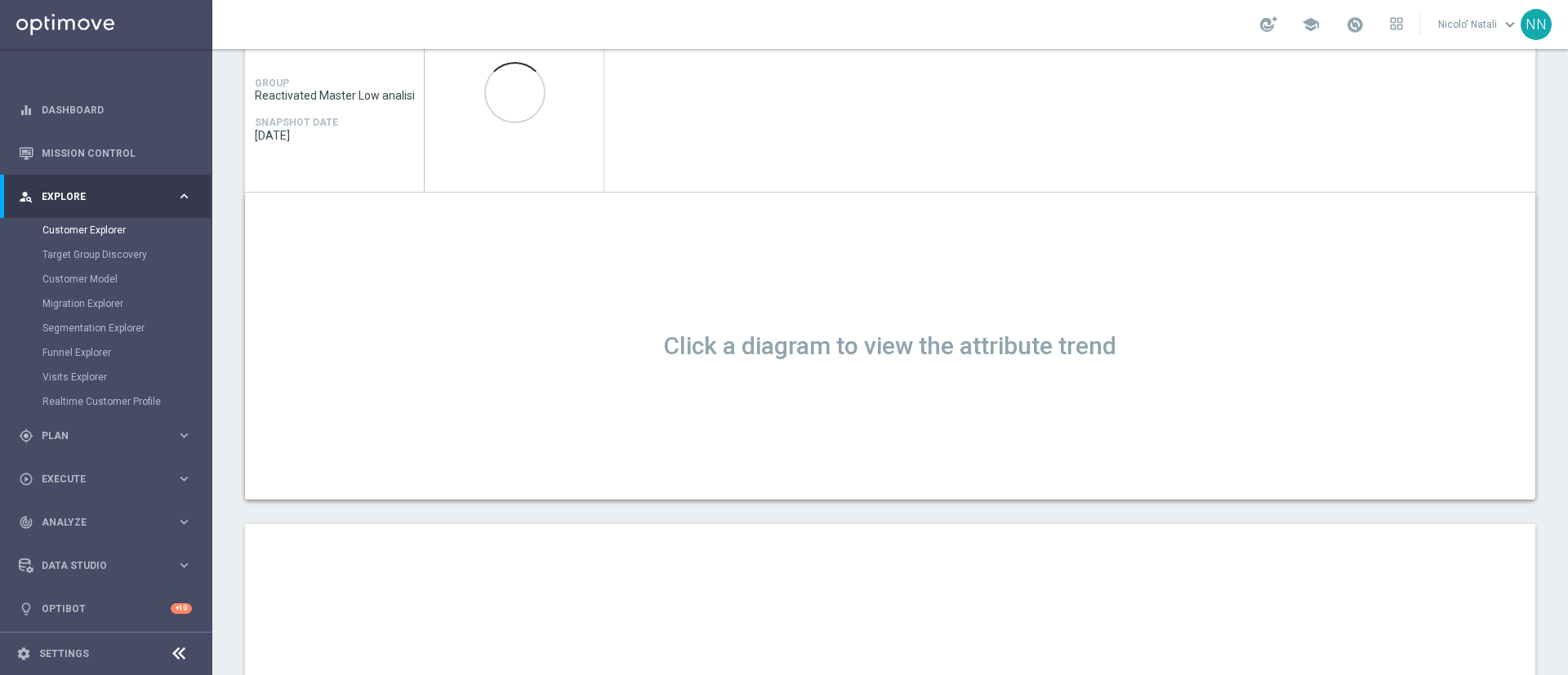
scroll to position [443, 0]
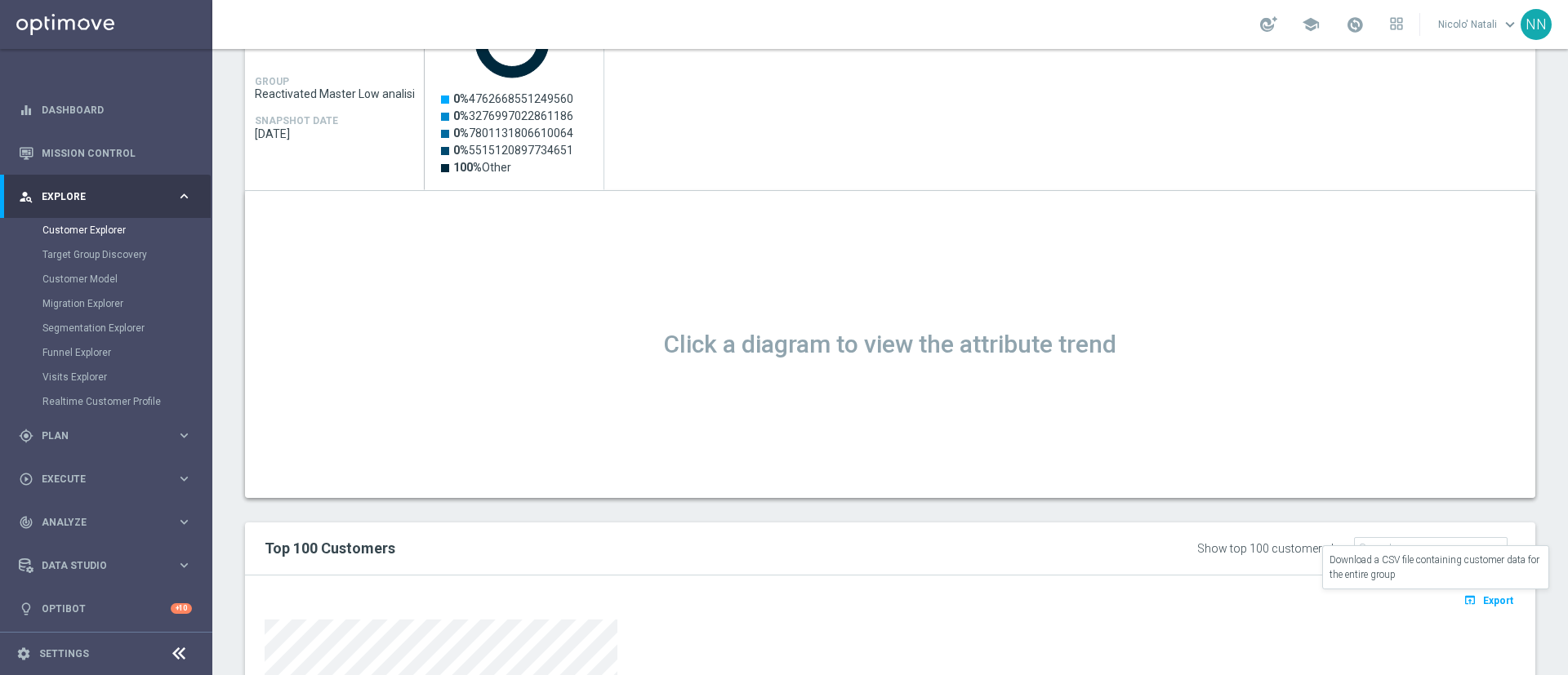
click at [1483, 603] on span "Export" at bounding box center [1498, 601] width 30 height 12
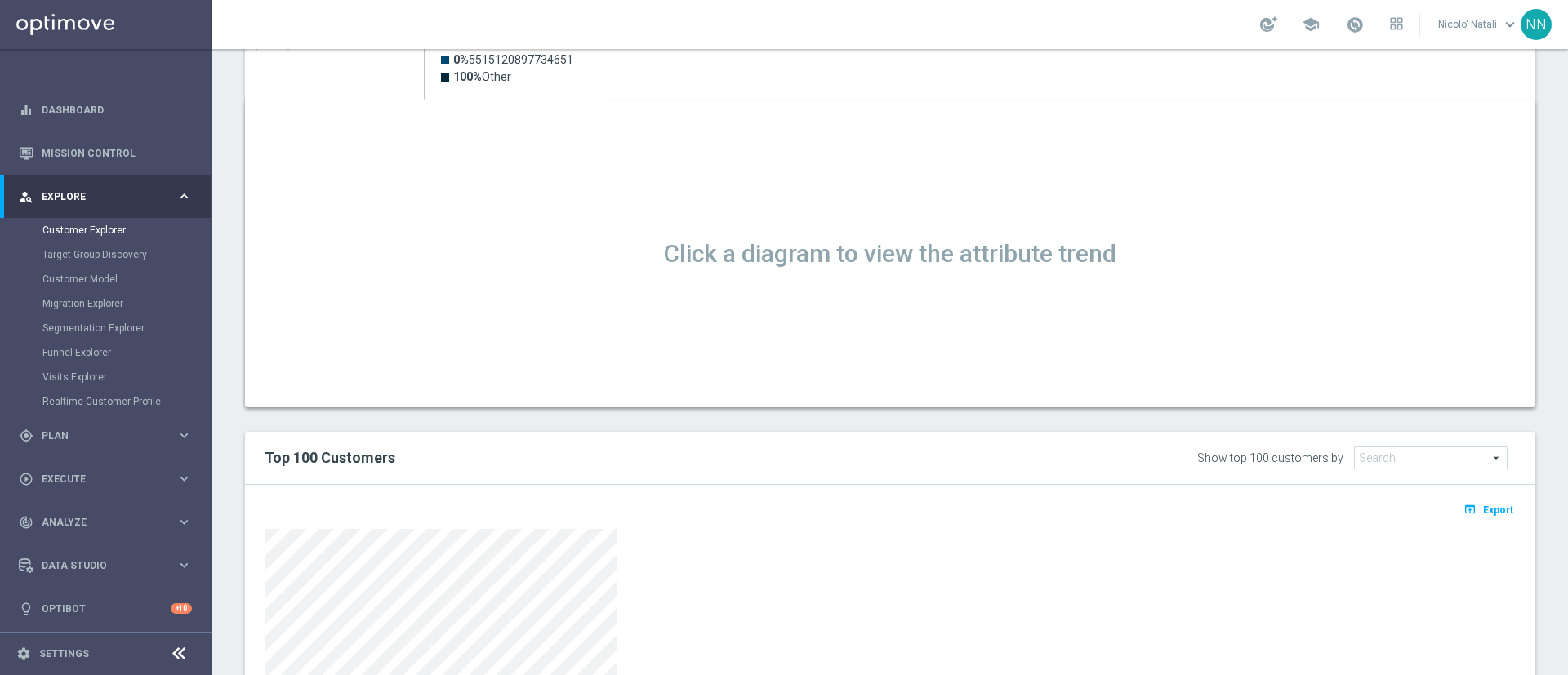
scroll to position [536, 0]
